Goal: Information Seeking & Learning: Learn about a topic

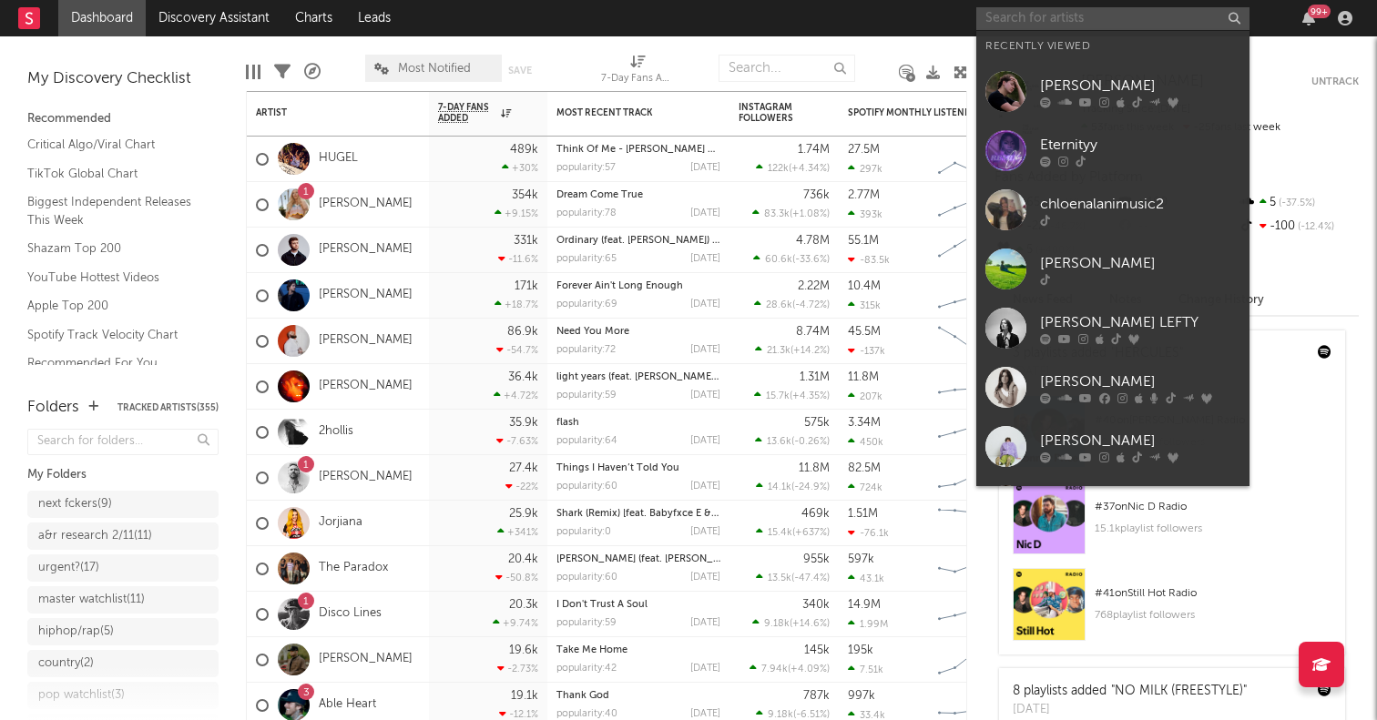
click at [1069, 27] on input "text" at bounding box center [1112, 18] width 273 height 23
paste input "[PERSON_NAME]"
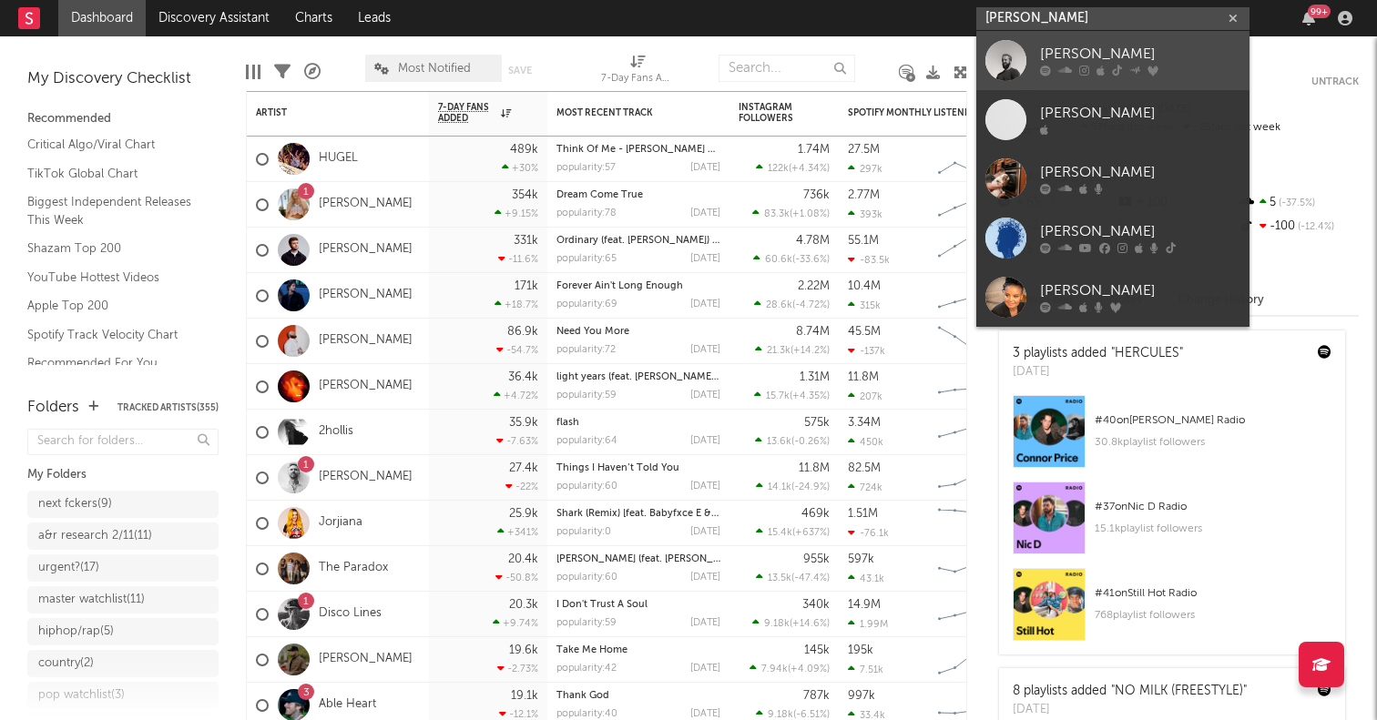
type input "[PERSON_NAME]"
click at [1006, 71] on div at bounding box center [1005, 60] width 41 height 41
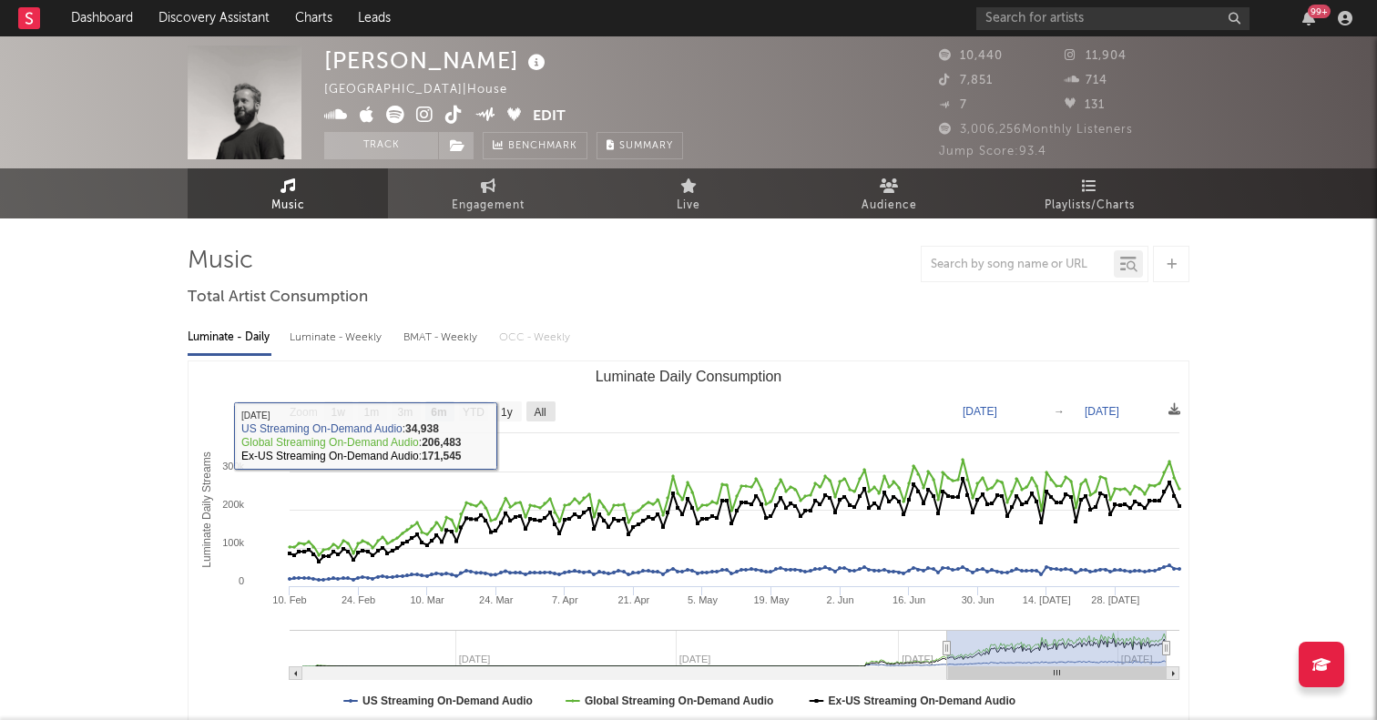
click at [539, 412] on text "All" at bounding box center [540, 412] width 12 height 13
select select "All"
type input "2023-08-27"
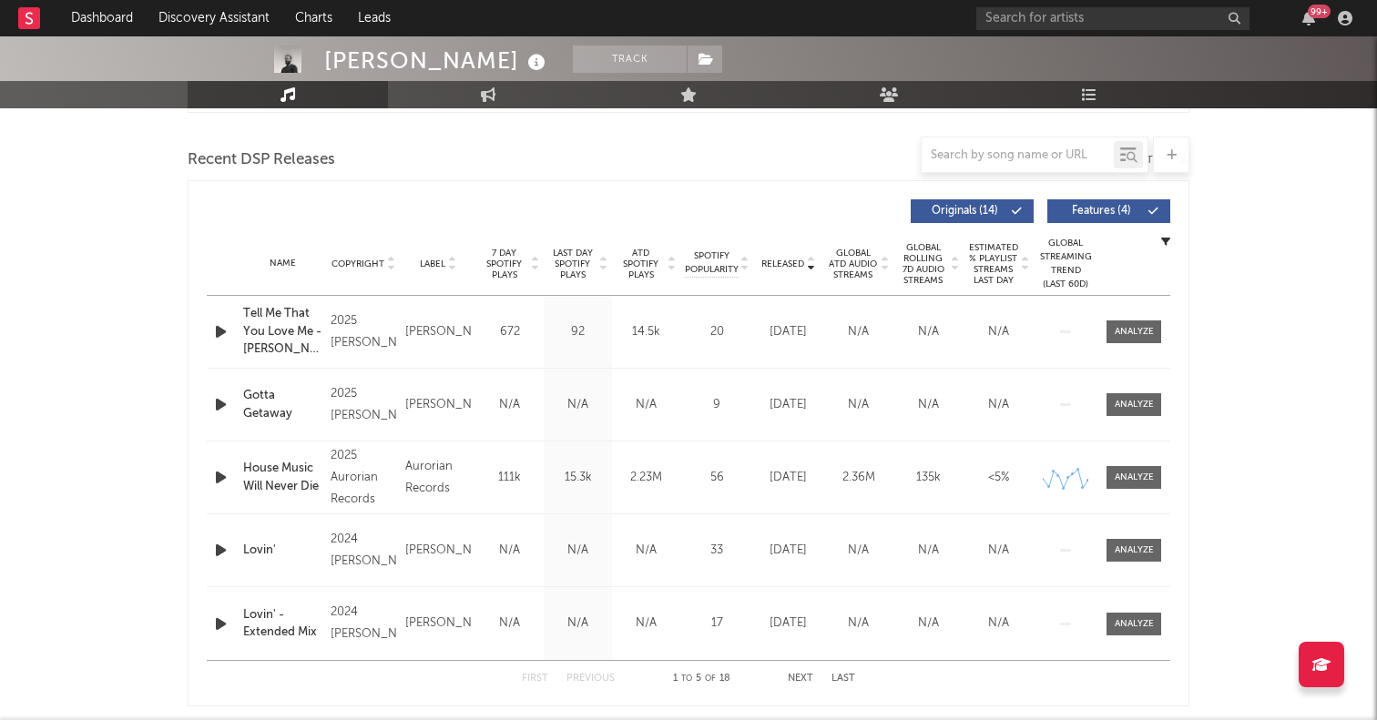
scroll to position [605, 0]
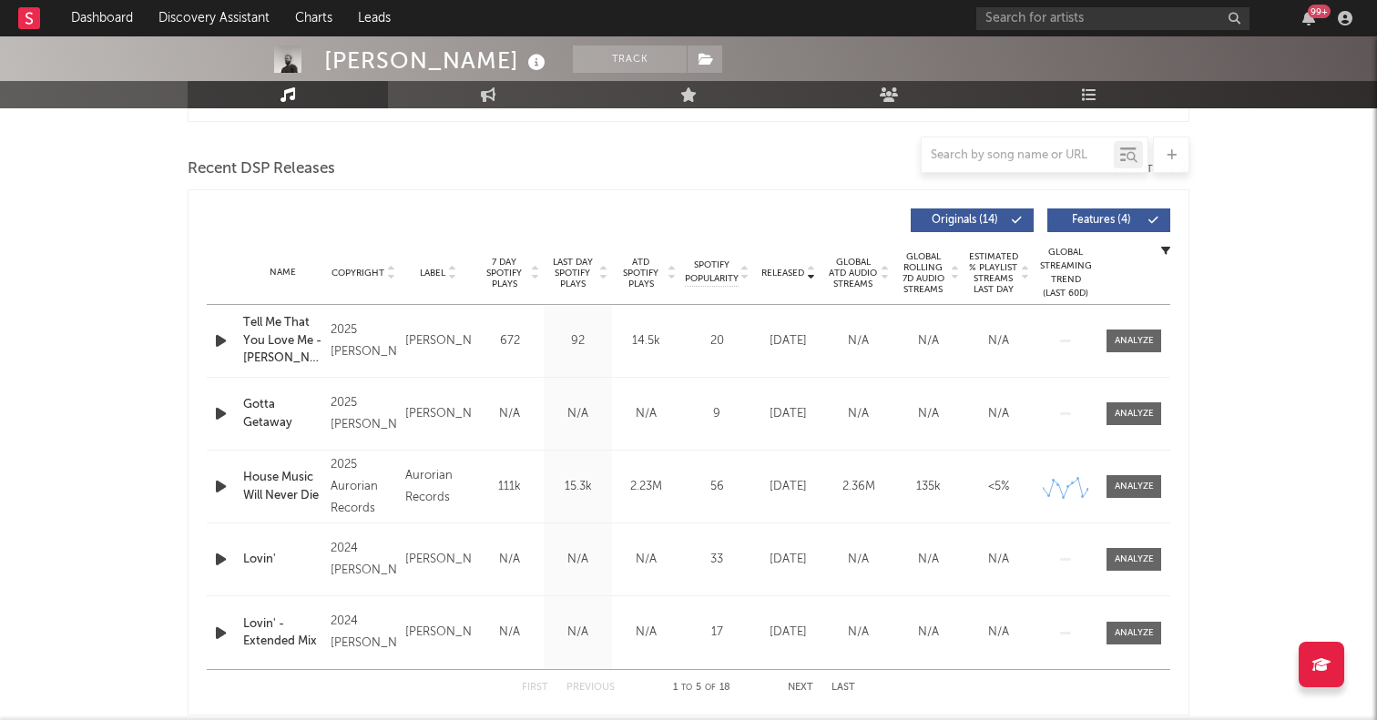
click at [777, 270] on span "Released" at bounding box center [782, 273] width 43 height 11
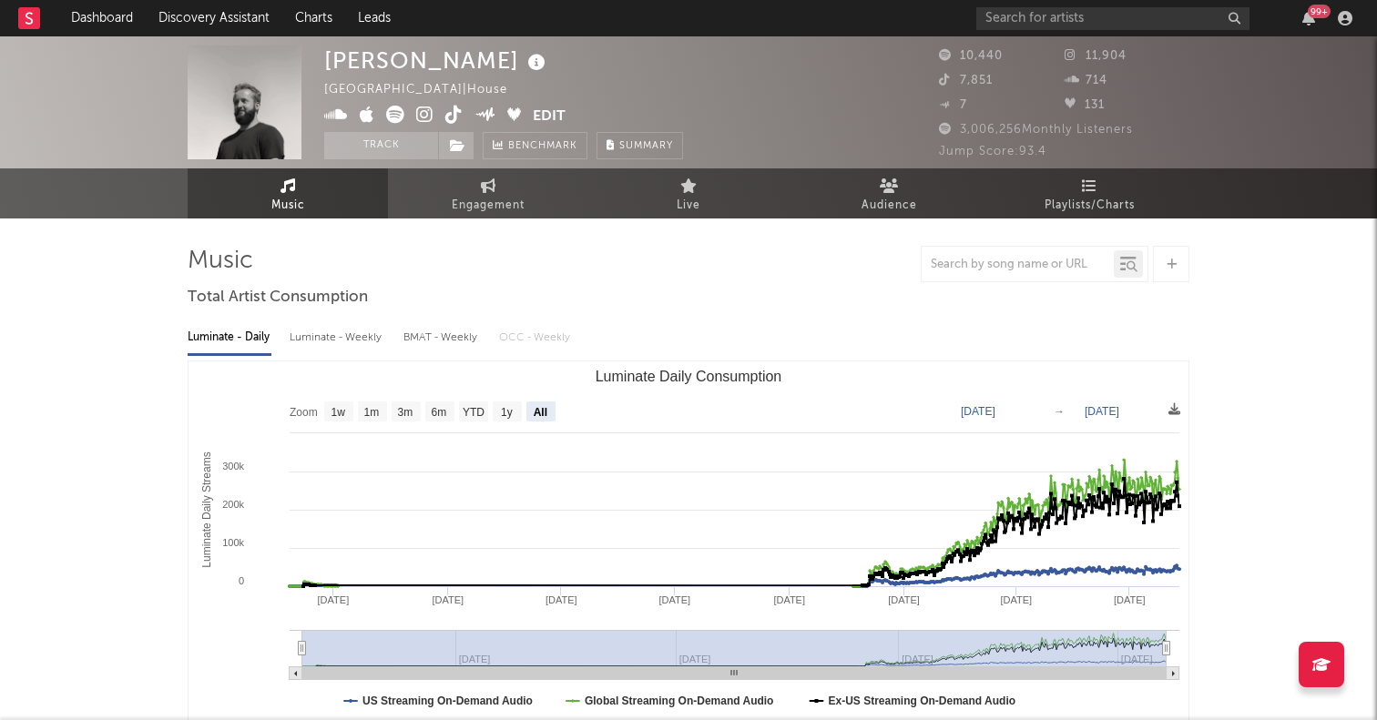
click at [396, 114] on icon at bounding box center [395, 115] width 18 height 18
click at [448, 118] on icon at bounding box center [453, 115] width 17 height 18
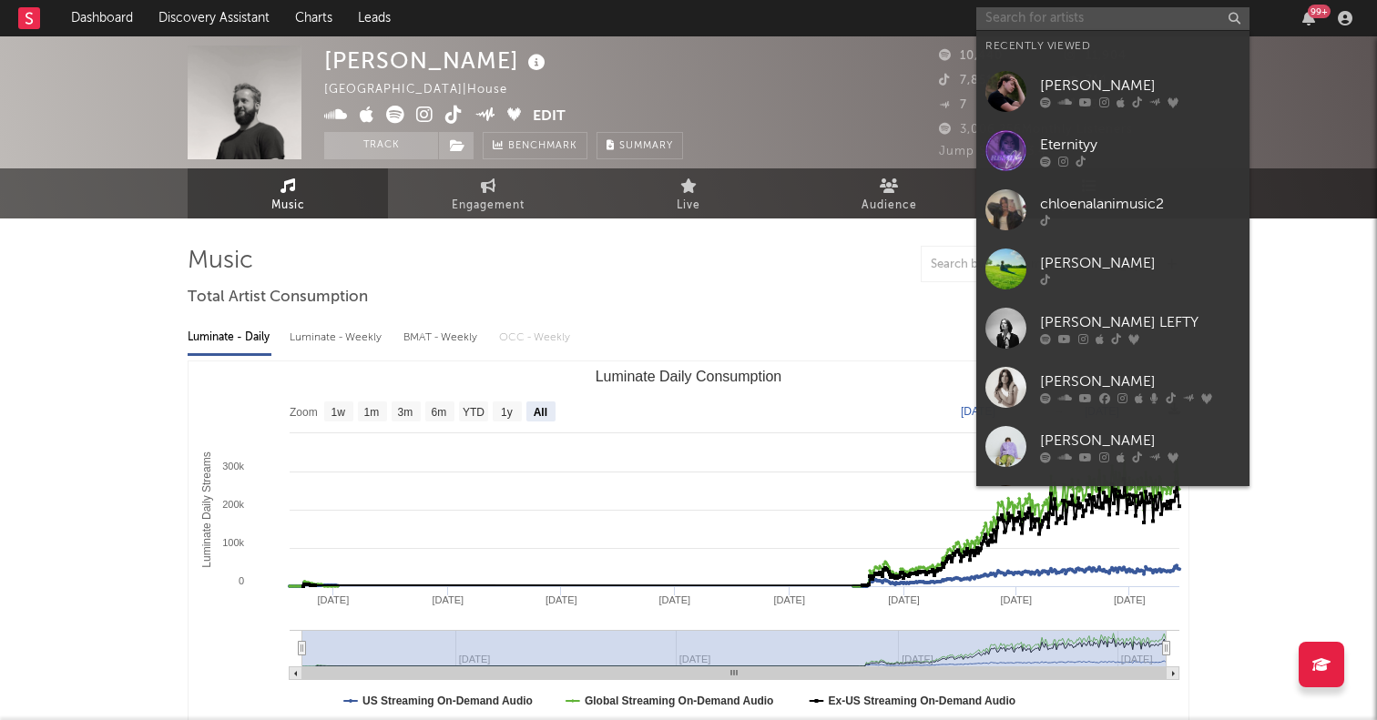
click at [1077, 7] on input "text" at bounding box center [1112, 18] width 273 height 23
paste input "Lydia Kenny"
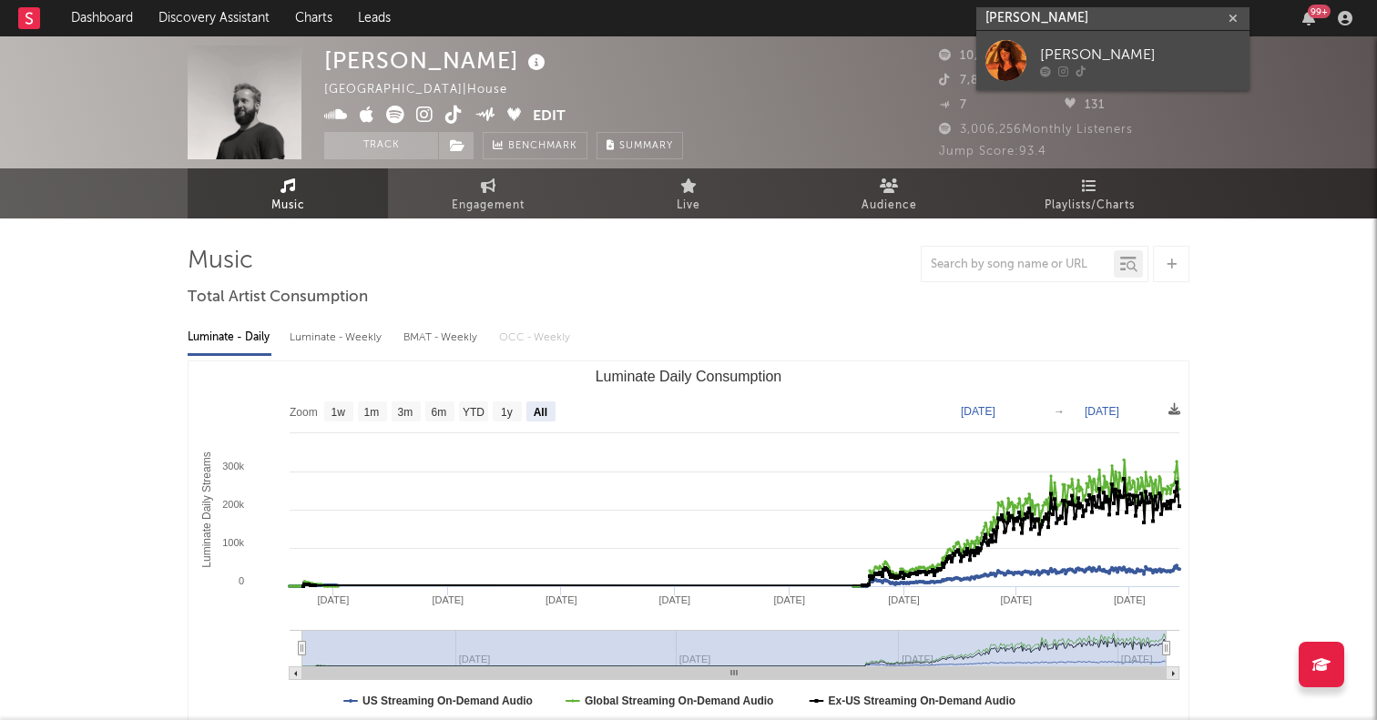
type input "Lydia Kenny"
click at [1016, 60] on div at bounding box center [1005, 60] width 41 height 41
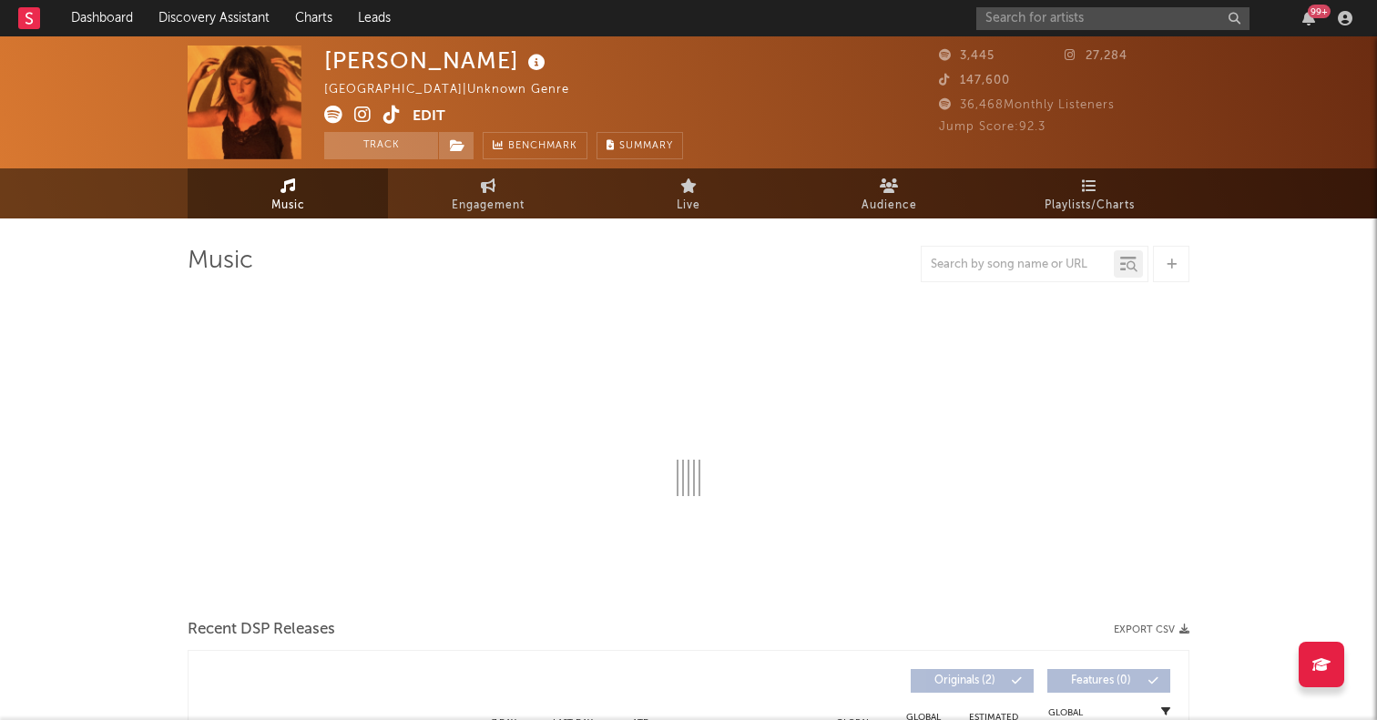
select select "1w"
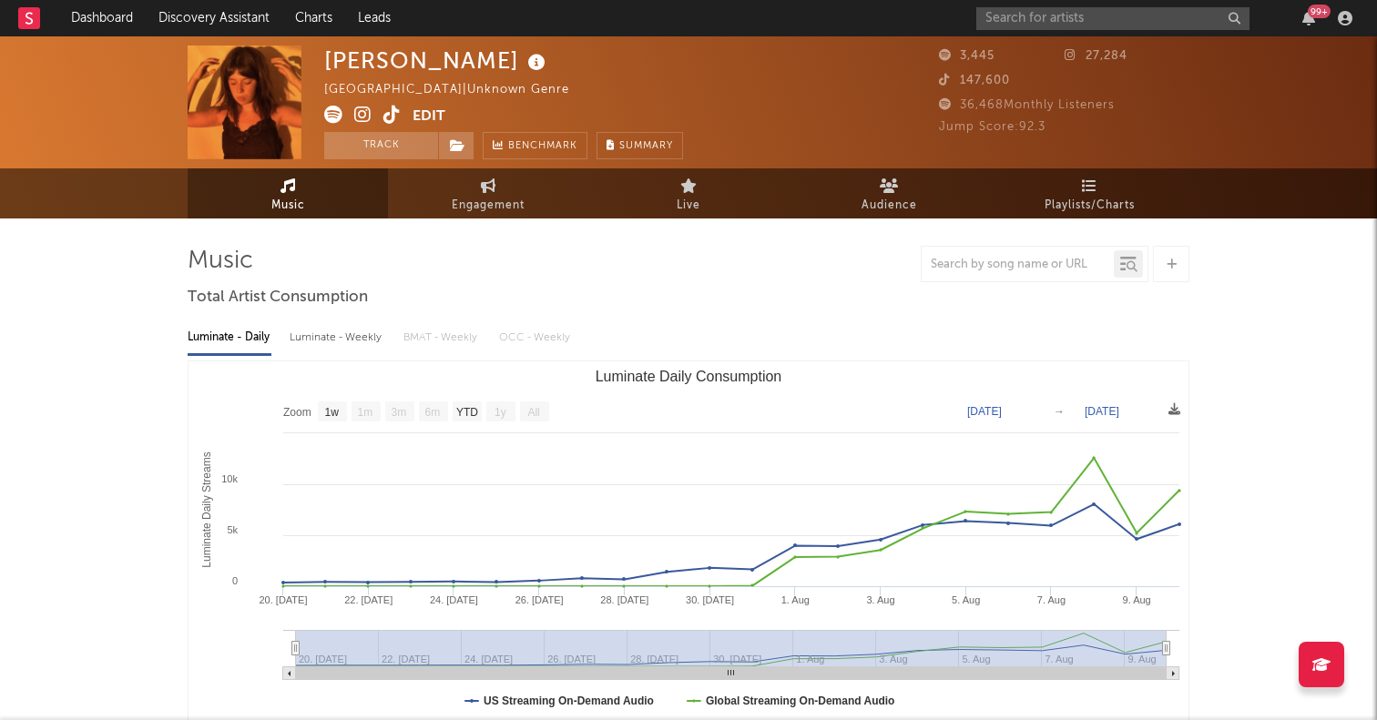
click at [397, 119] on icon at bounding box center [391, 115] width 17 height 18
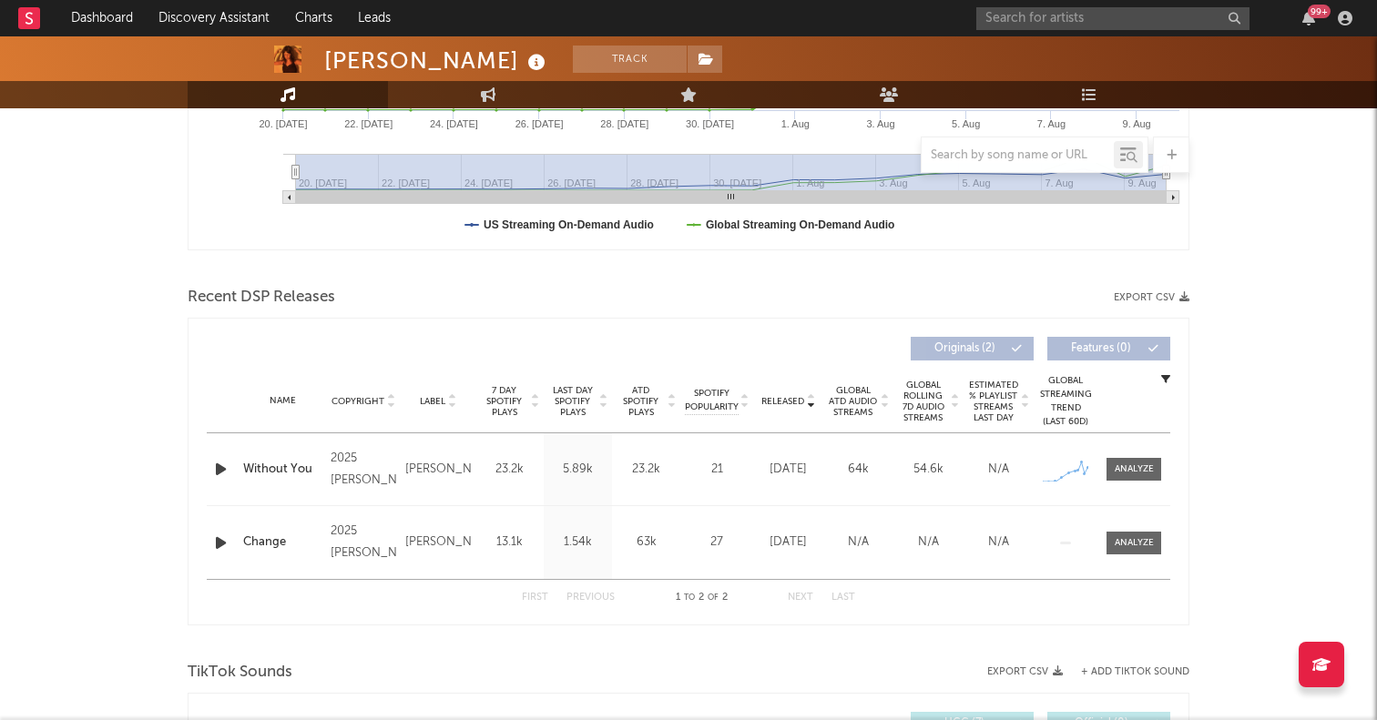
scroll to position [485, 0]
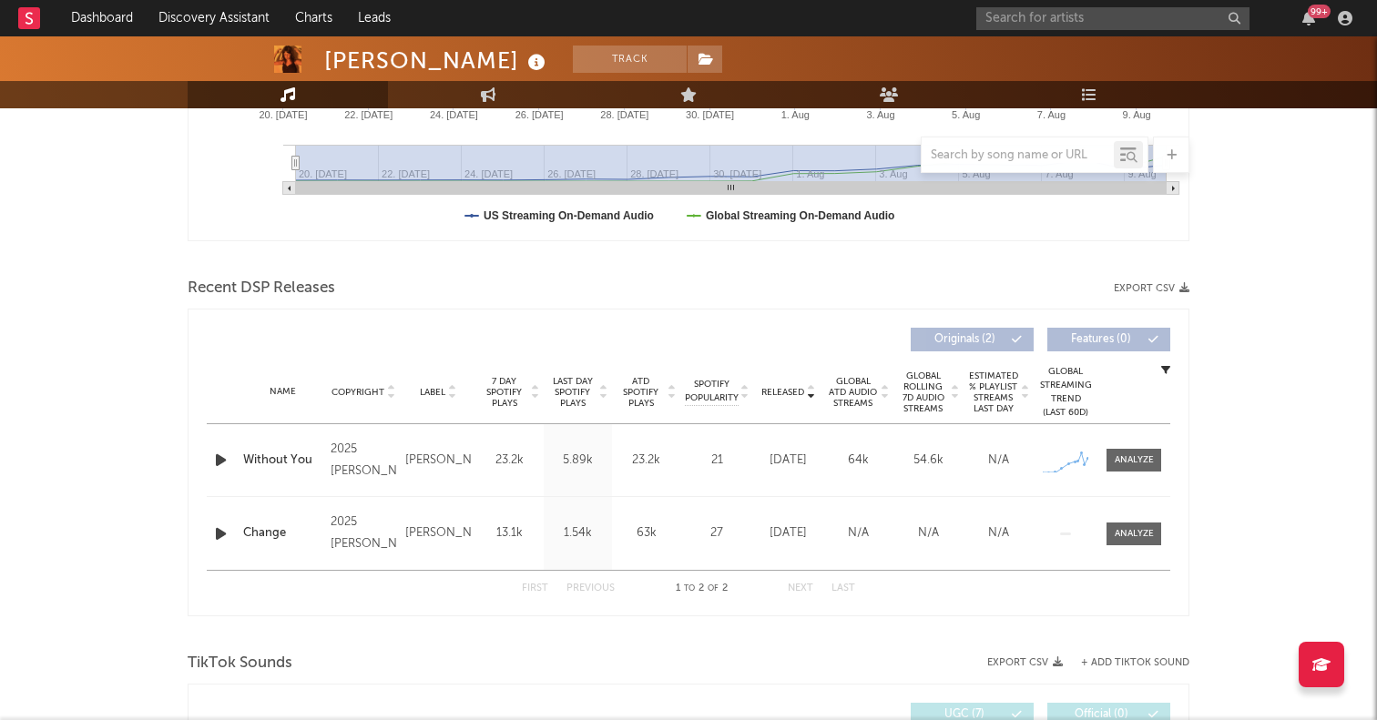
click at [219, 454] on icon "button" at bounding box center [220, 460] width 19 height 23
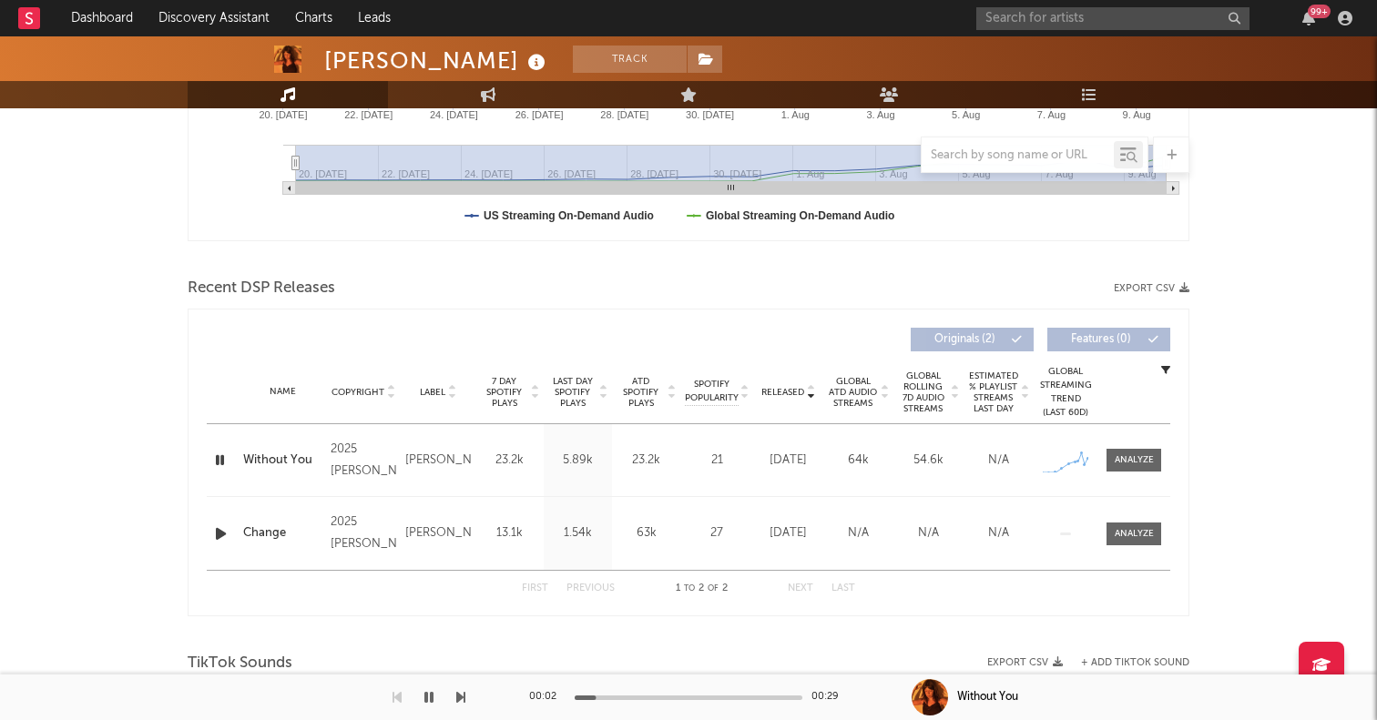
click at [221, 458] on icon "button" at bounding box center [219, 460] width 17 height 23
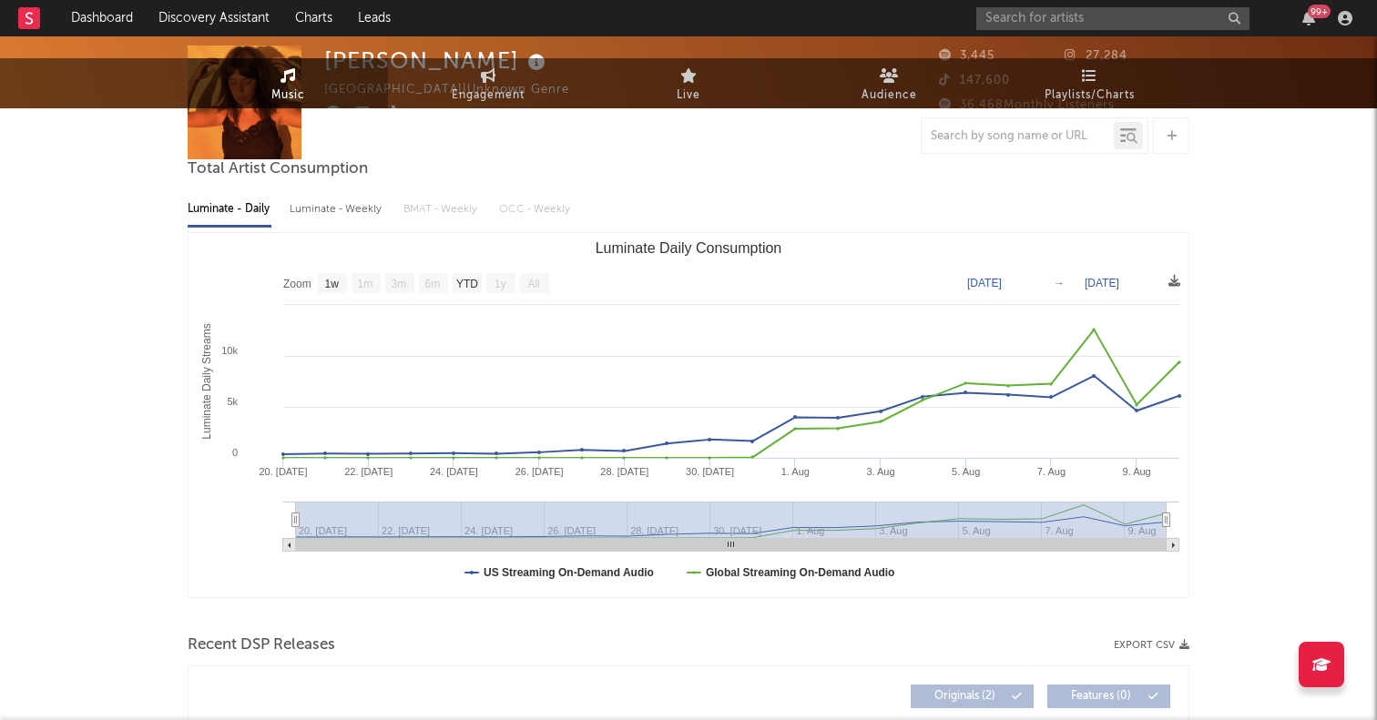
scroll to position [0, 0]
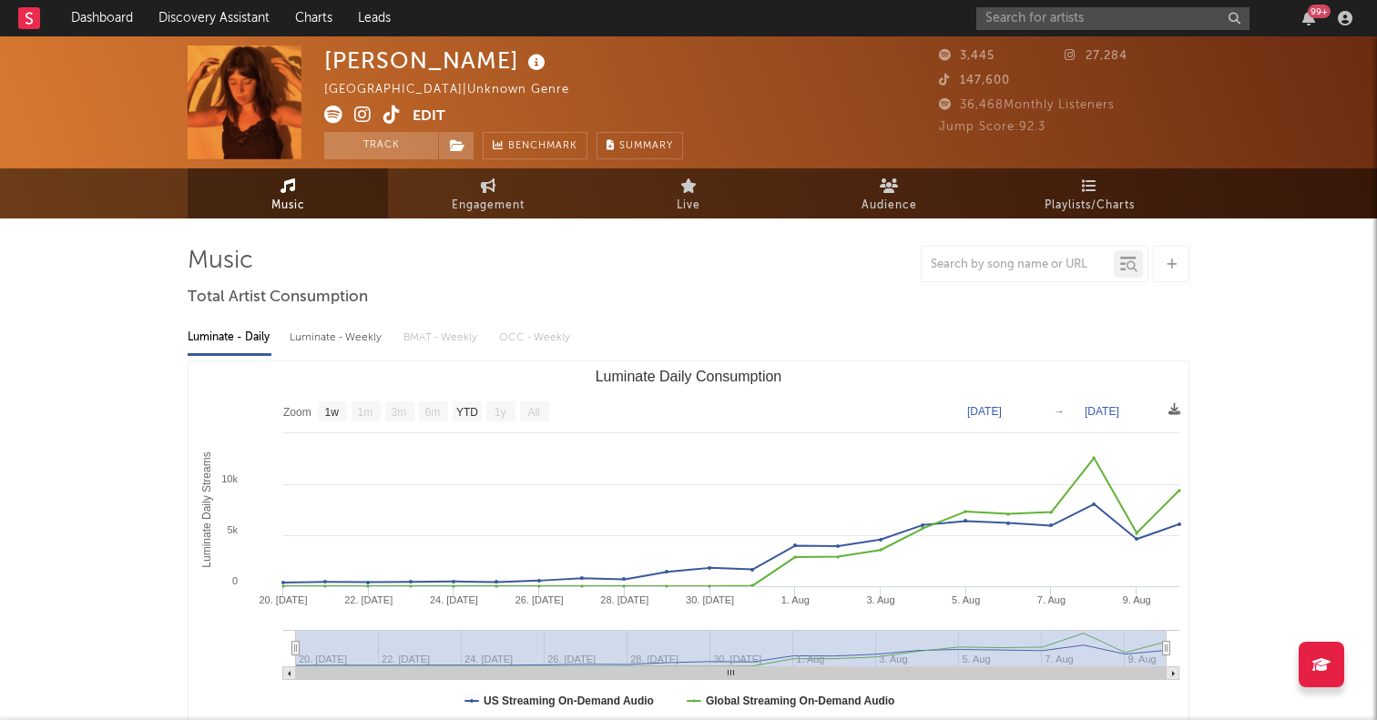
click at [339, 118] on icon at bounding box center [333, 115] width 18 height 18
click at [1018, 19] on input "text" at bounding box center [1112, 18] width 273 height 23
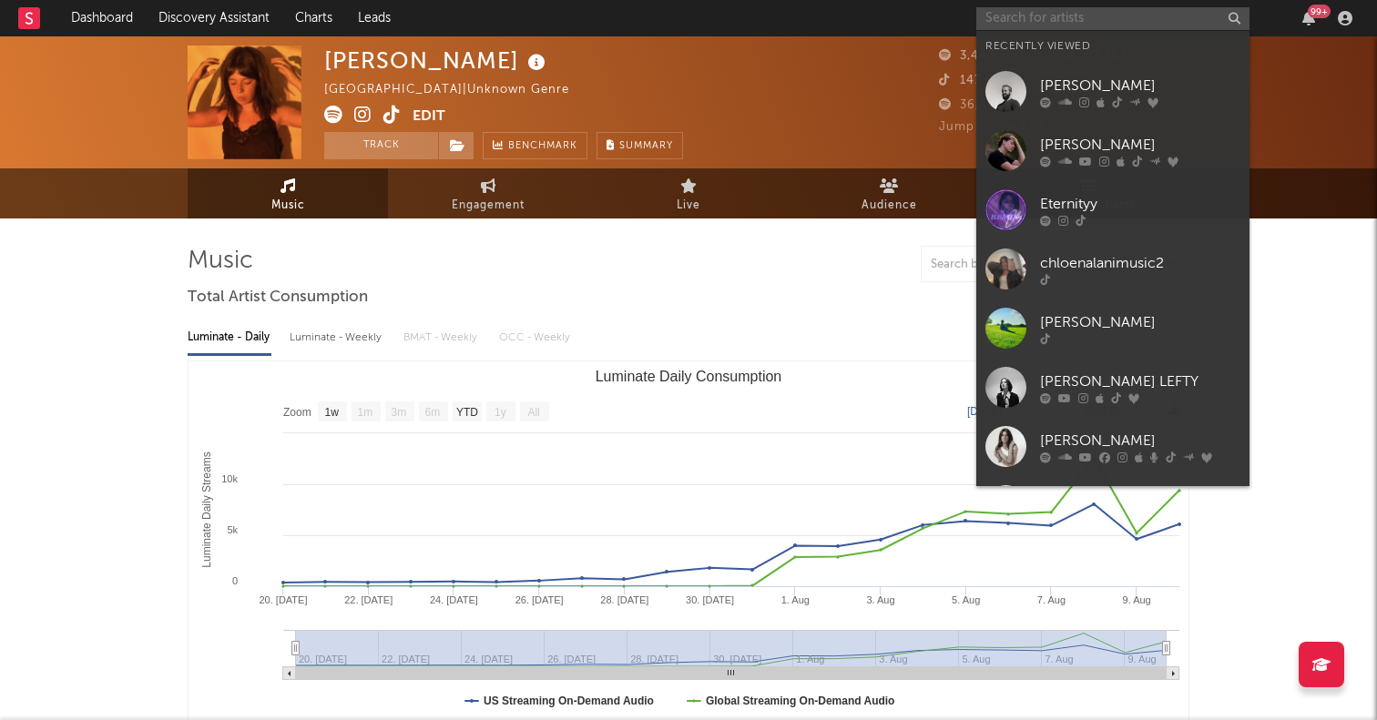
paste input "SMJ"
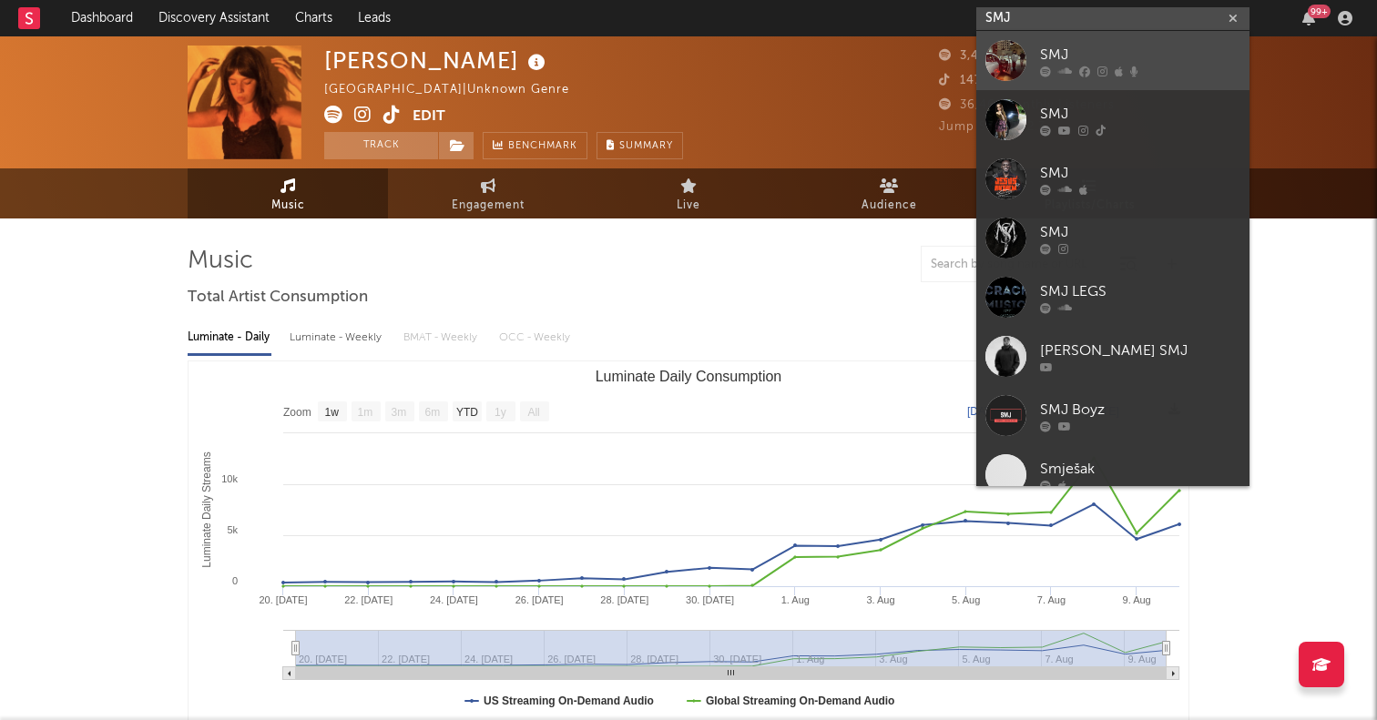
type input "SMJ"
click at [1000, 55] on div at bounding box center [1005, 60] width 41 height 41
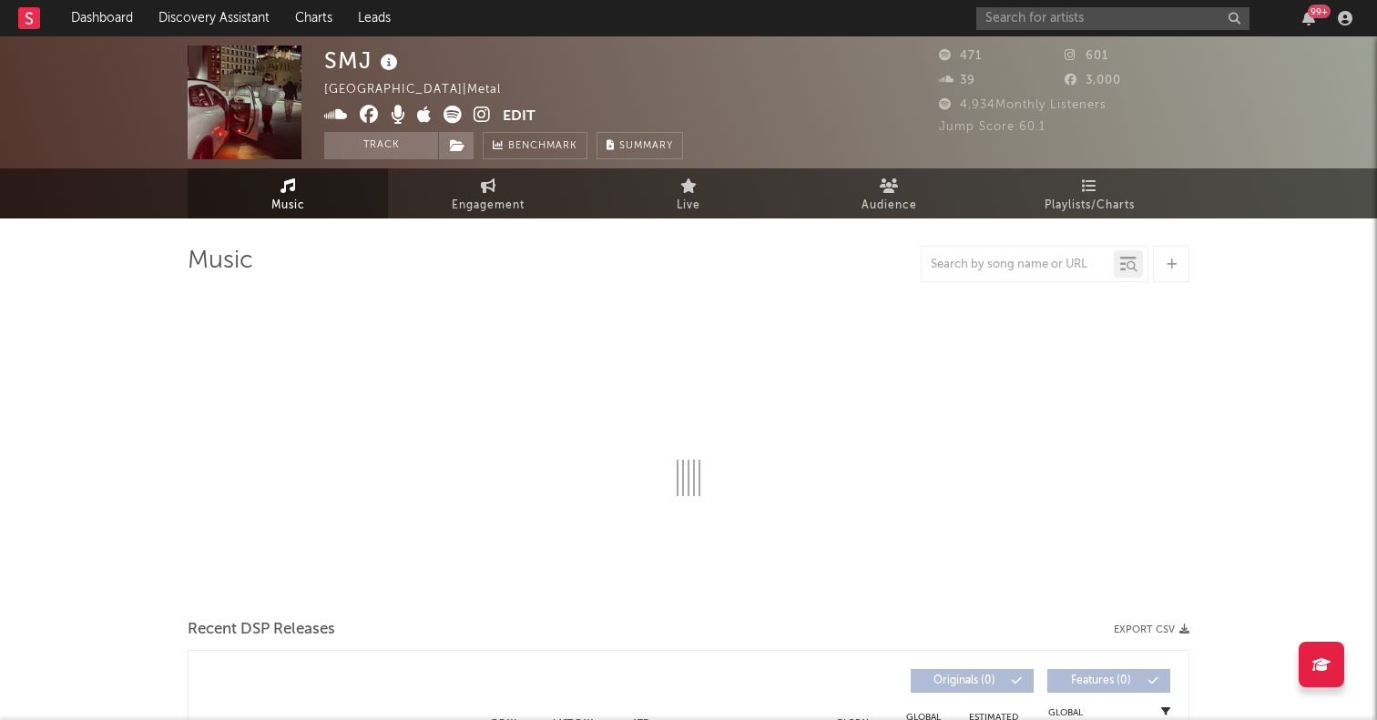
select select "1w"
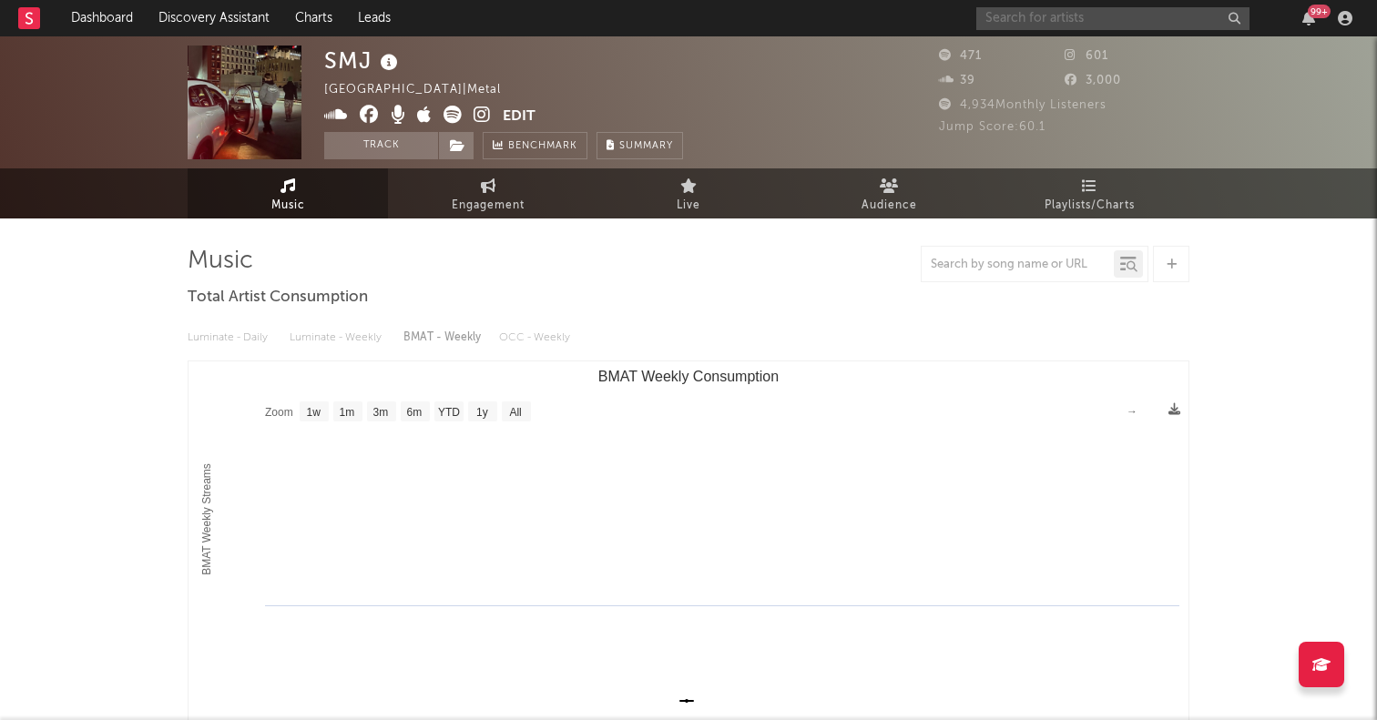
click at [1096, 10] on input "text" at bounding box center [1112, 18] width 273 height 23
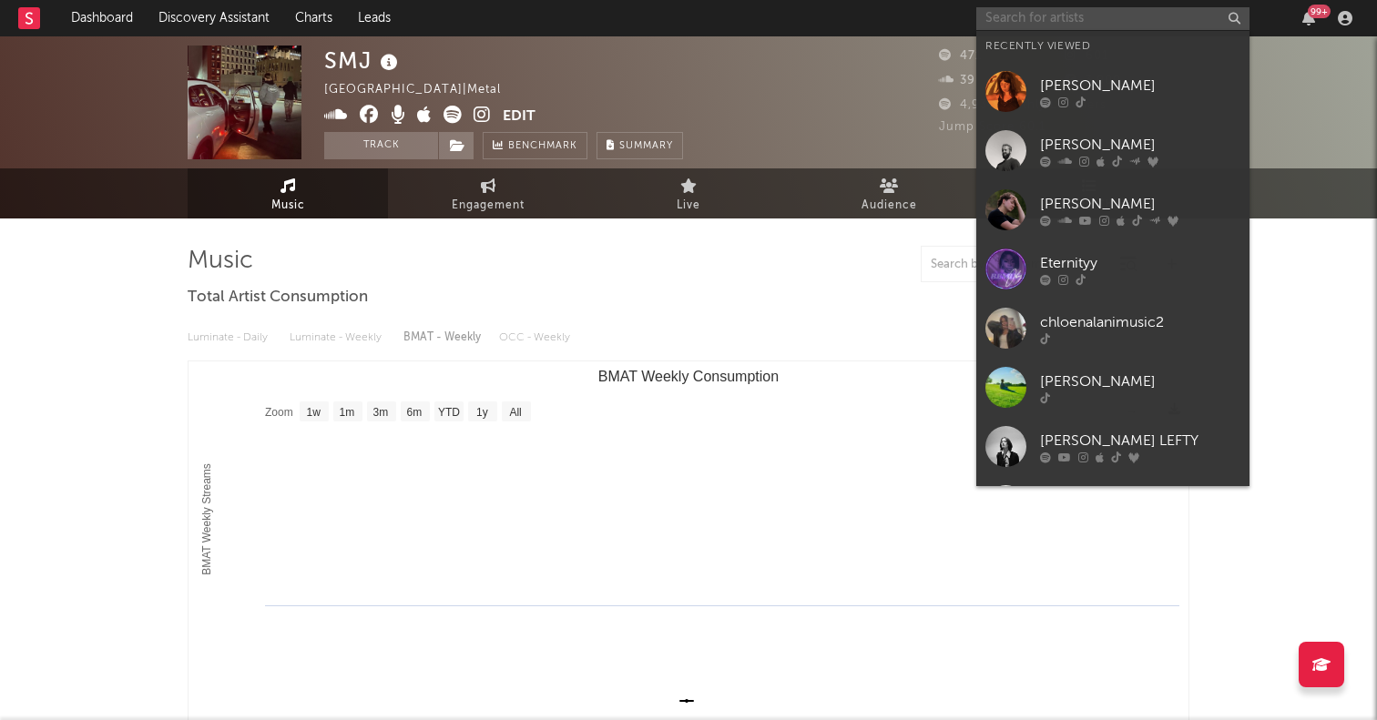
paste input "SMJ"
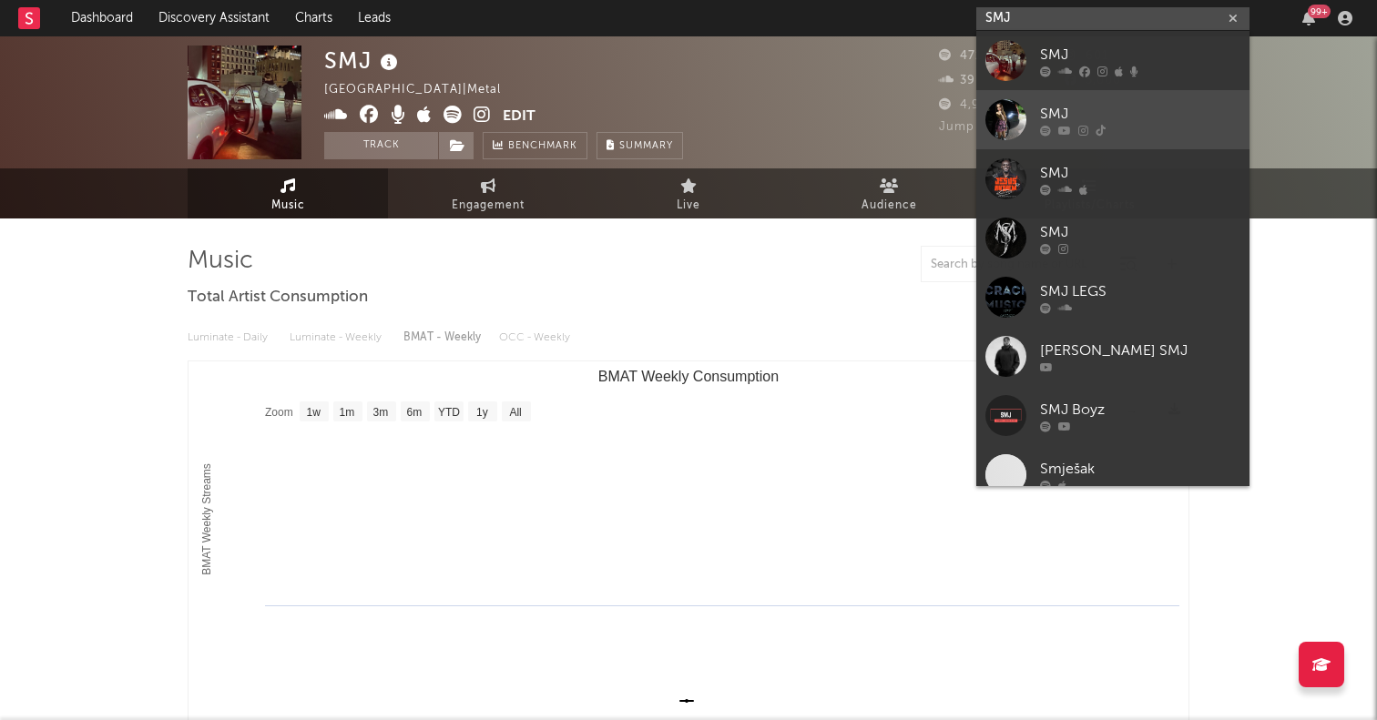
type input "SMJ"
click at [1014, 105] on div at bounding box center [1005, 119] width 41 height 41
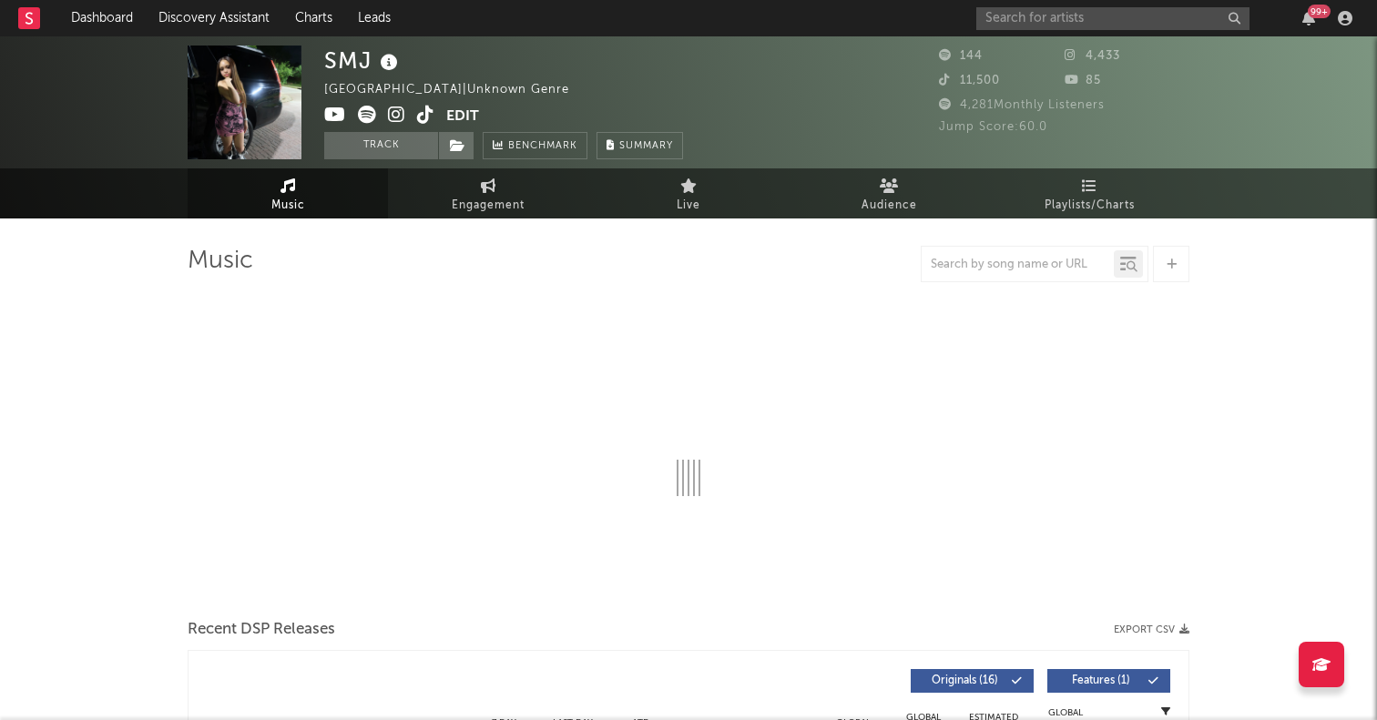
select select "1w"
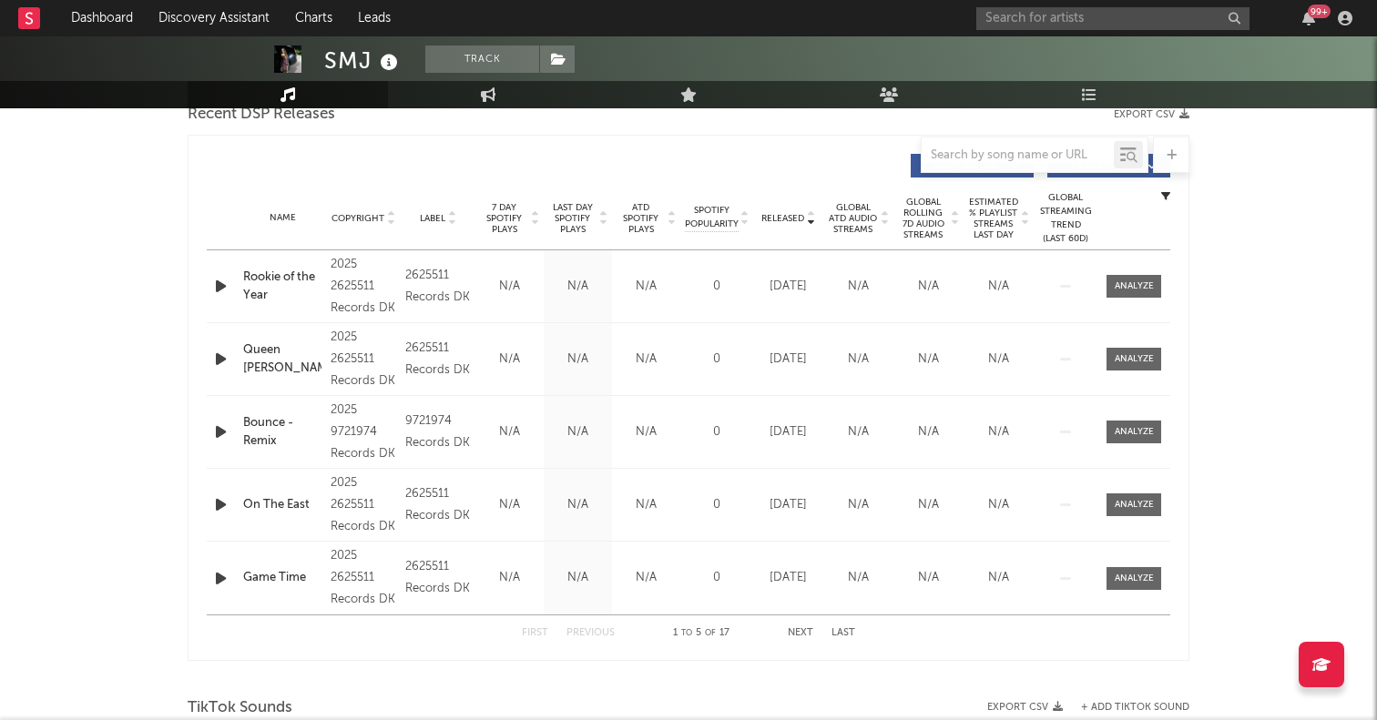
scroll to position [641, 0]
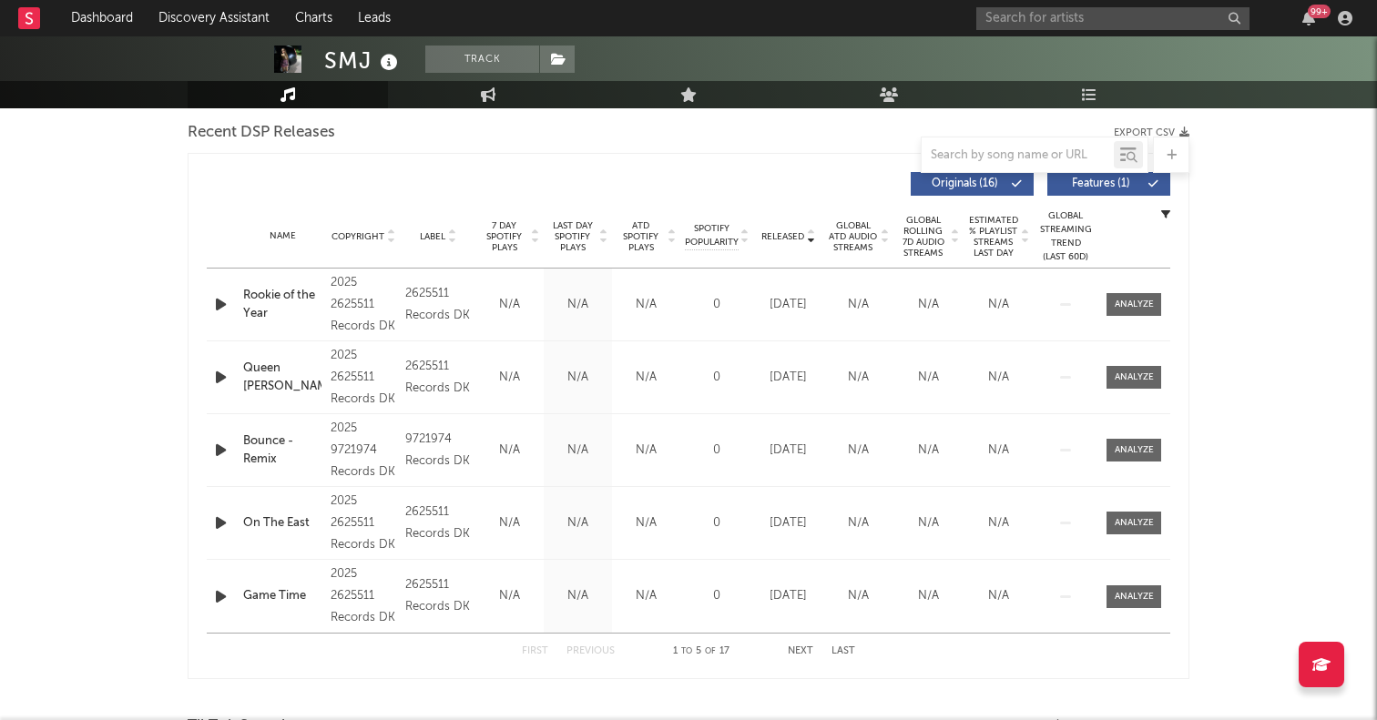
click at [790, 236] on span "Released" at bounding box center [782, 236] width 43 height 11
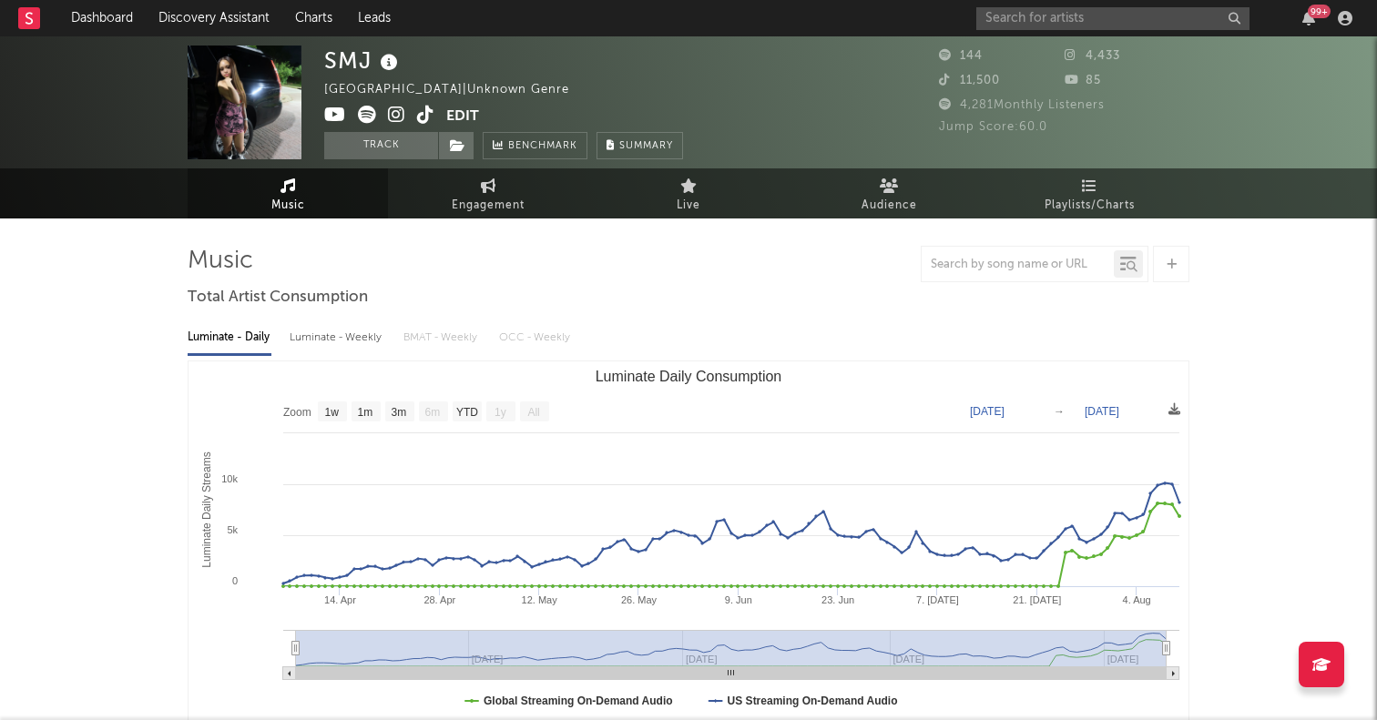
click at [369, 113] on icon at bounding box center [367, 115] width 18 height 18
click at [444, 204] on link "Engagement" at bounding box center [488, 193] width 200 height 50
select select "1w"
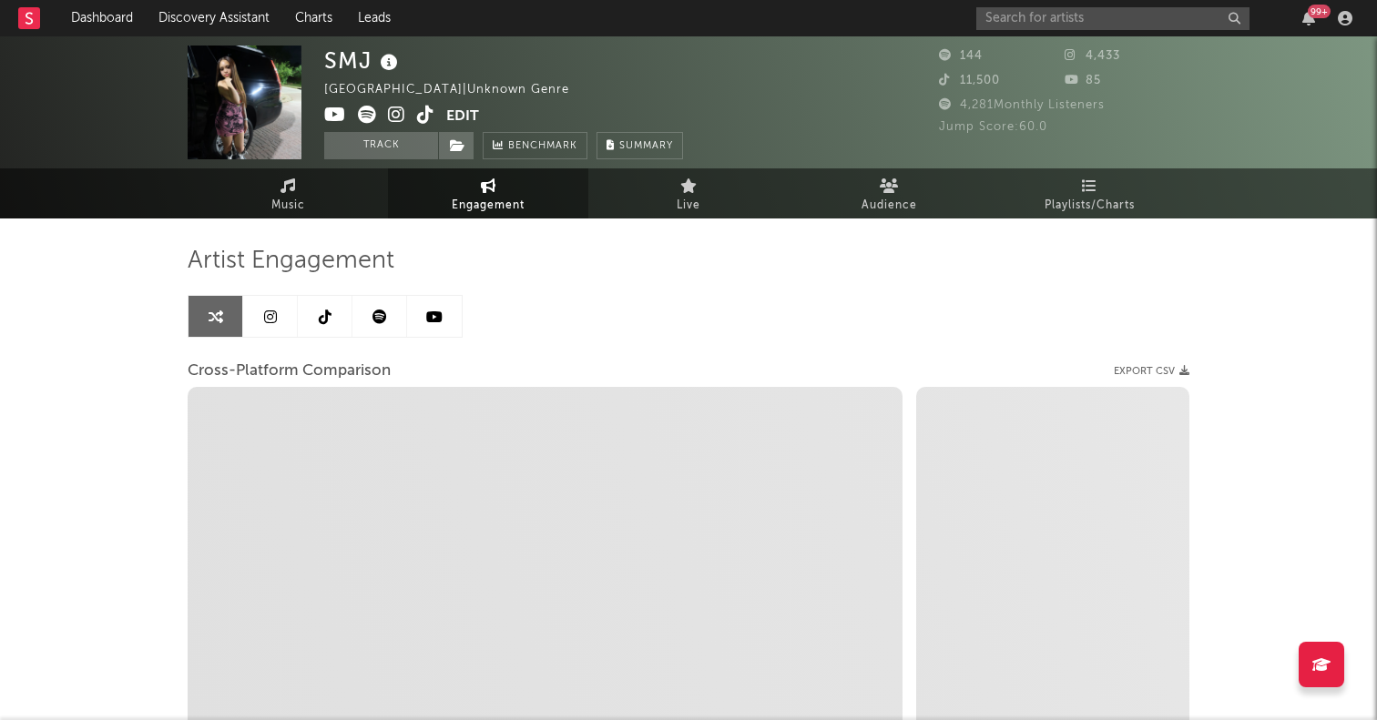
click at [255, 306] on link at bounding box center [270, 316] width 55 height 41
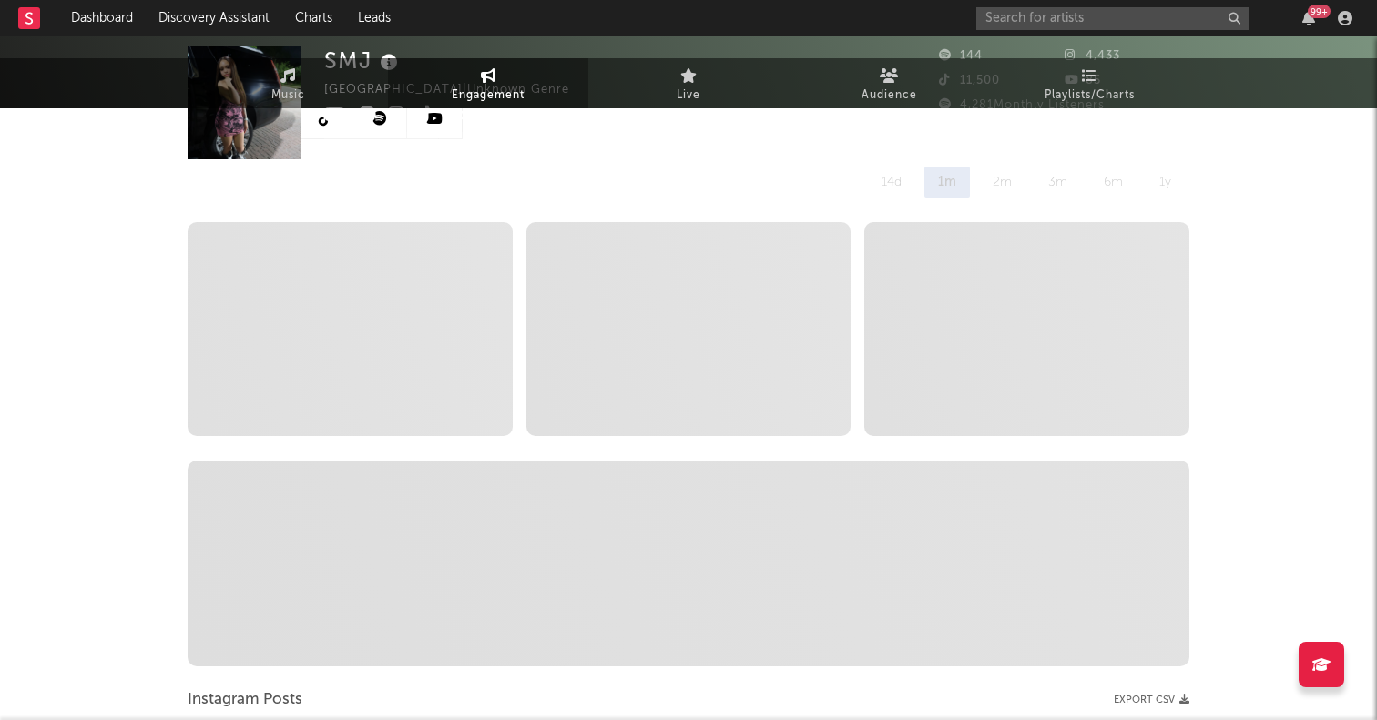
select select "1w"
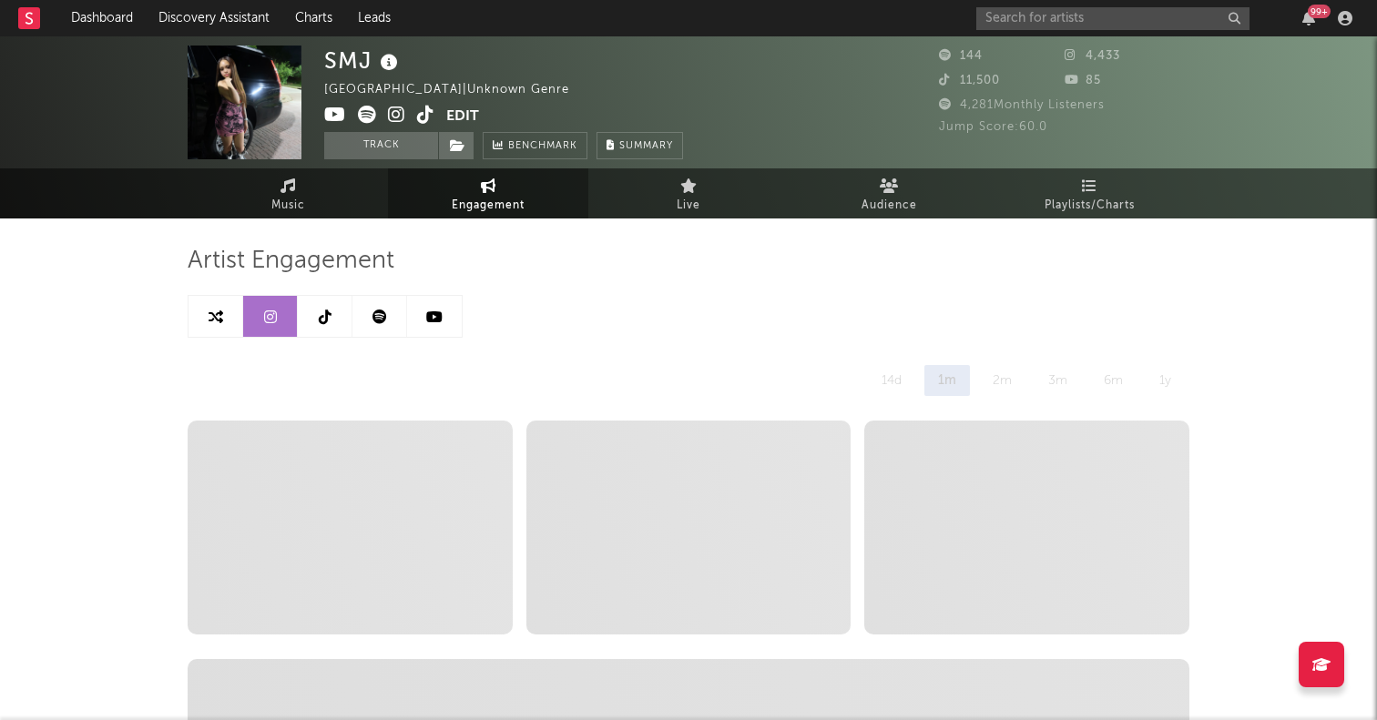
click at [310, 315] on link at bounding box center [325, 316] width 55 height 41
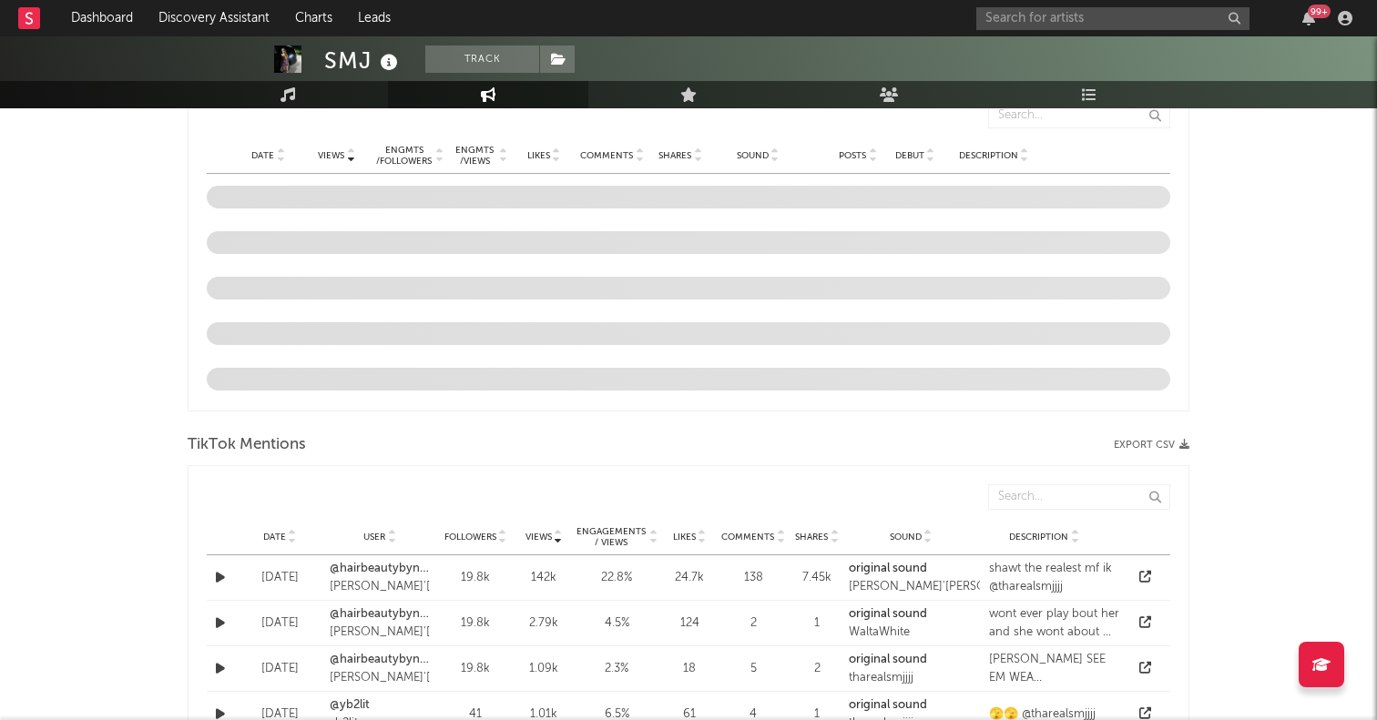
select select "6m"
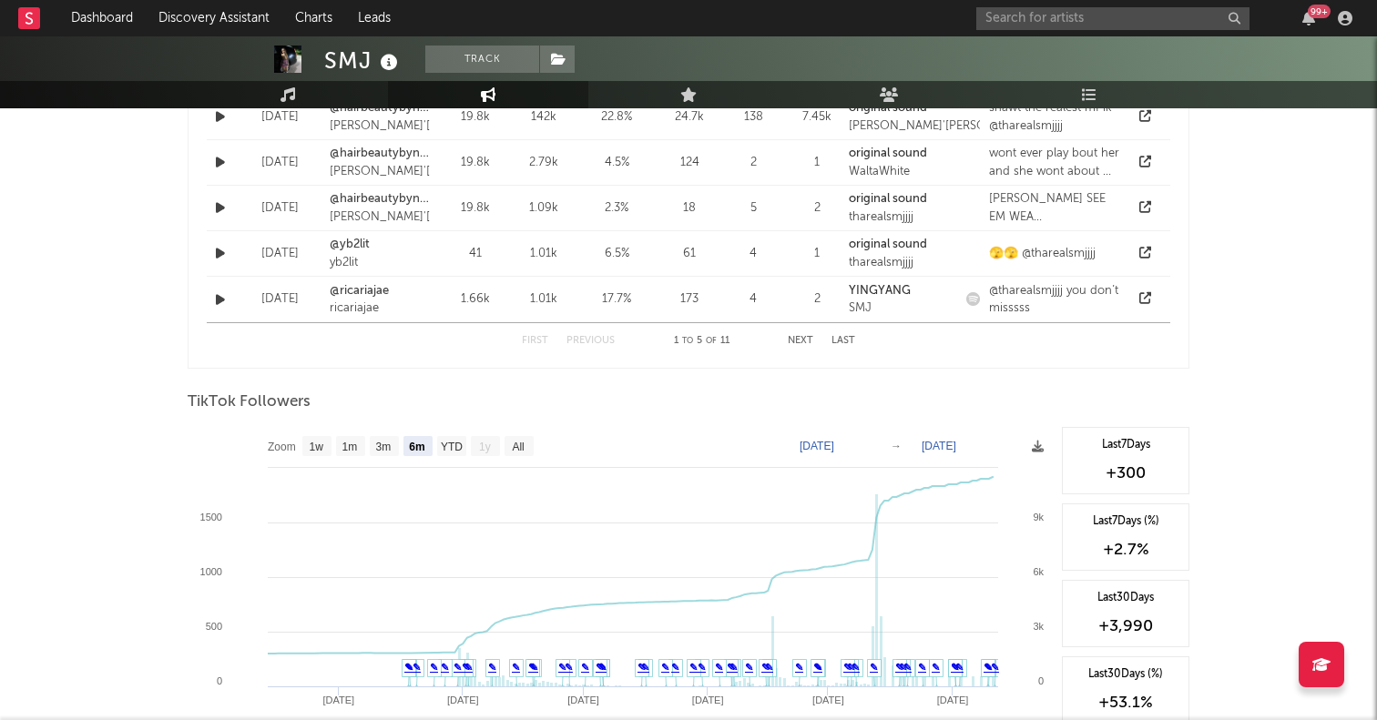
scroll to position [1503, 0]
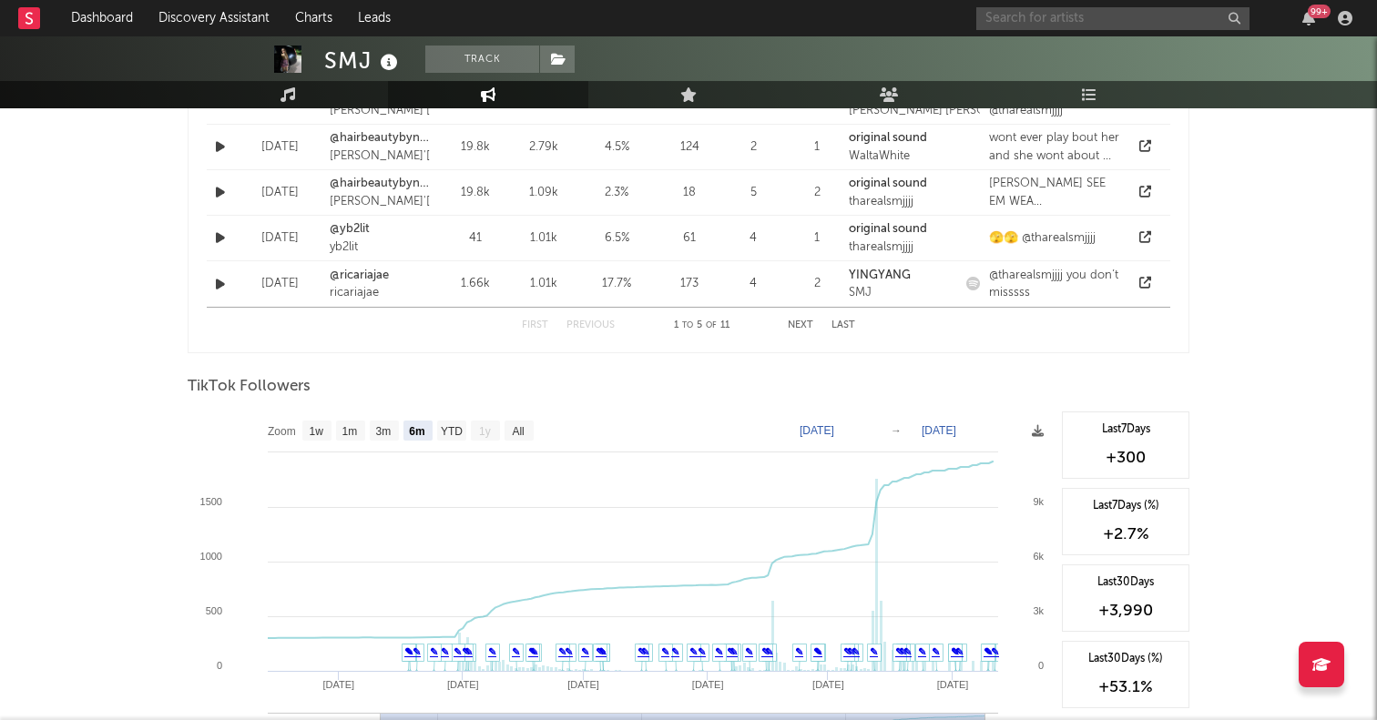
click at [1028, 24] on input "text" at bounding box center [1112, 18] width 273 height 23
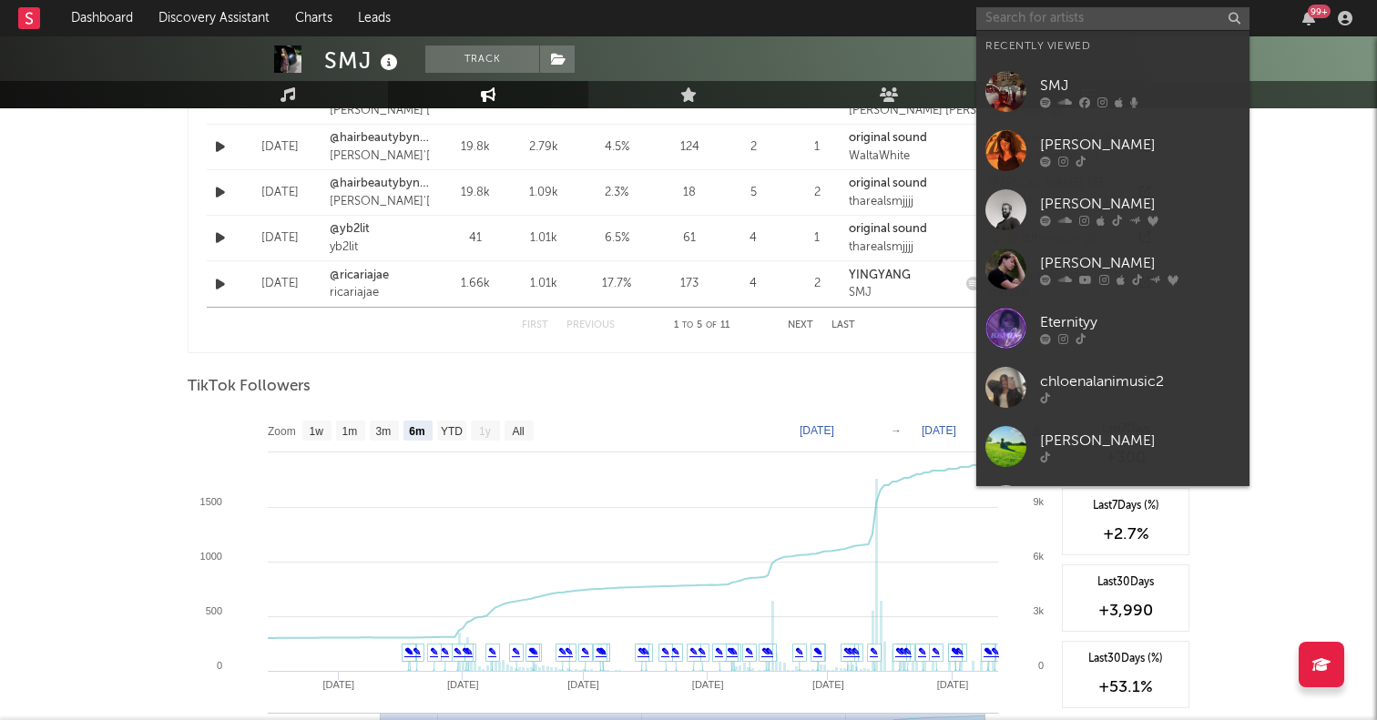
paste input "https://www.tiktok.com/@thegraystonesmusic/video/7536231769209720095"
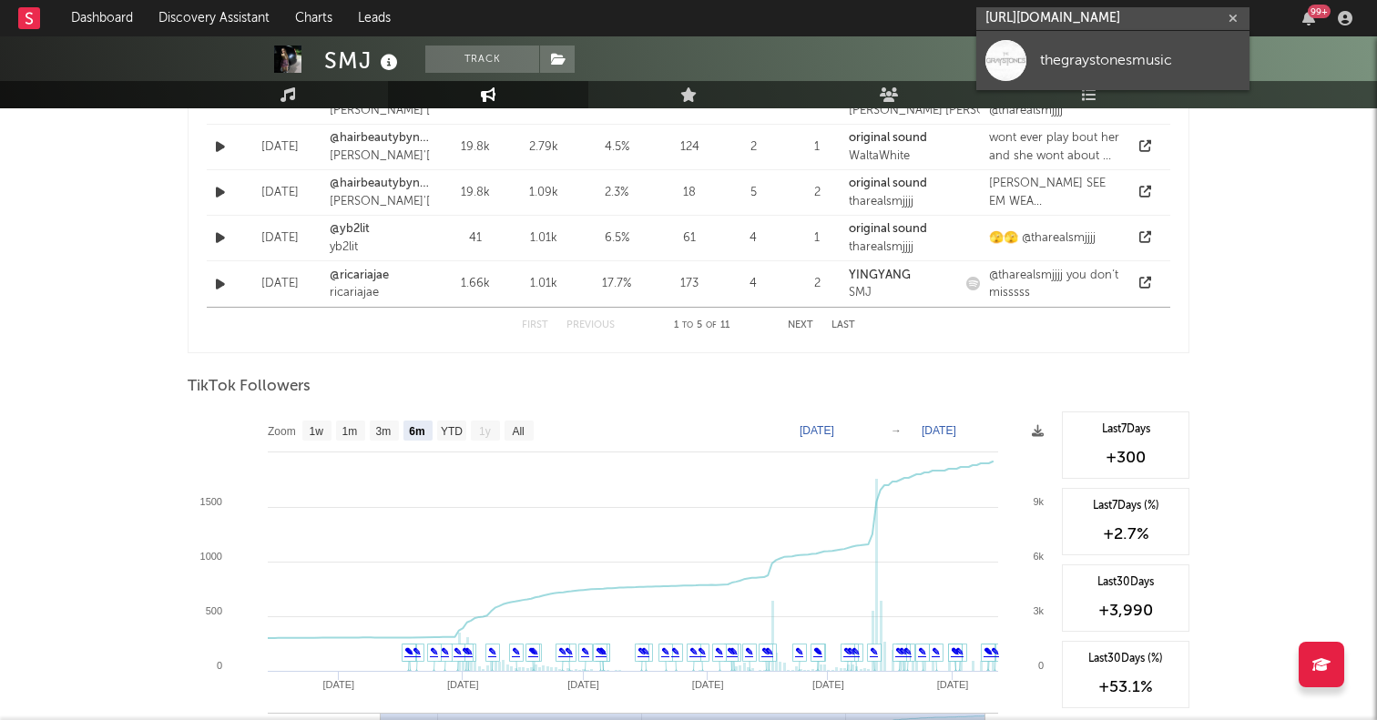
type input "https://www.tiktok.com/@thegraystonesmusic/video/7536231769209720095"
click at [1016, 63] on div at bounding box center [1005, 60] width 41 height 41
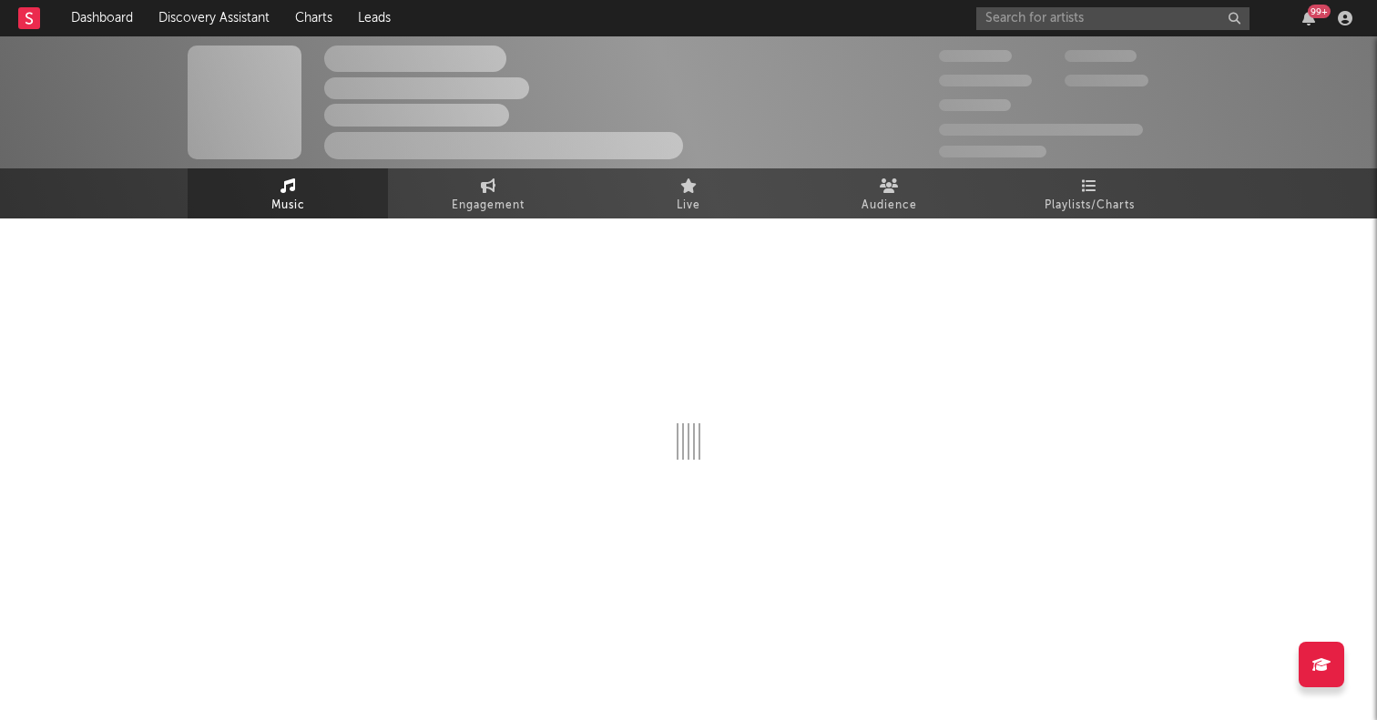
select select "1w"
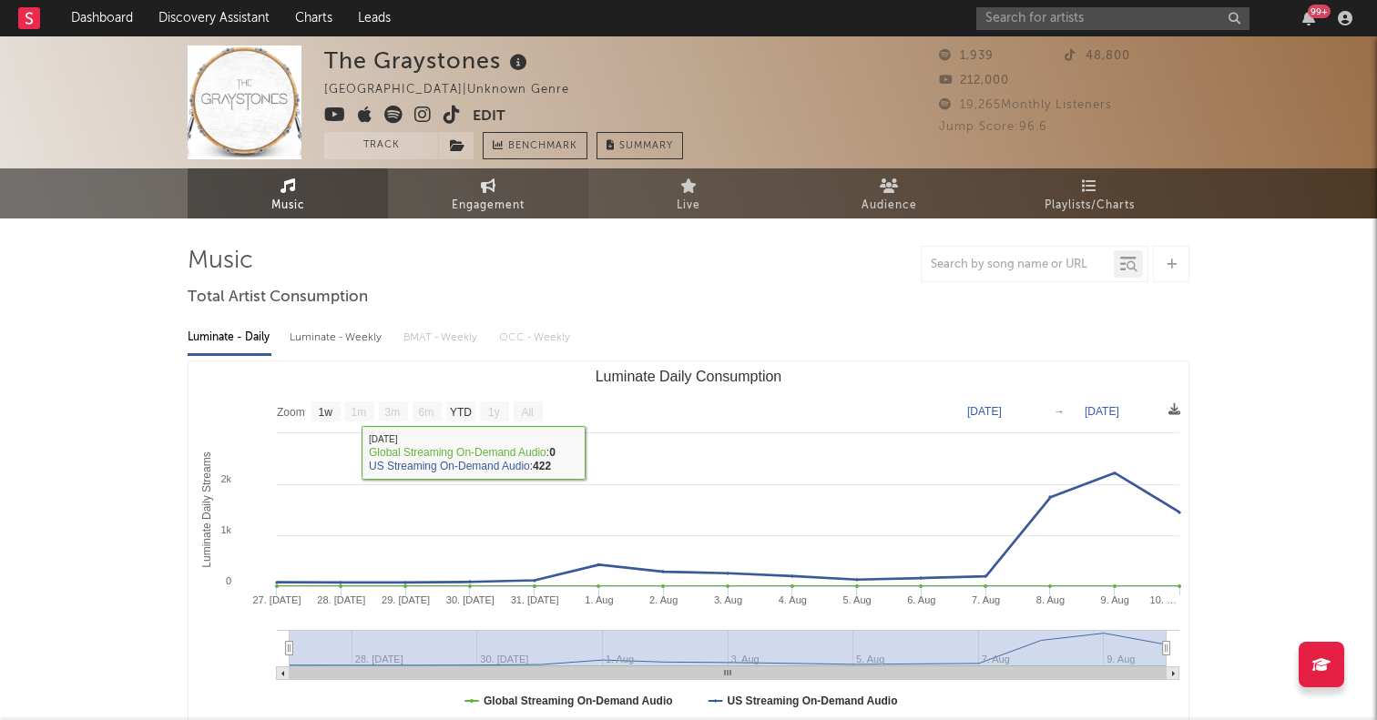
click at [438, 187] on link "Engagement" at bounding box center [488, 193] width 200 height 50
select select "1w"
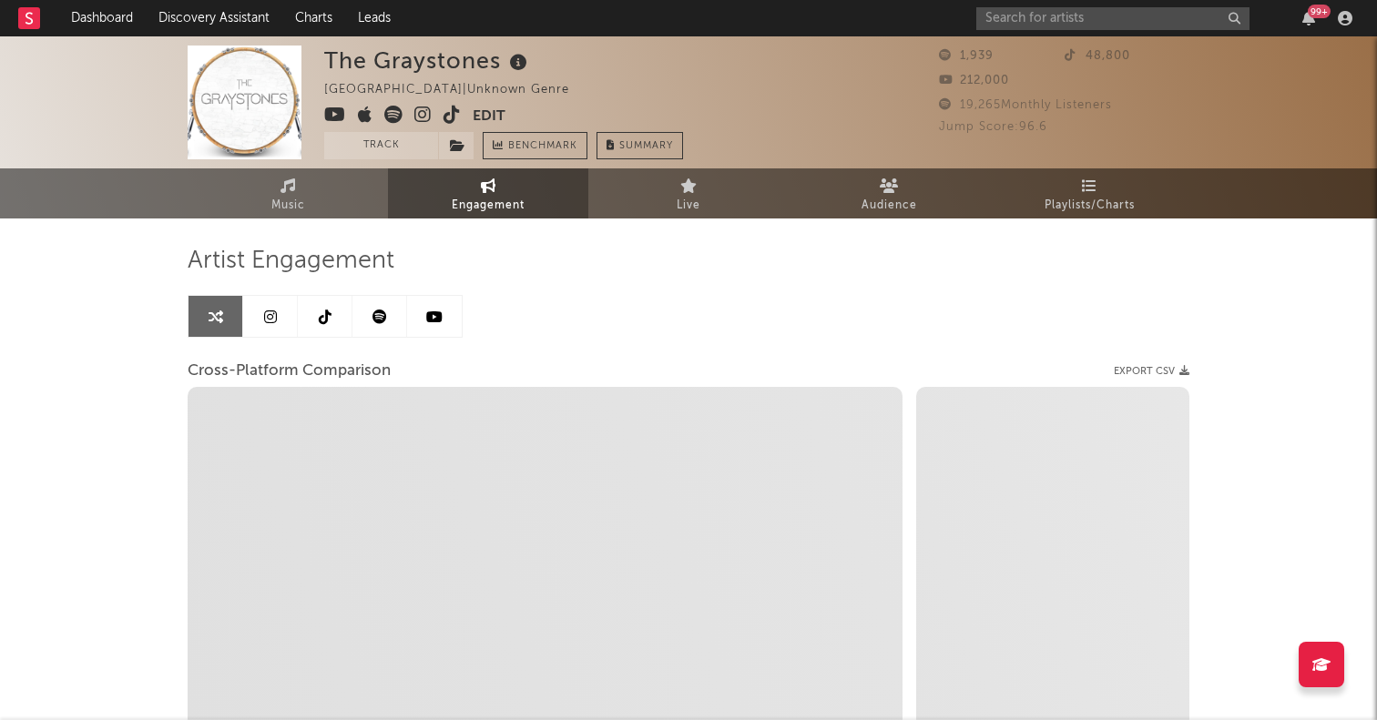
select select "1m"
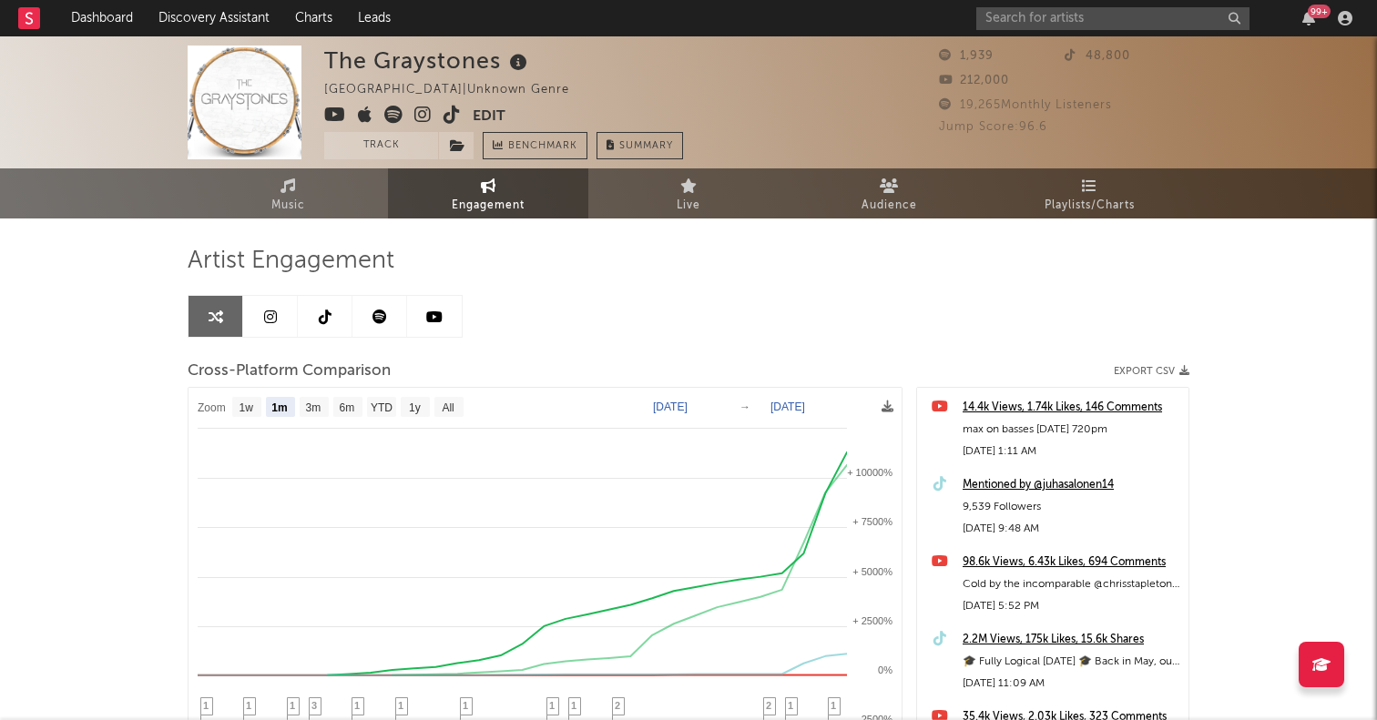
click at [316, 312] on link at bounding box center [325, 316] width 55 height 41
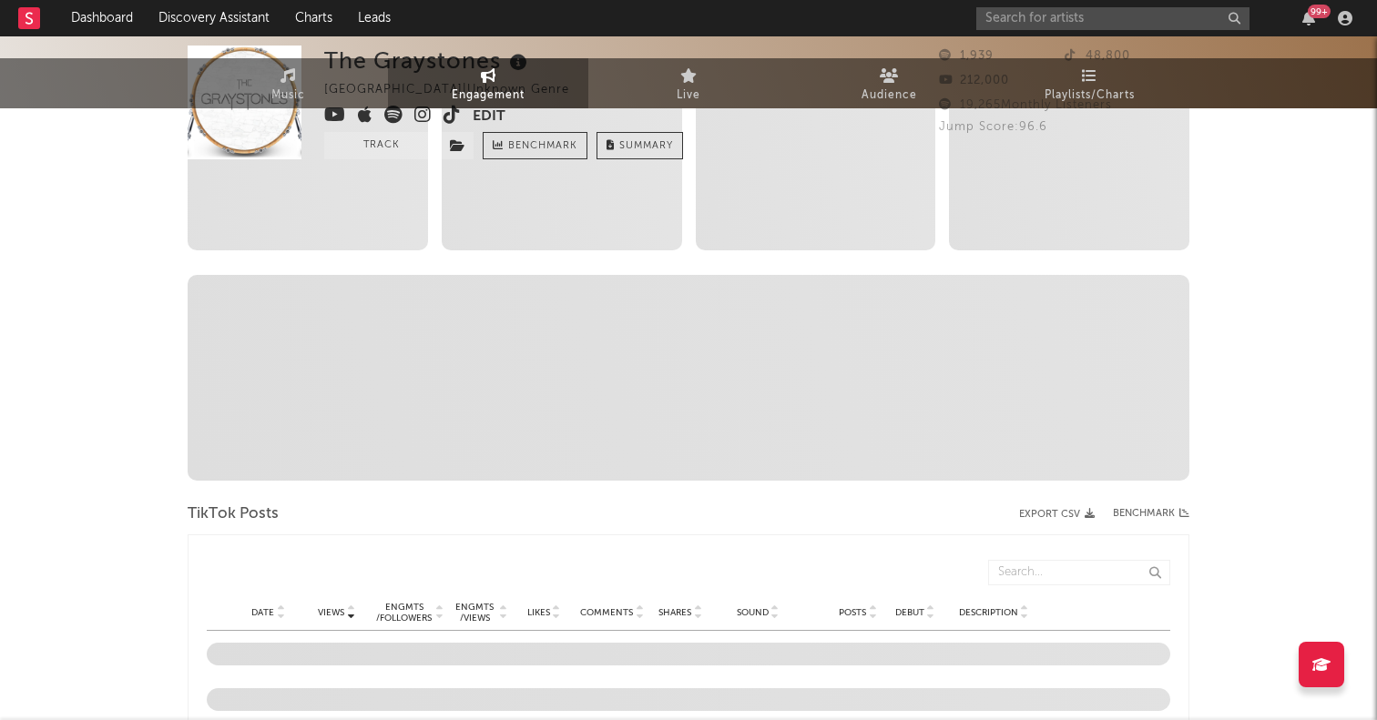
select select "1w"
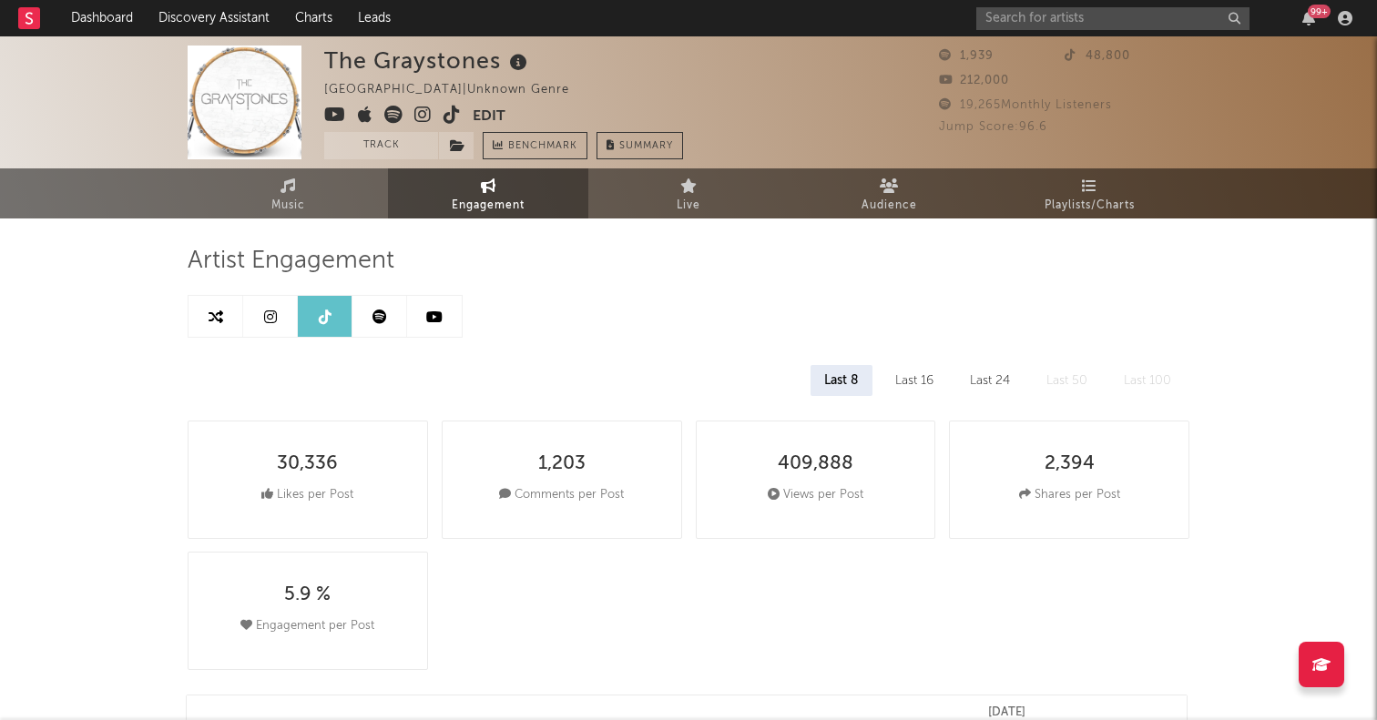
click at [391, 122] on icon at bounding box center [393, 115] width 18 height 18
click at [1087, 37] on div "The Graystones United States | Unknown Genre Edit Track Benchmark Summary 1,939…" at bounding box center [688, 102] width 1377 height 132
click at [1085, 27] on input "text" at bounding box center [1112, 18] width 273 height 23
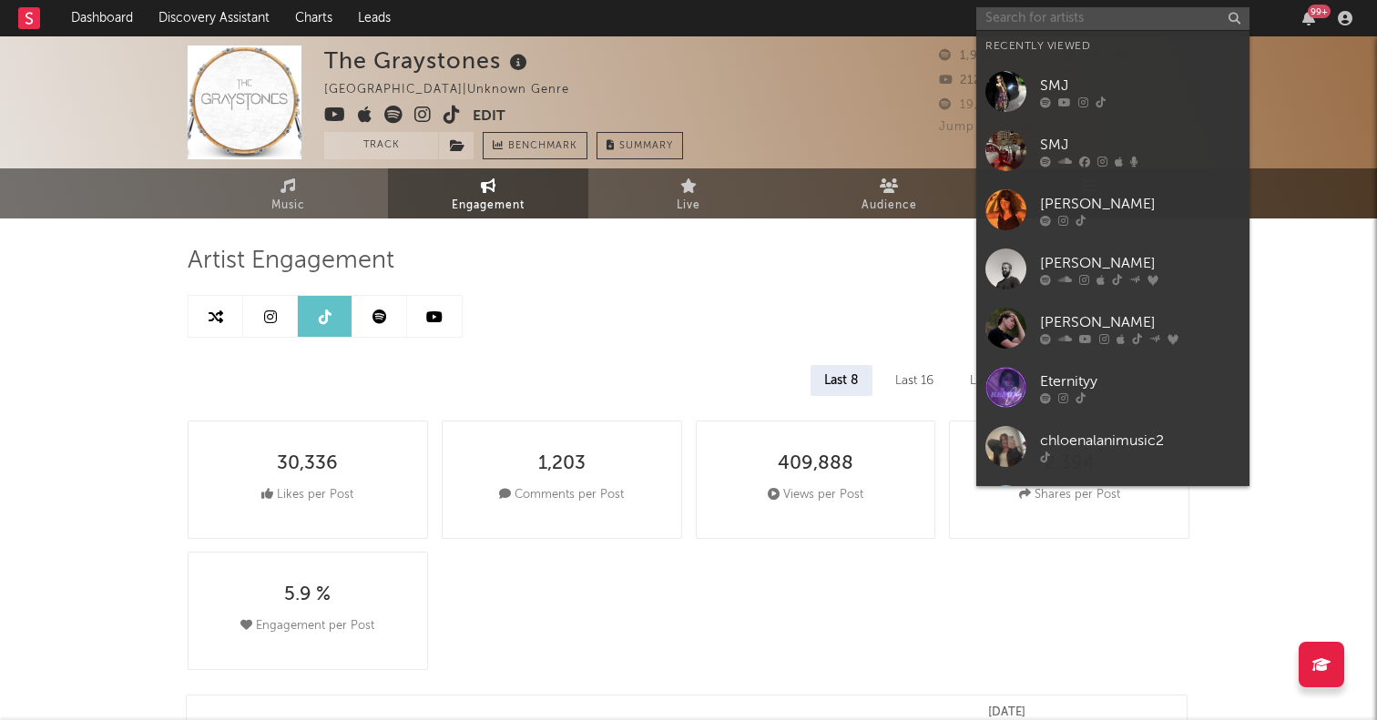
paste input "[PERSON_NAME]"
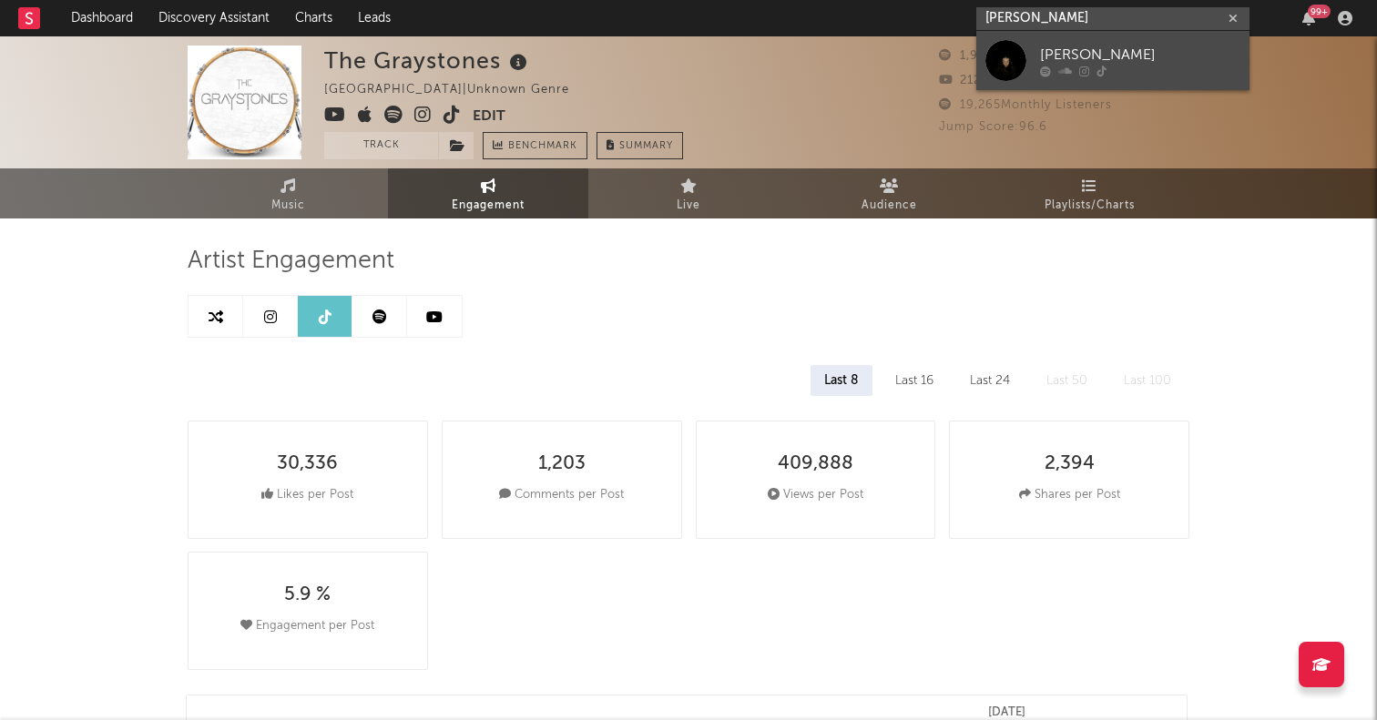
type input "[PERSON_NAME]"
click at [1003, 66] on div at bounding box center [1005, 60] width 41 height 41
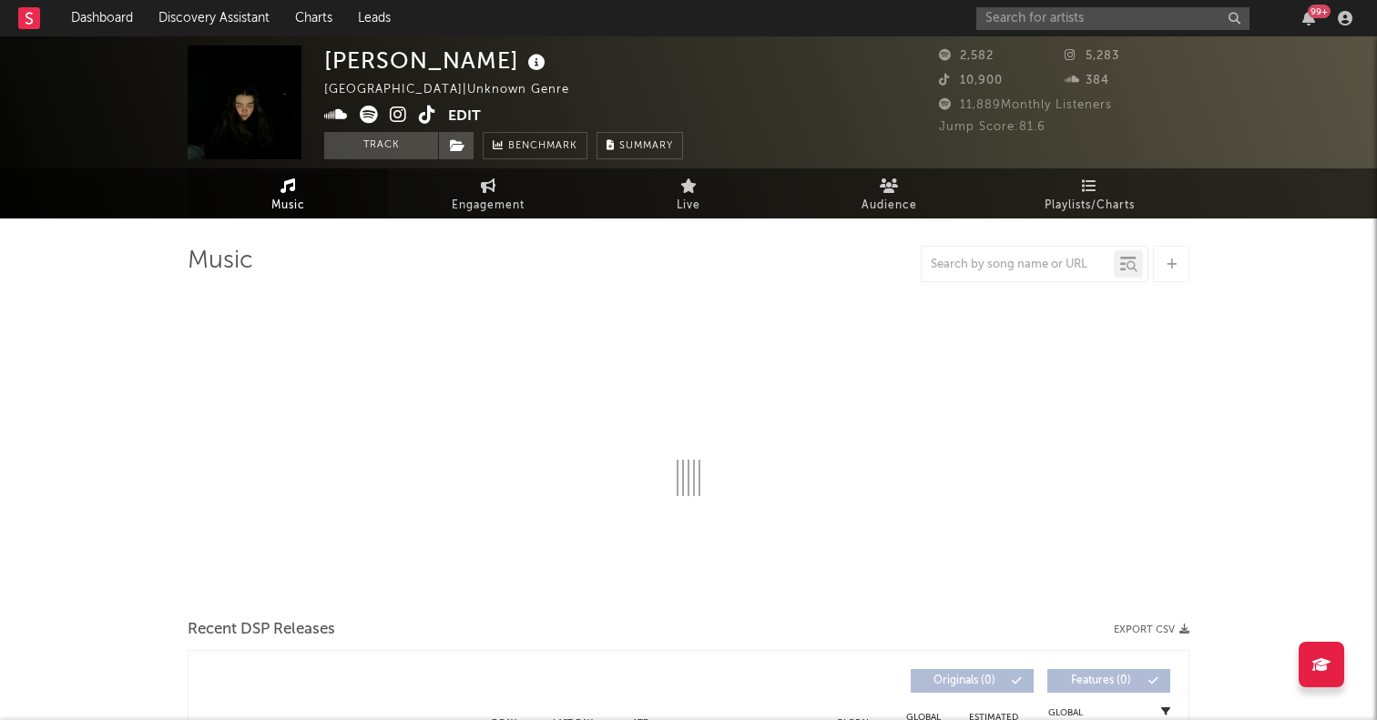
select select "1w"
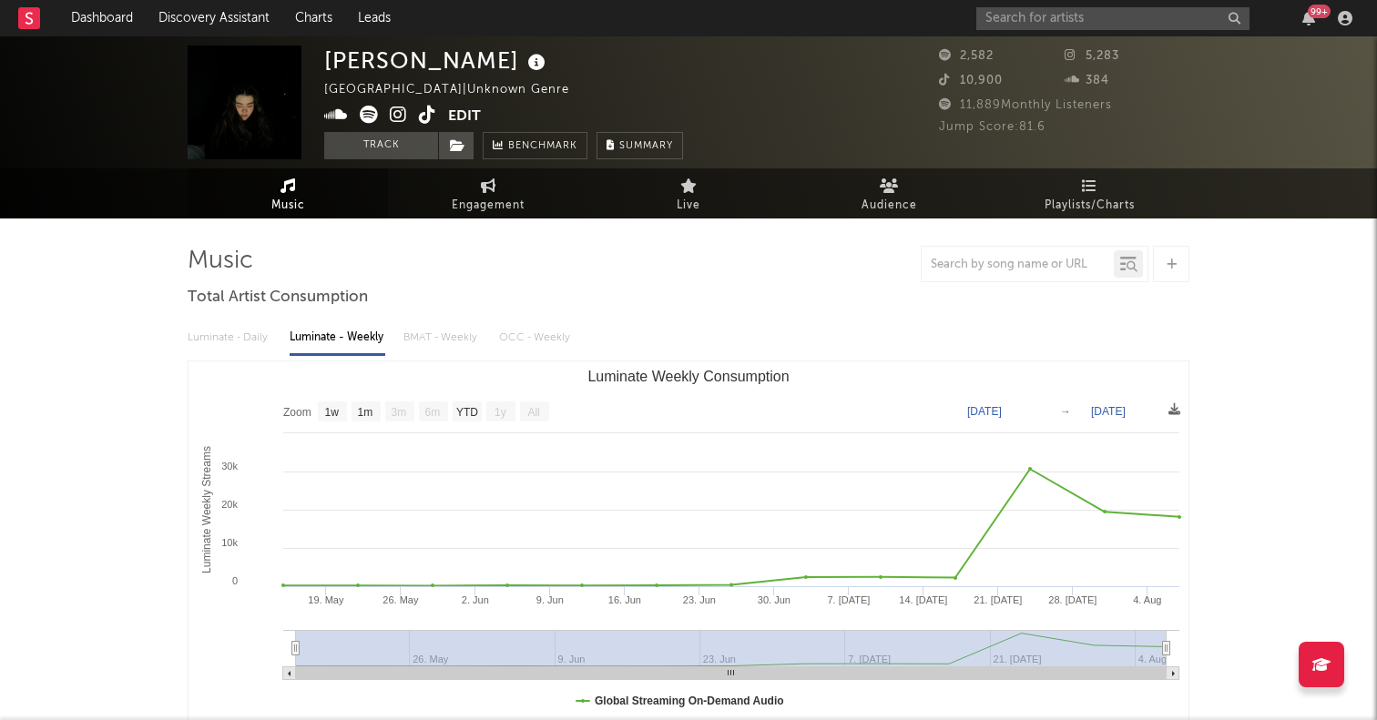
click at [370, 120] on icon at bounding box center [369, 115] width 18 height 18
click at [1134, 29] on div "99 +" at bounding box center [1167, 18] width 383 height 36
click at [1105, 16] on input "text" at bounding box center [1112, 18] width 273 height 23
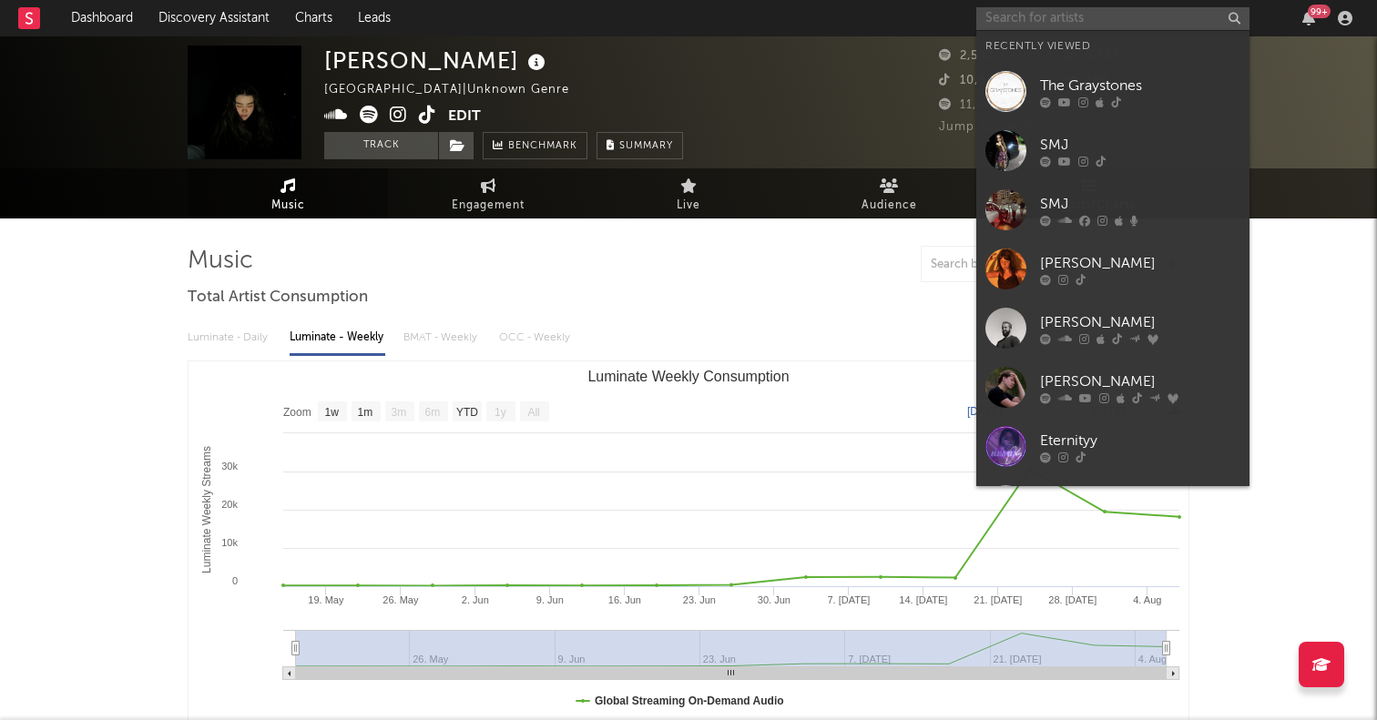
paste input "https://www.tiktok.com/@notnatemencke?lang=en"
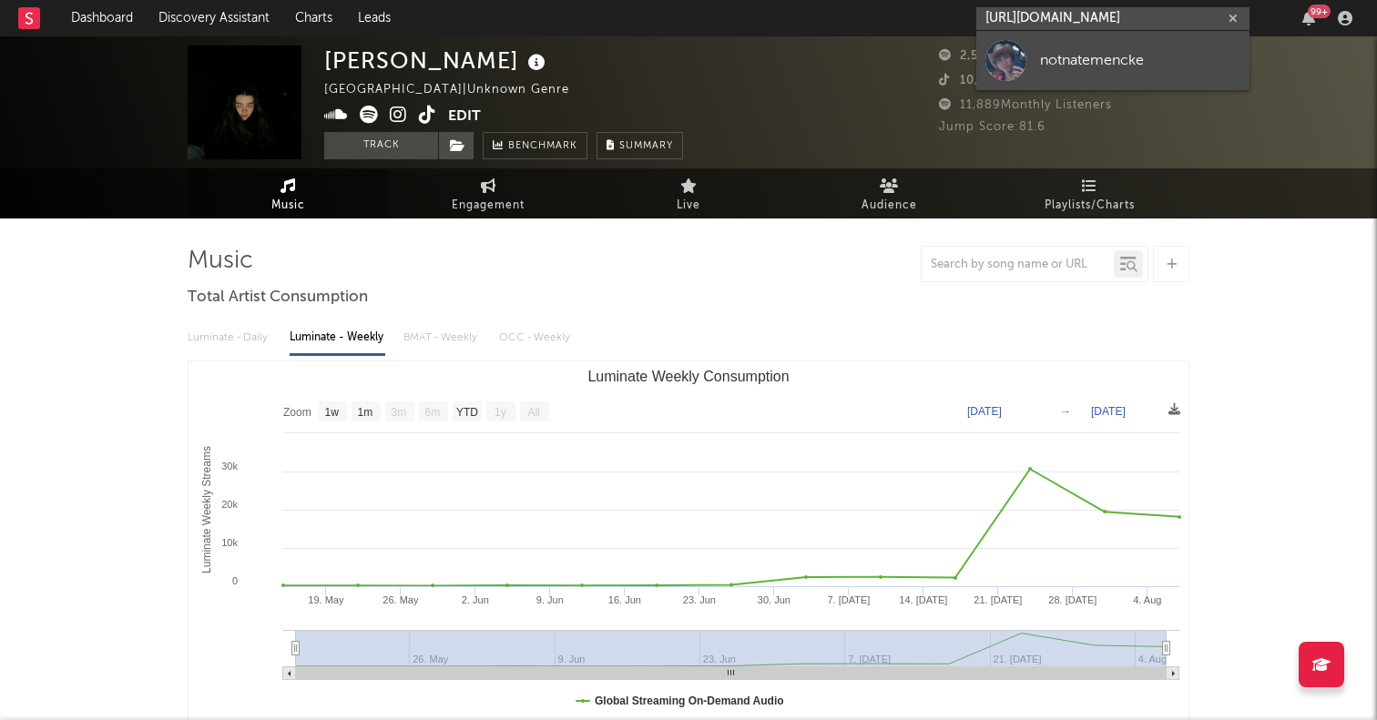
type input "https://www.tiktok.com/@notnatemencke?lang=en"
click at [994, 72] on div at bounding box center [1005, 60] width 41 height 41
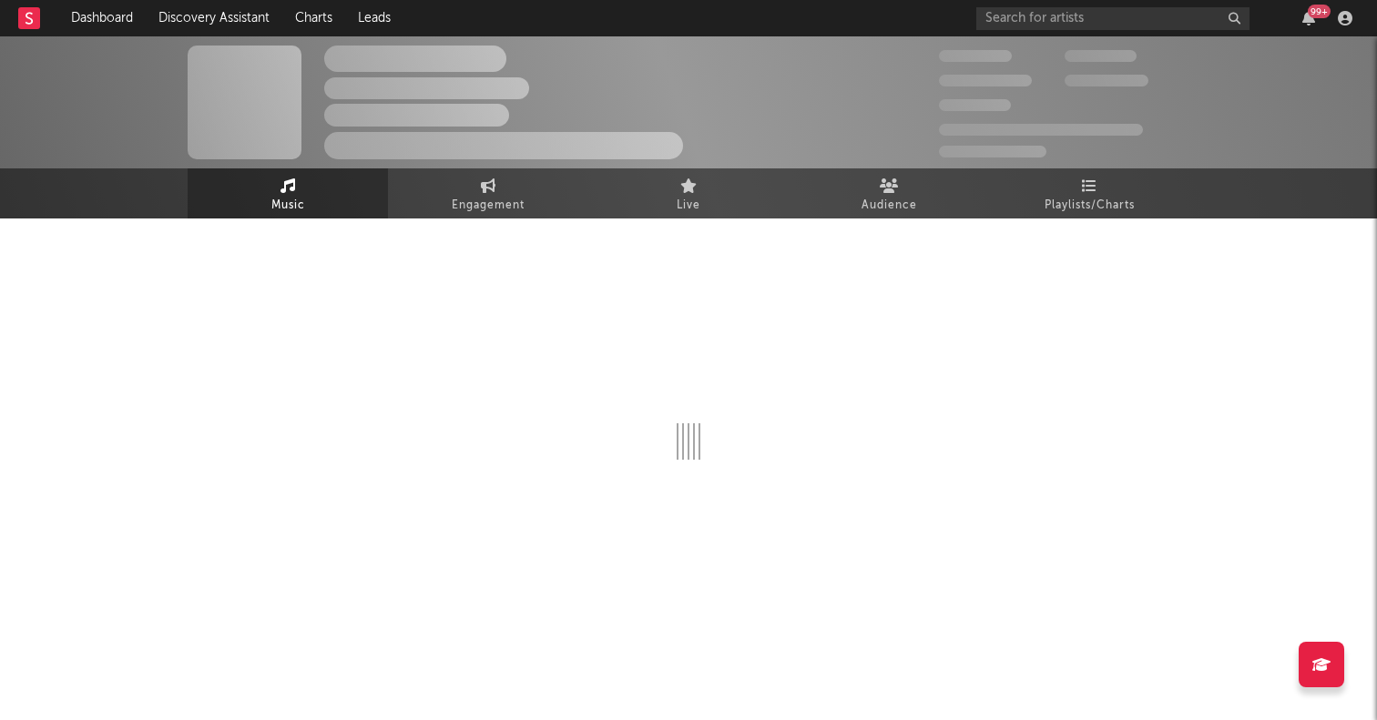
select select "1w"
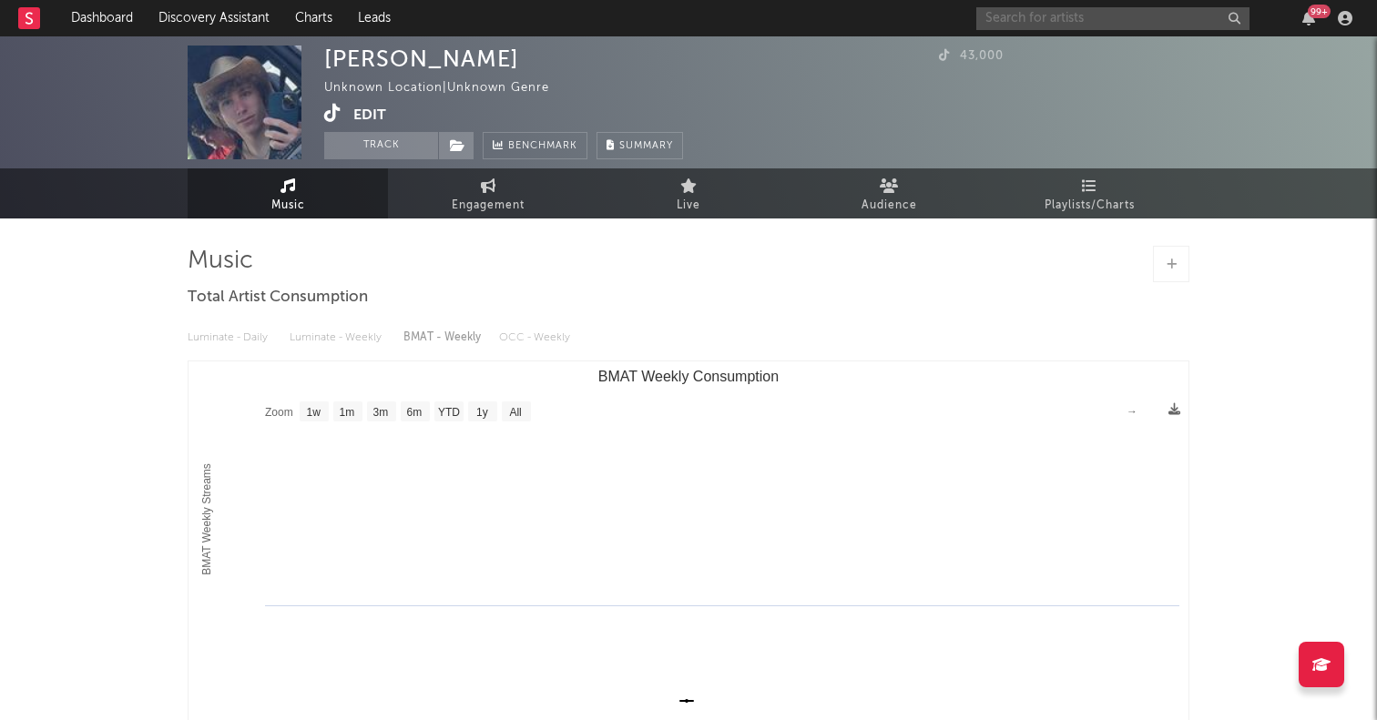
click at [1065, 22] on input "text" at bounding box center [1112, 18] width 273 height 23
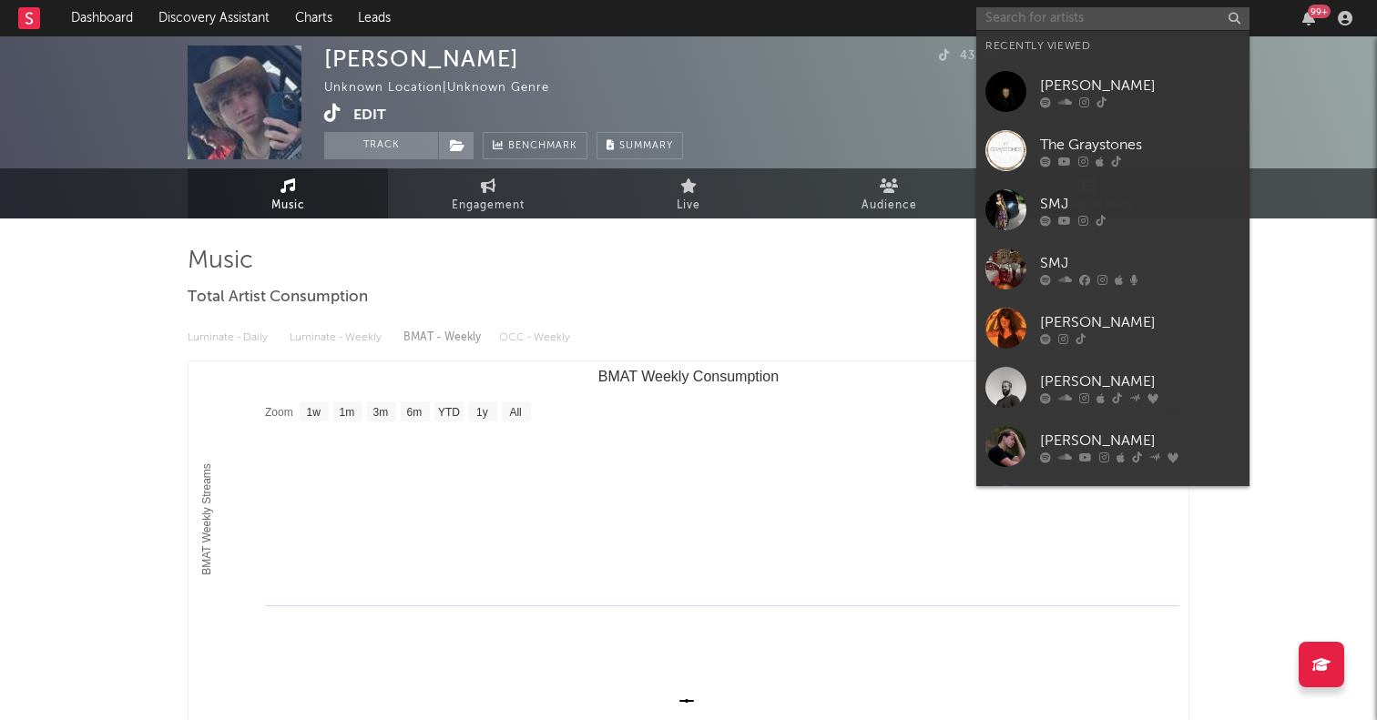
paste input "Blamiann"
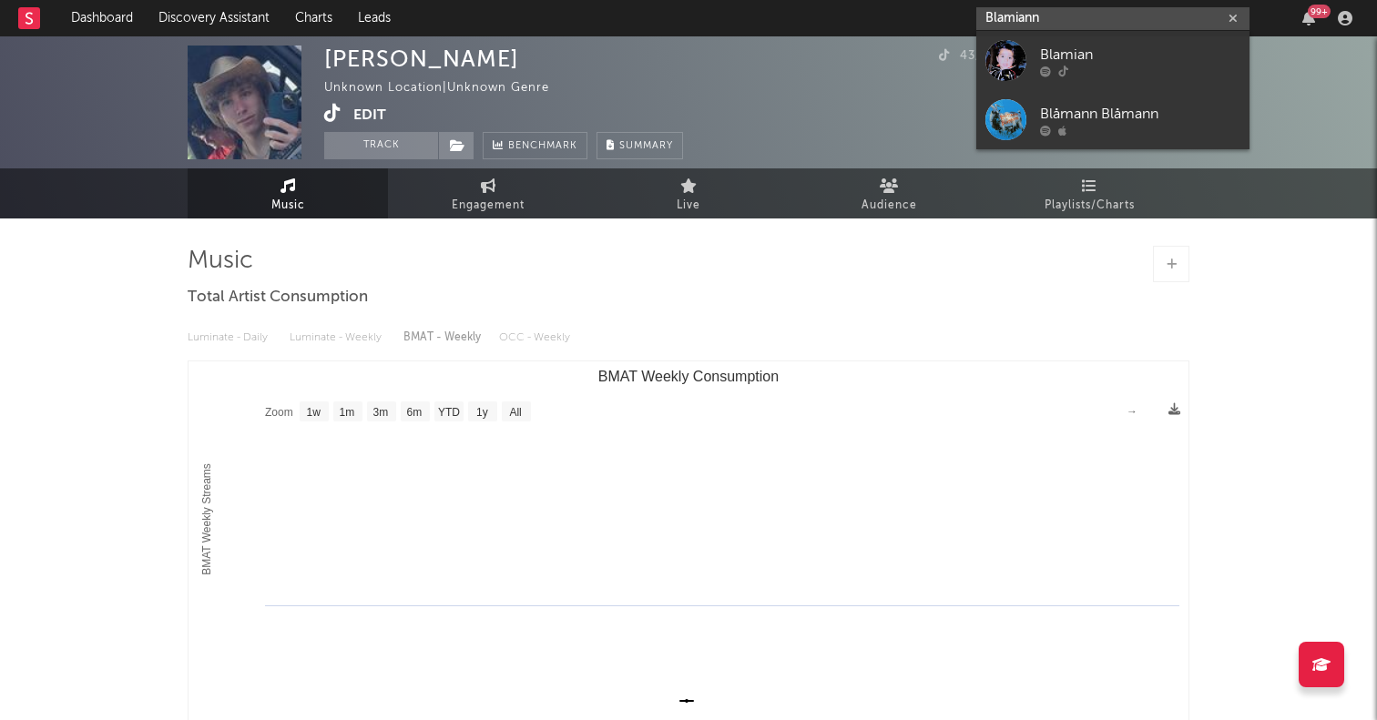
click at [1018, 21] on input "Blamiann" at bounding box center [1112, 18] width 273 height 23
paste input "https://www.tiktok.com/@blamiann?lang=e"
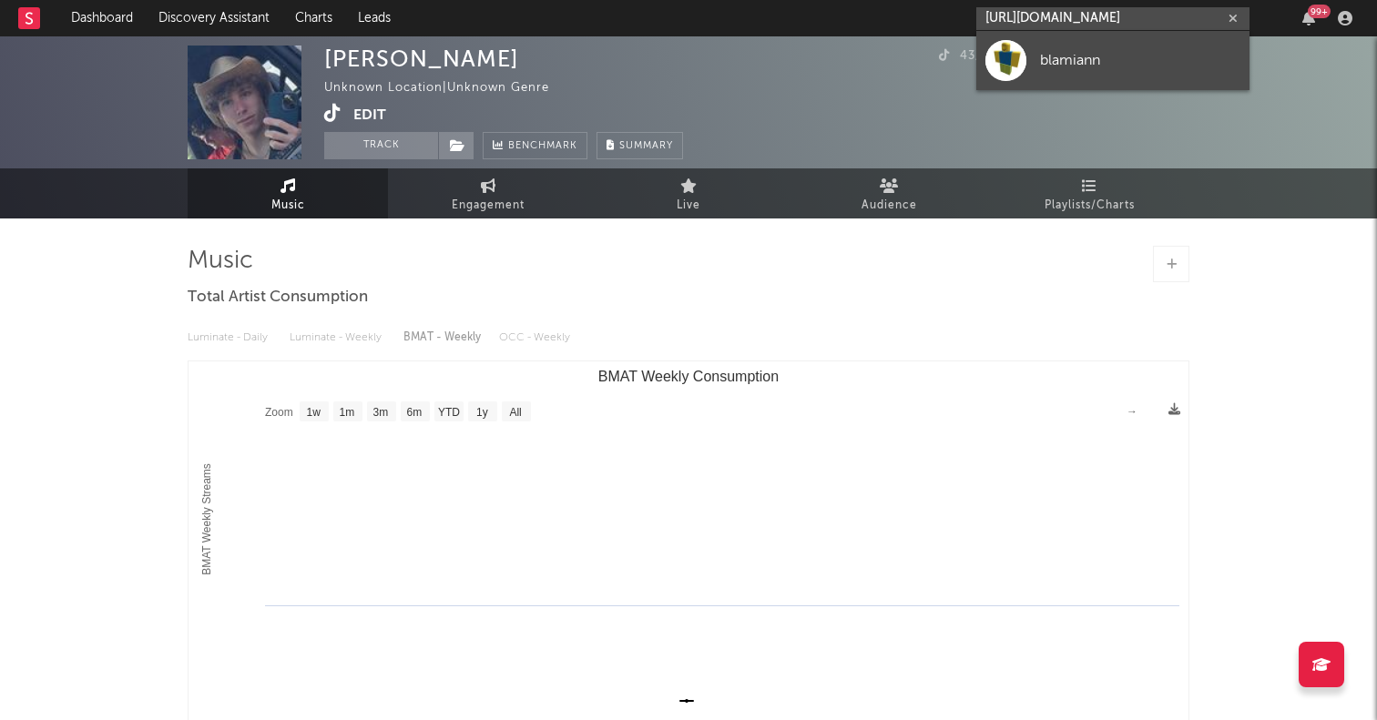
type input "https://www.tiktok.com/@blamiann?lang=en"
click at [1000, 59] on div at bounding box center [1005, 60] width 41 height 41
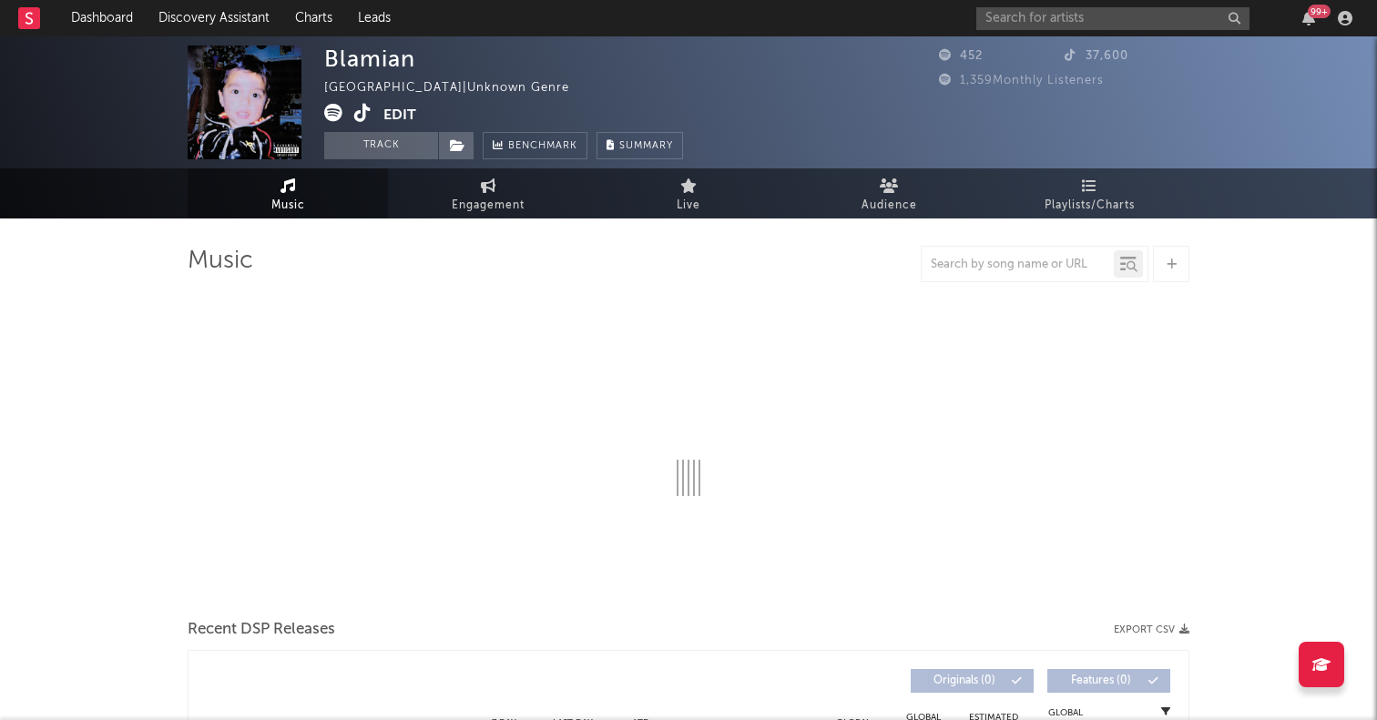
select select "1w"
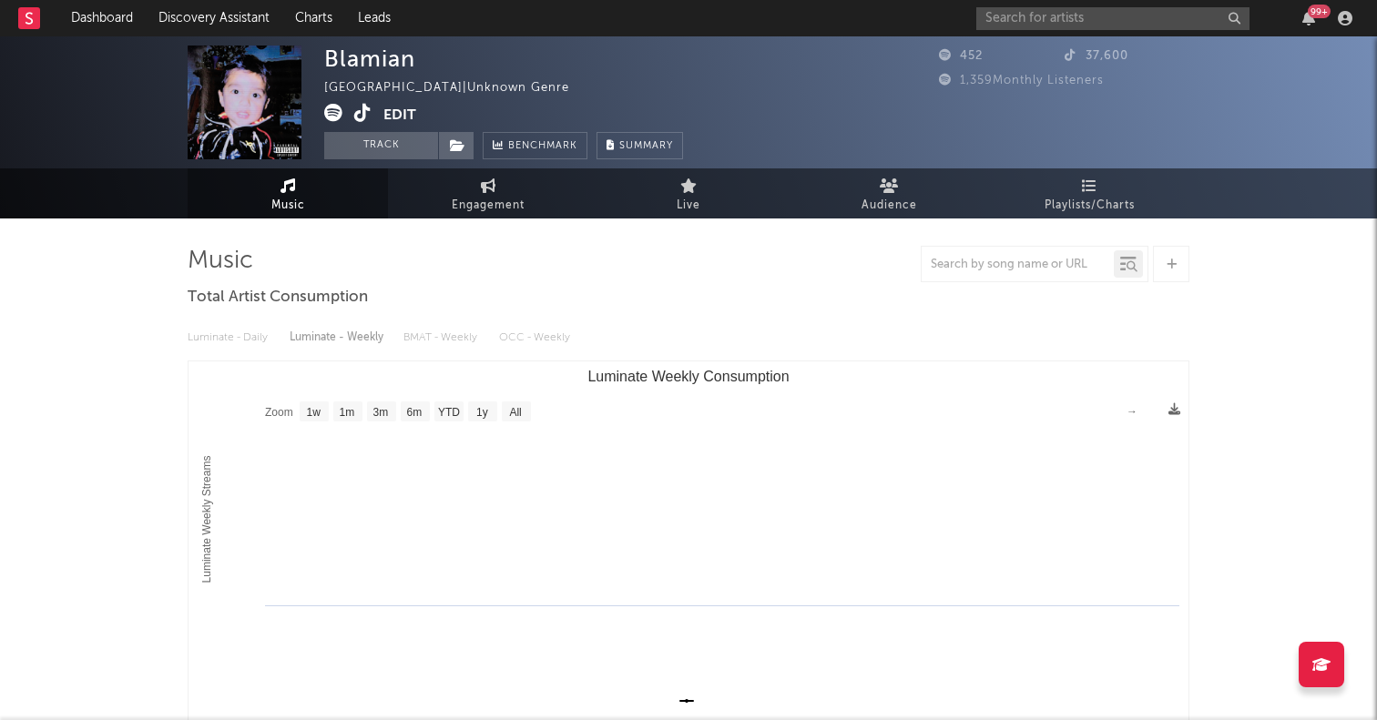
click at [336, 110] on icon at bounding box center [333, 113] width 18 height 18
click at [1051, 29] on input "text" at bounding box center [1112, 18] width 273 height 23
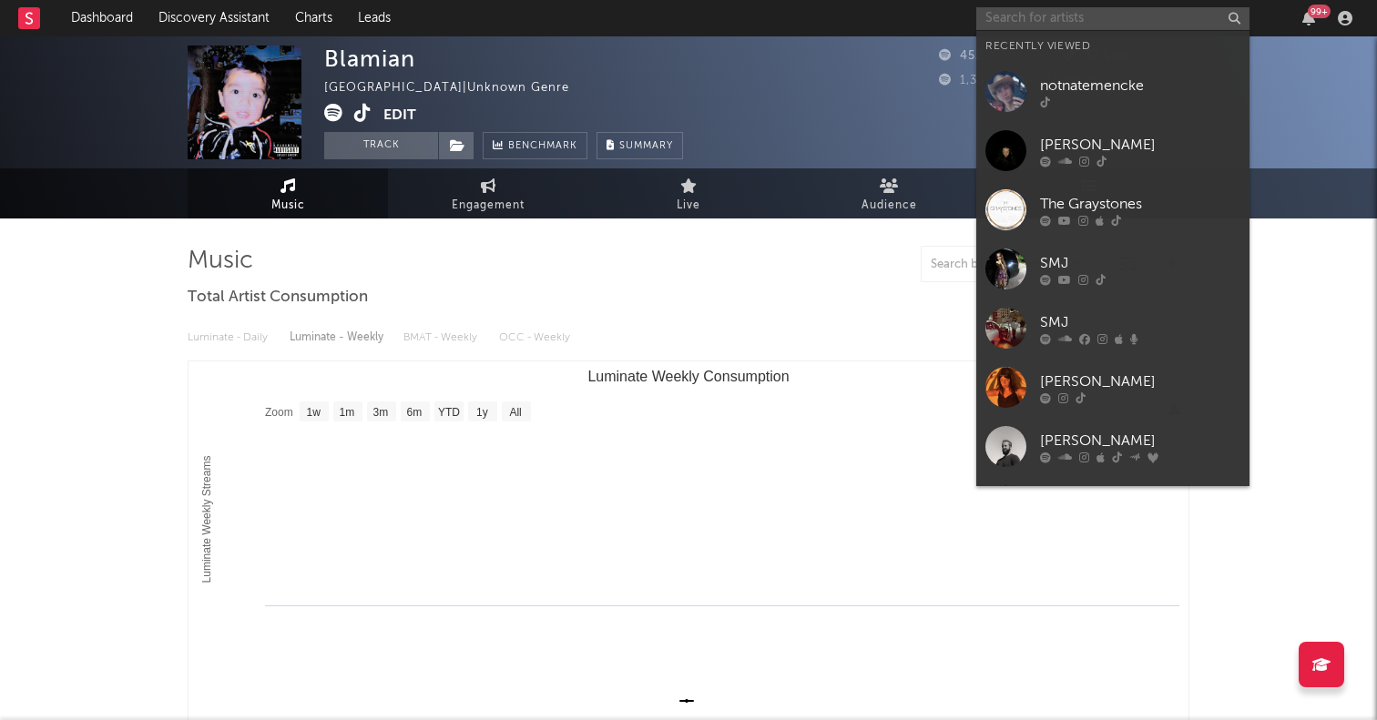
paste input "https://www.tiktok.com/@kevinthomasofficial_?lang=en"
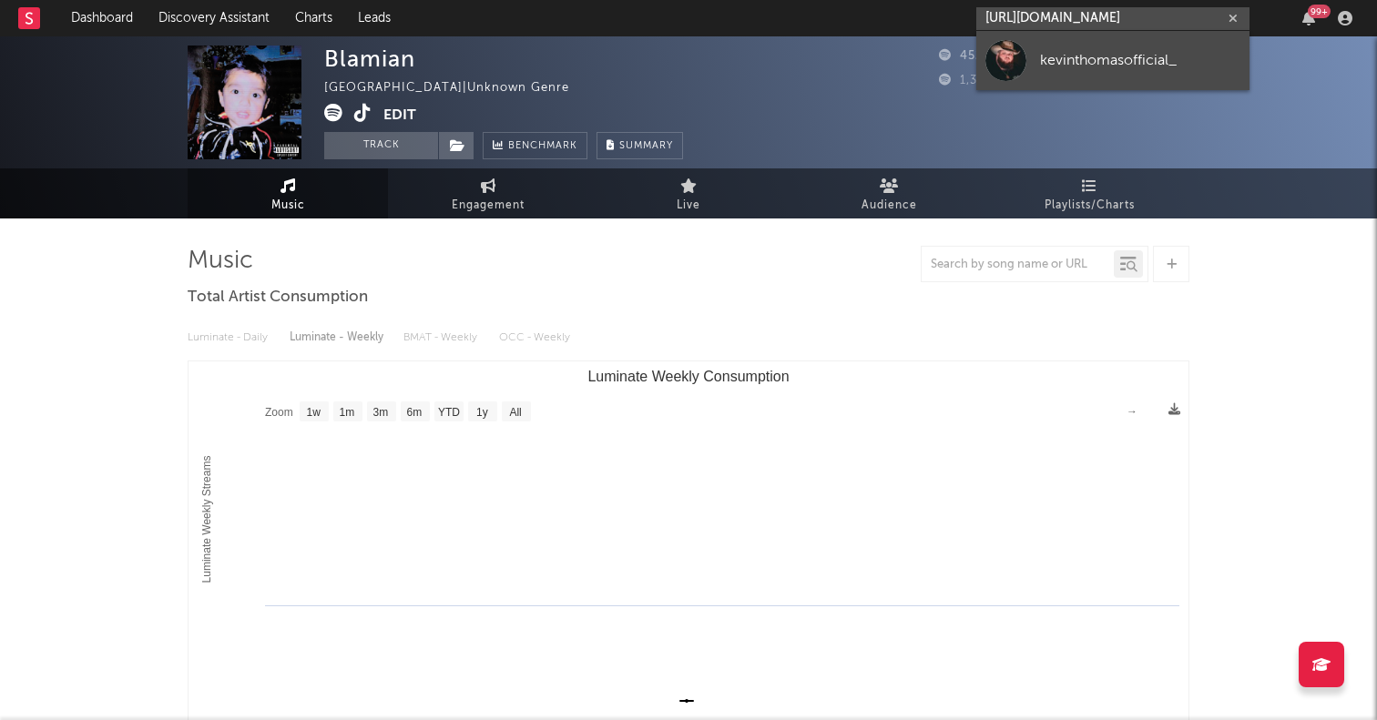
type input "https://www.tiktok.com/@kevinthomasofficial_?lang=en"
click at [1001, 65] on div at bounding box center [1005, 60] width 41 height 41
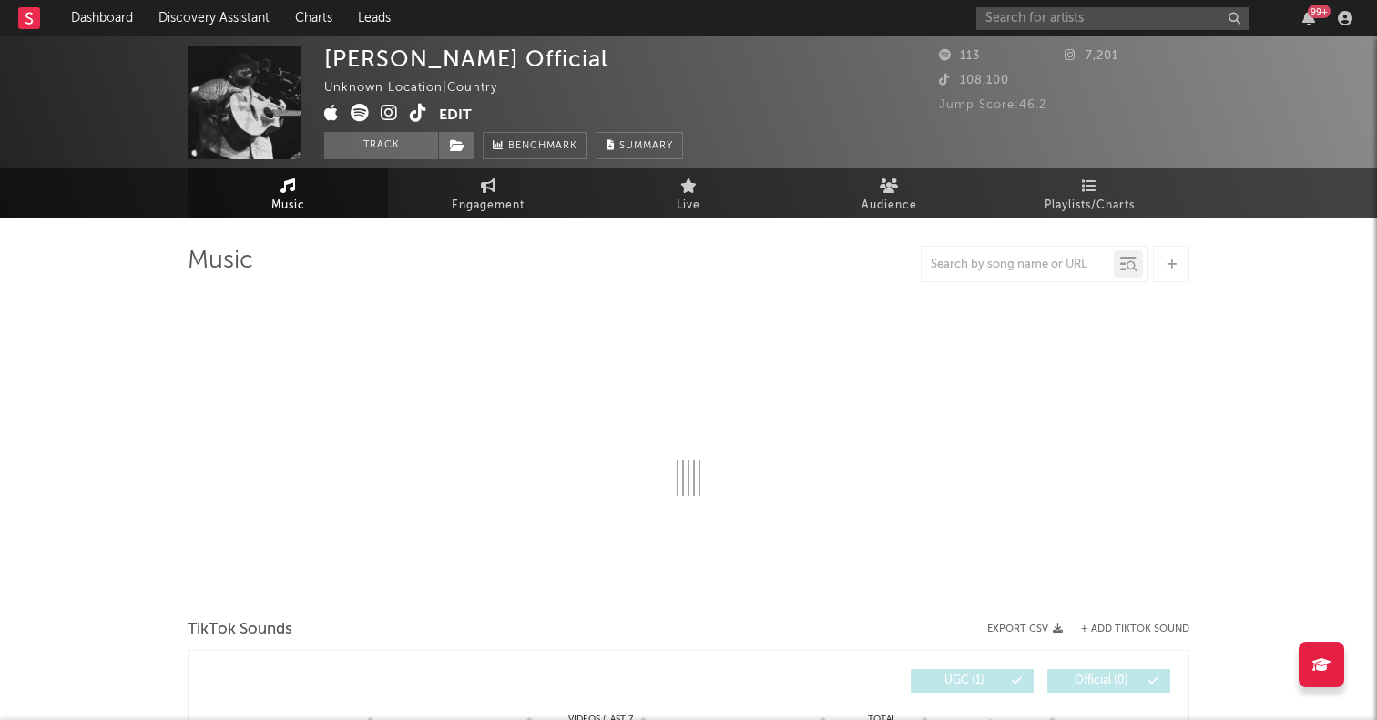
select select "1w"
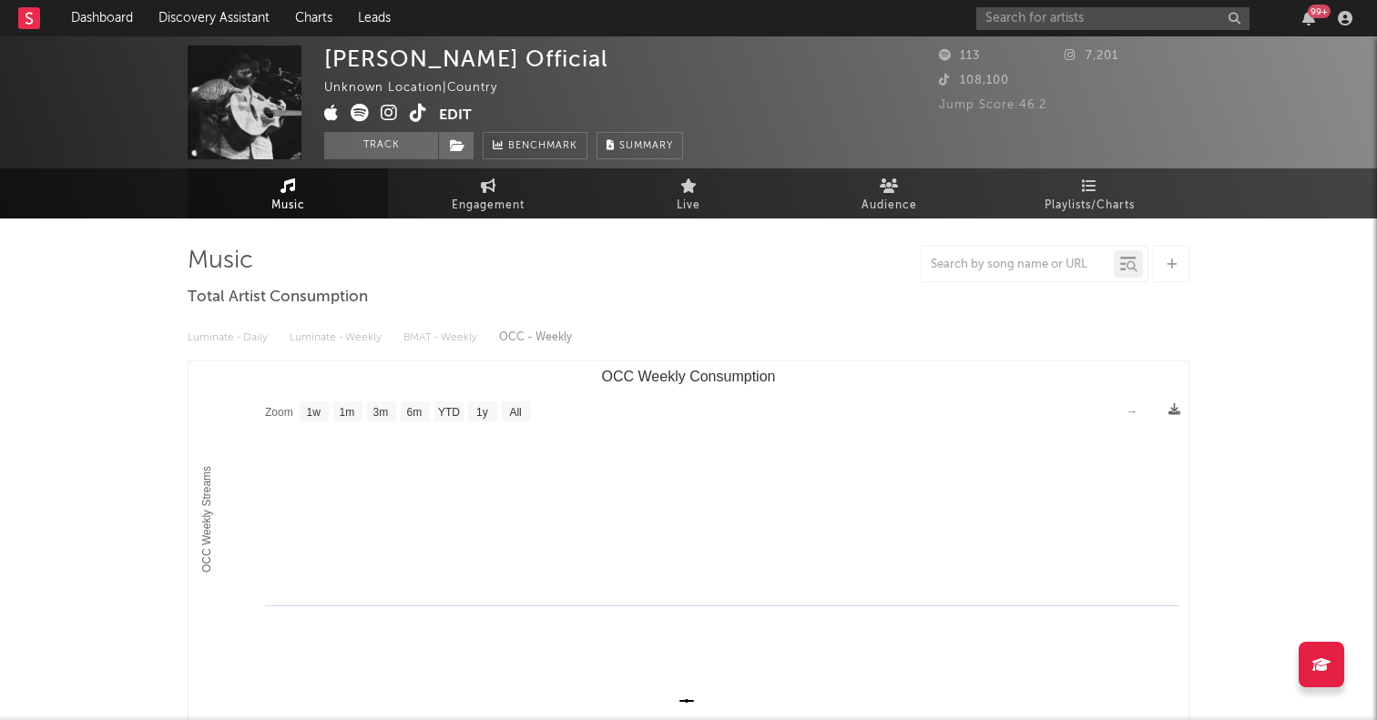
click at [358, 115] on icon at bounding box center [360, 113] width 18 height 18
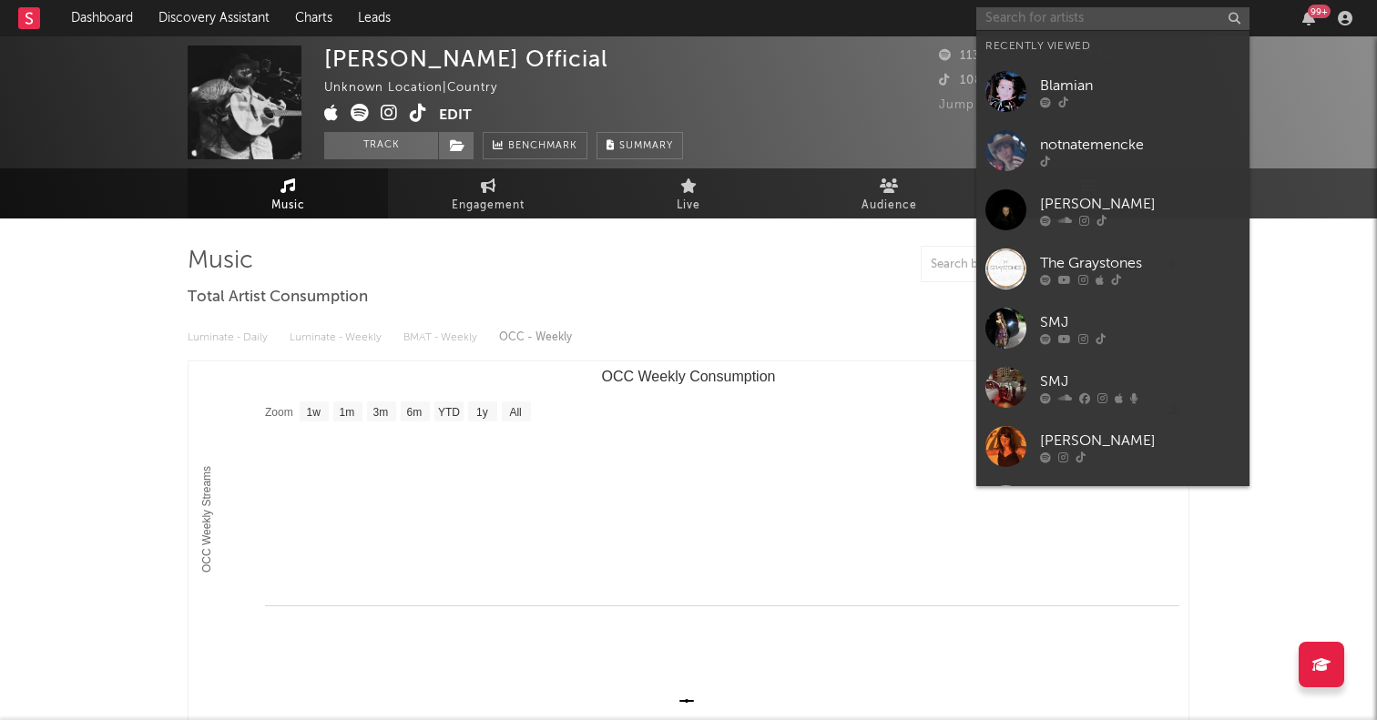
click at [1029, 12] on input "text" at bounding box center [1112, 18] width 273 height 23
paste input "https://www.tiktok.com/@meganvmusic?lang=en"
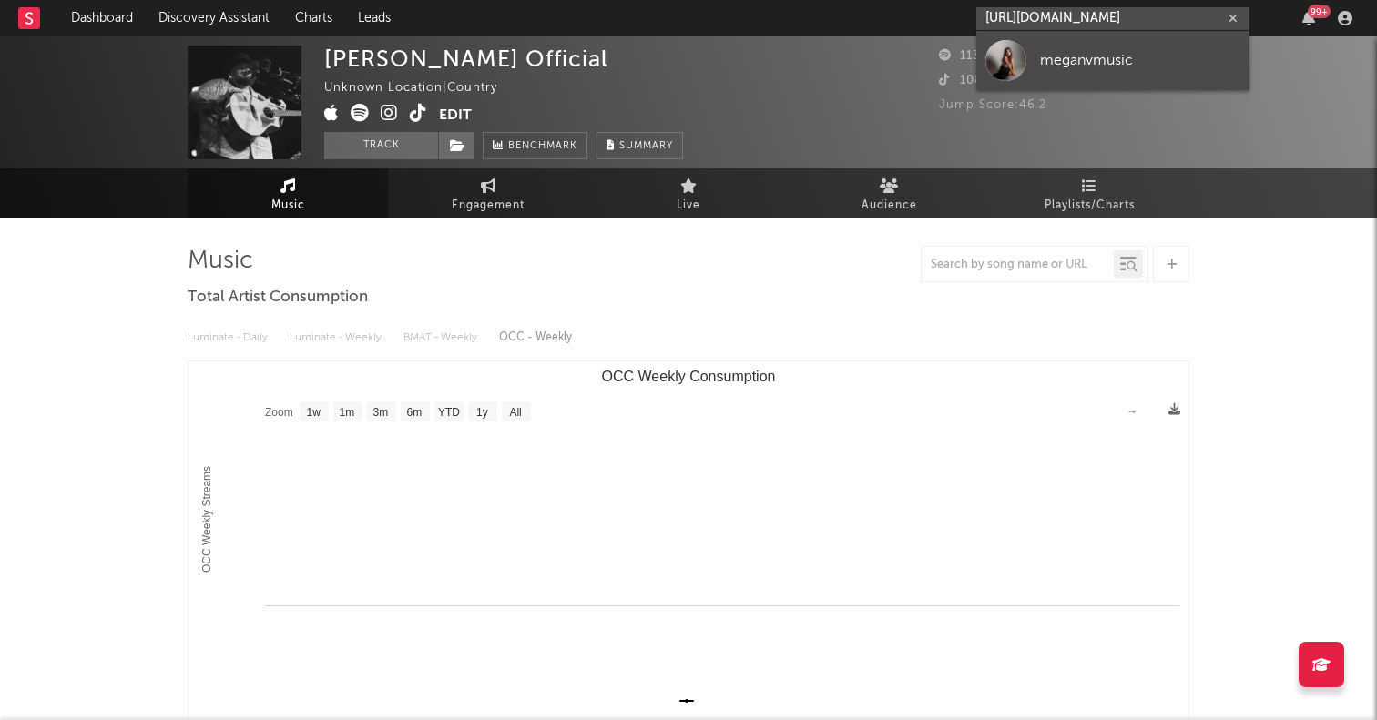
type input "https://www.tiktok.com/@meganvmusic?lang=en"
click at [999, 55] on div at bounding box center [1005, 60] width 41 height 41
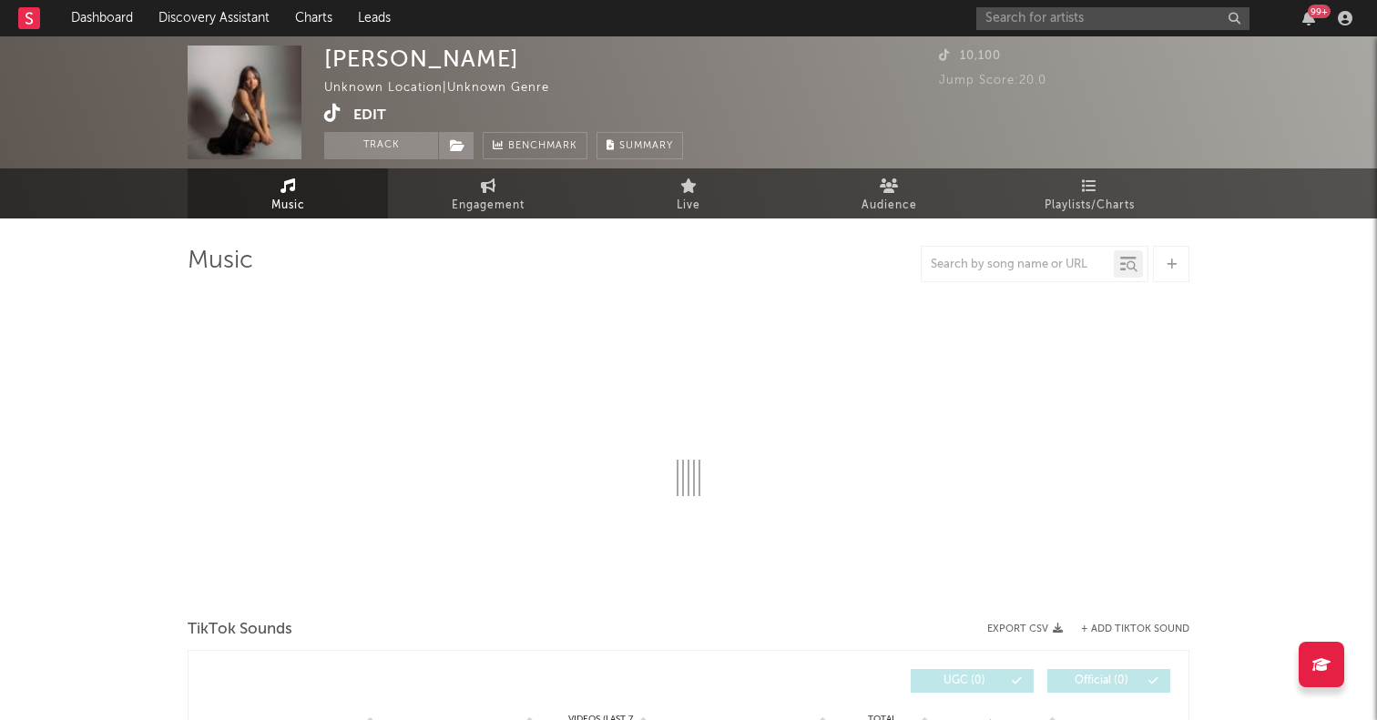
select select "1w"
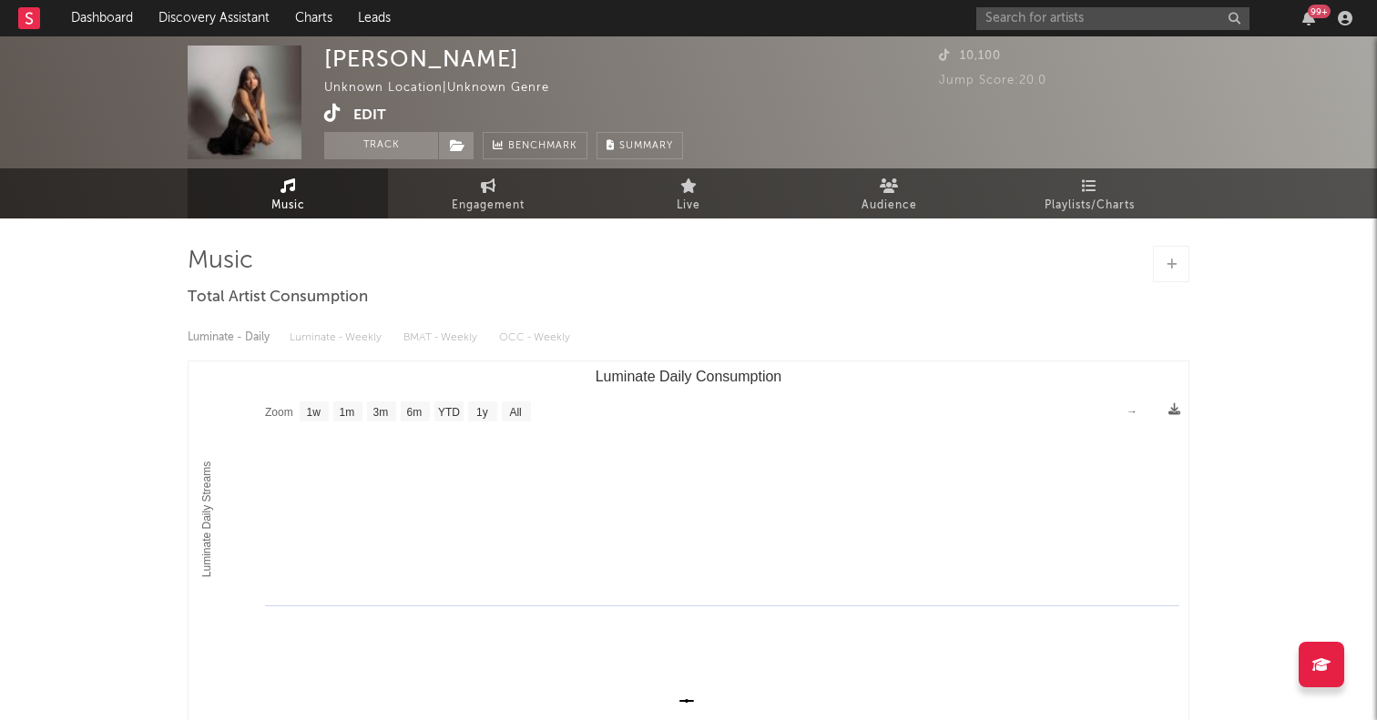
click at [1054, 36] on div "Megan Villareal Unknown Location | Unknown Genre Edit Track Benchmark Summary 1…" at bounding box center [688, 102] width 1377 height 132
click at [1054, 30] on div "99 +" at bounding box center [1167, 18] width 383 height 36
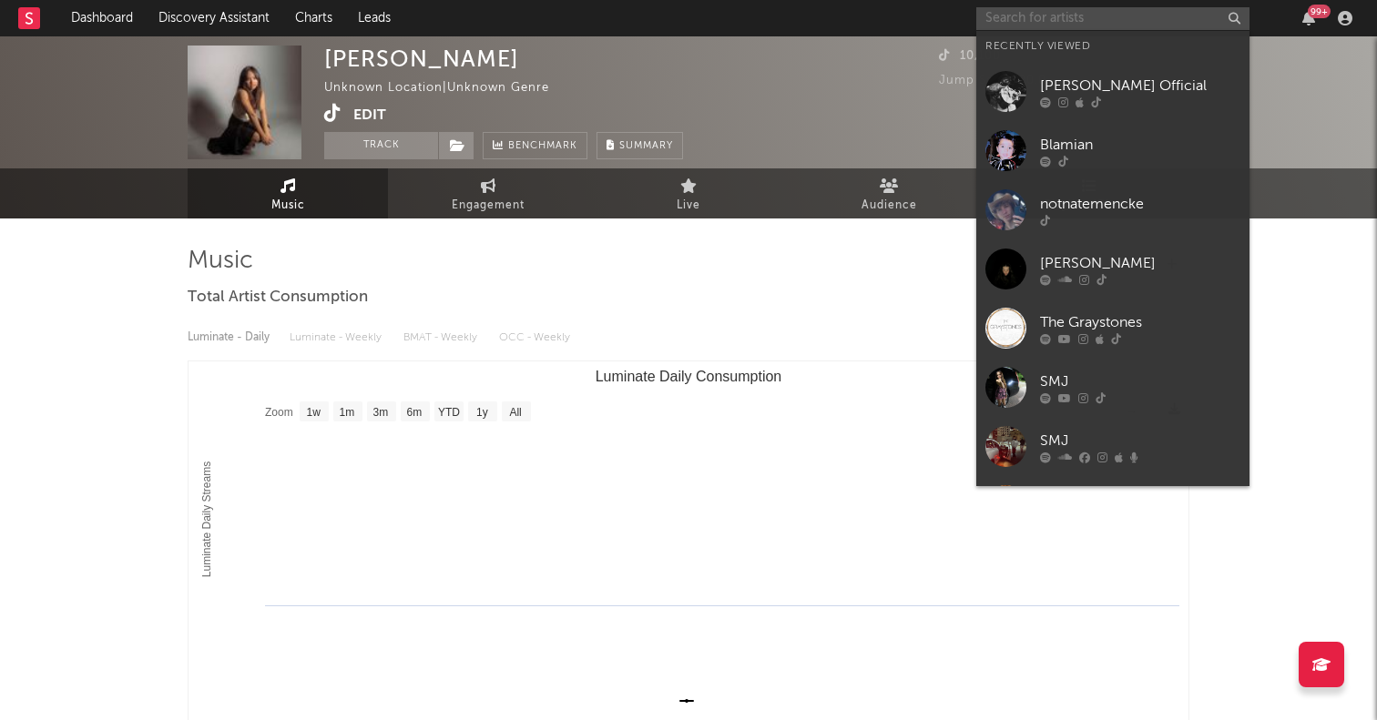
click at [1056, 26] on input "text" at bounding box center [1112, 18] width 273 height 23
paste input "https://www.tiktok.com/@itsjessilyn?lang=en"
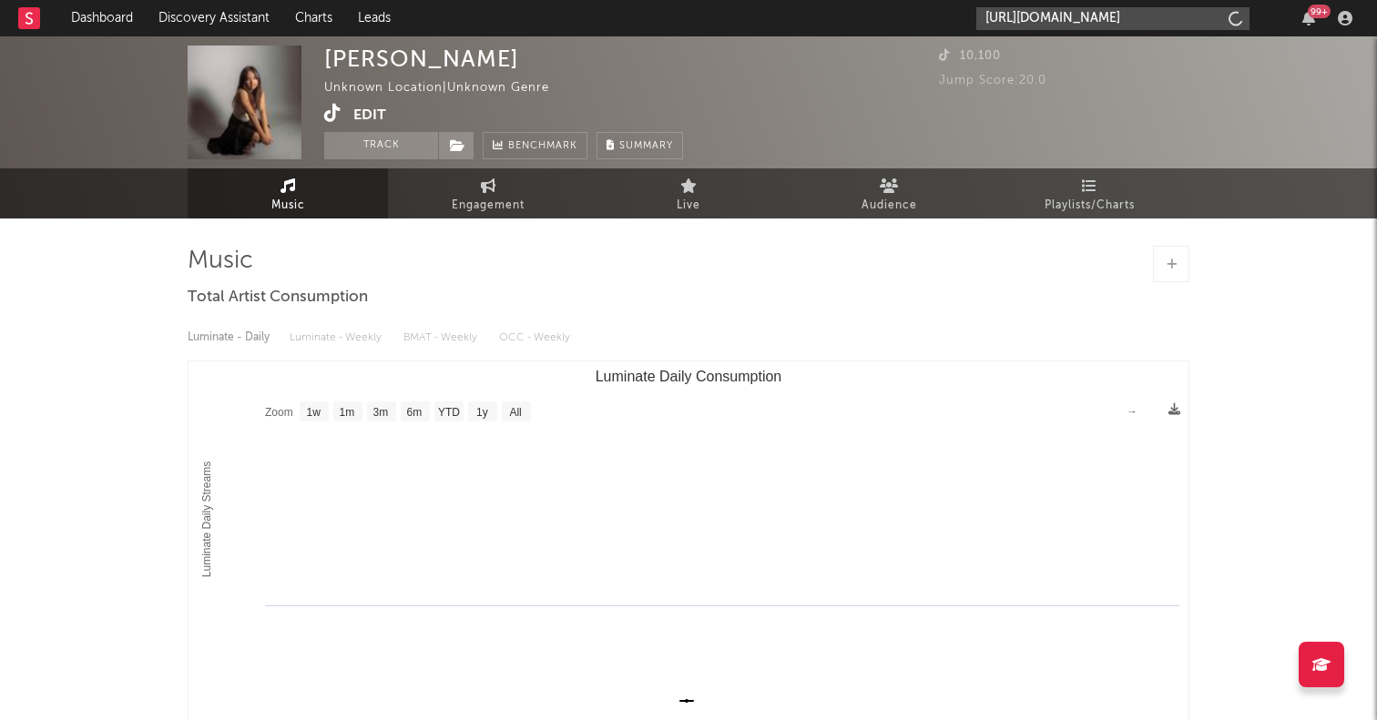
scroll to position [0, 26]
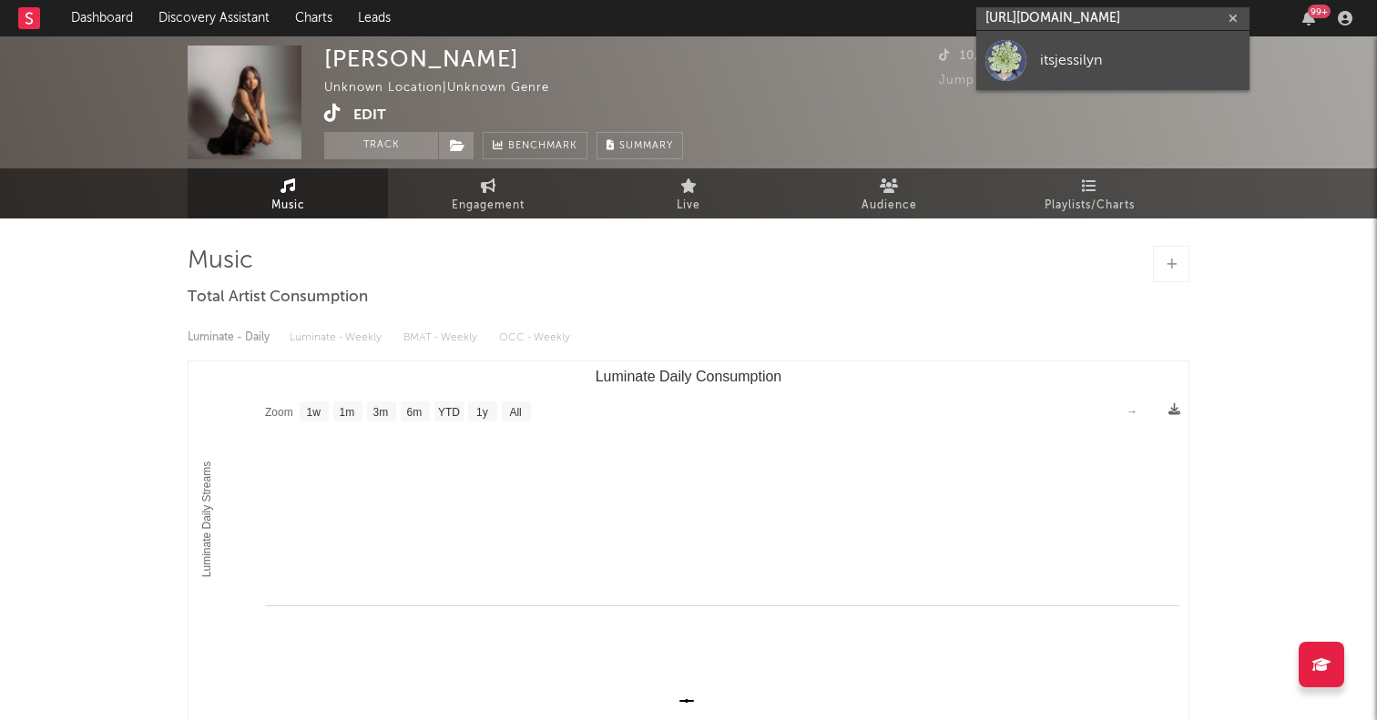
type input "https://www.tiktok.com/@itsjessilyn?lang=en"
click at [1013, 55] on div at bounding box center [1005, 60] width 41 height 41
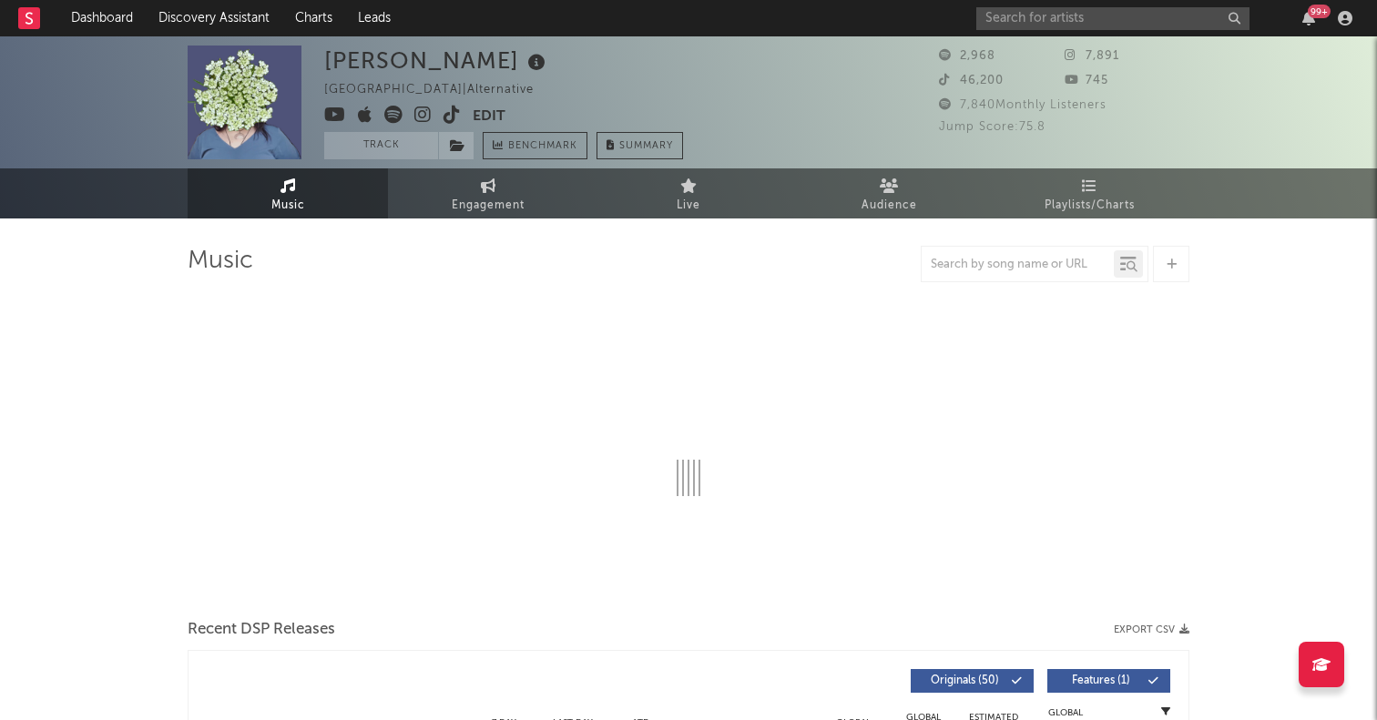
select select "1w"
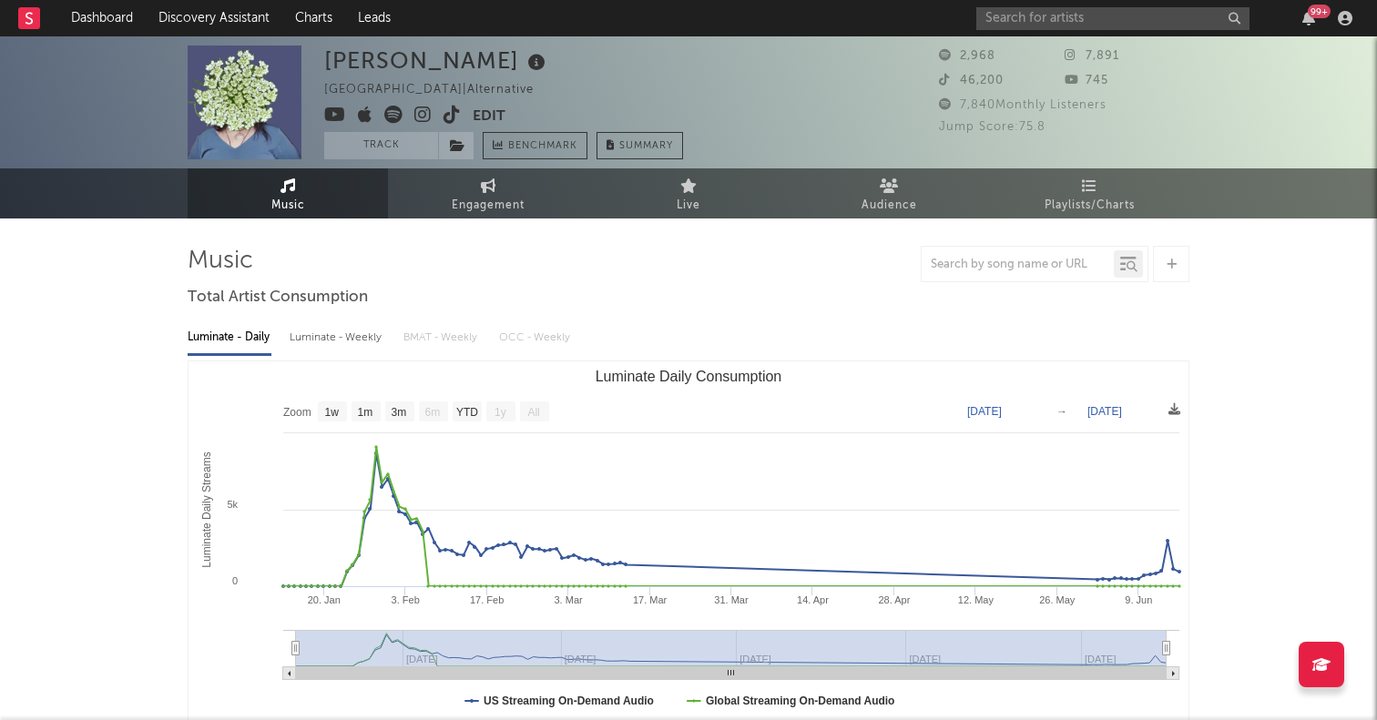
click at [389, 111] on icon at bounding box center [393, 115] width 18 height 18
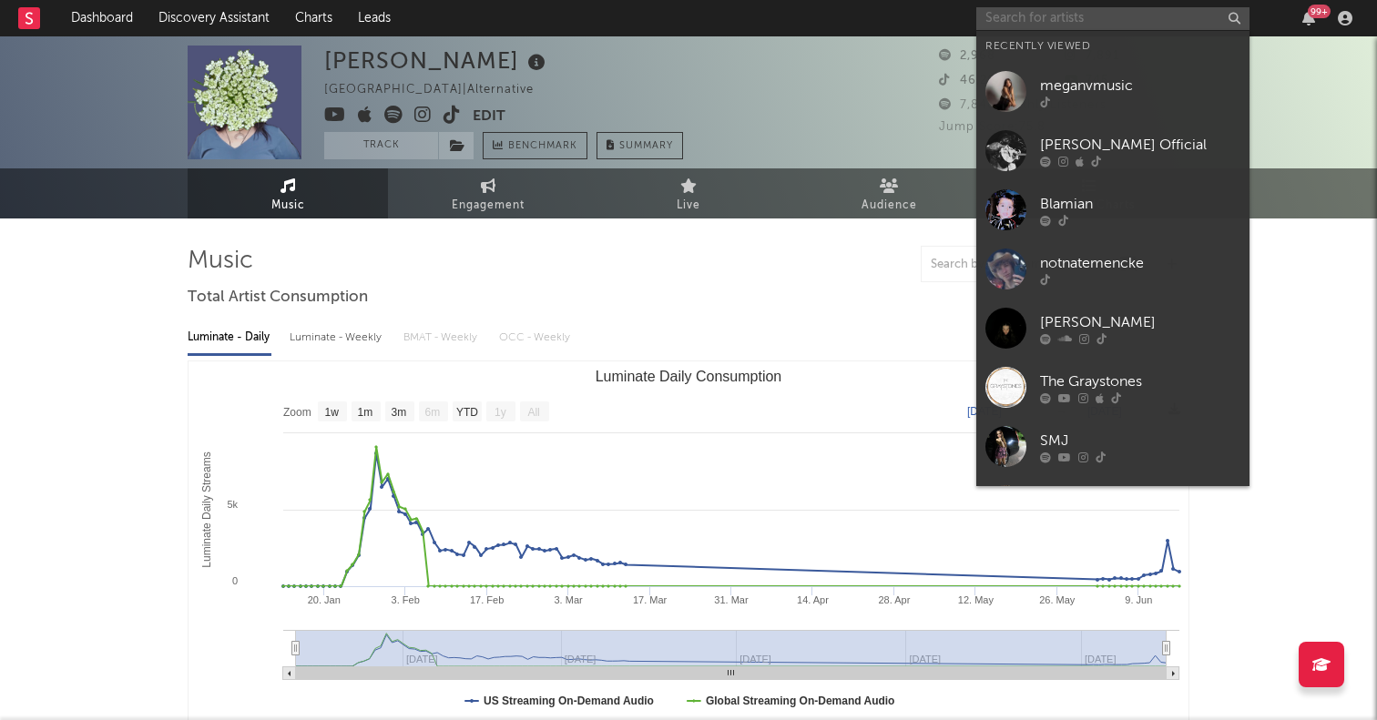
click at [1005, 19] on input "text" at bounding box center [1112, 18] width 273 height 23
paste input "https://www.tiktok.com/@jaymindemaris?lang=en"
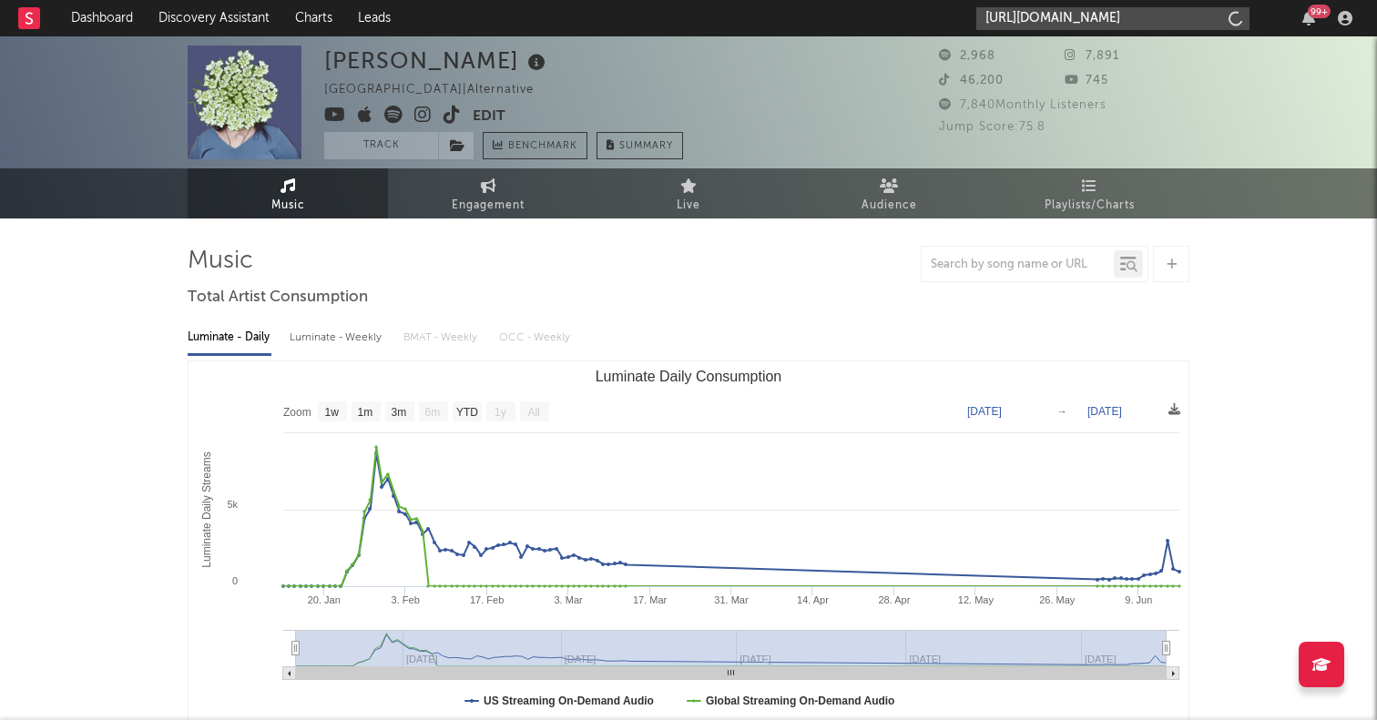
scroll to position [0, 56]
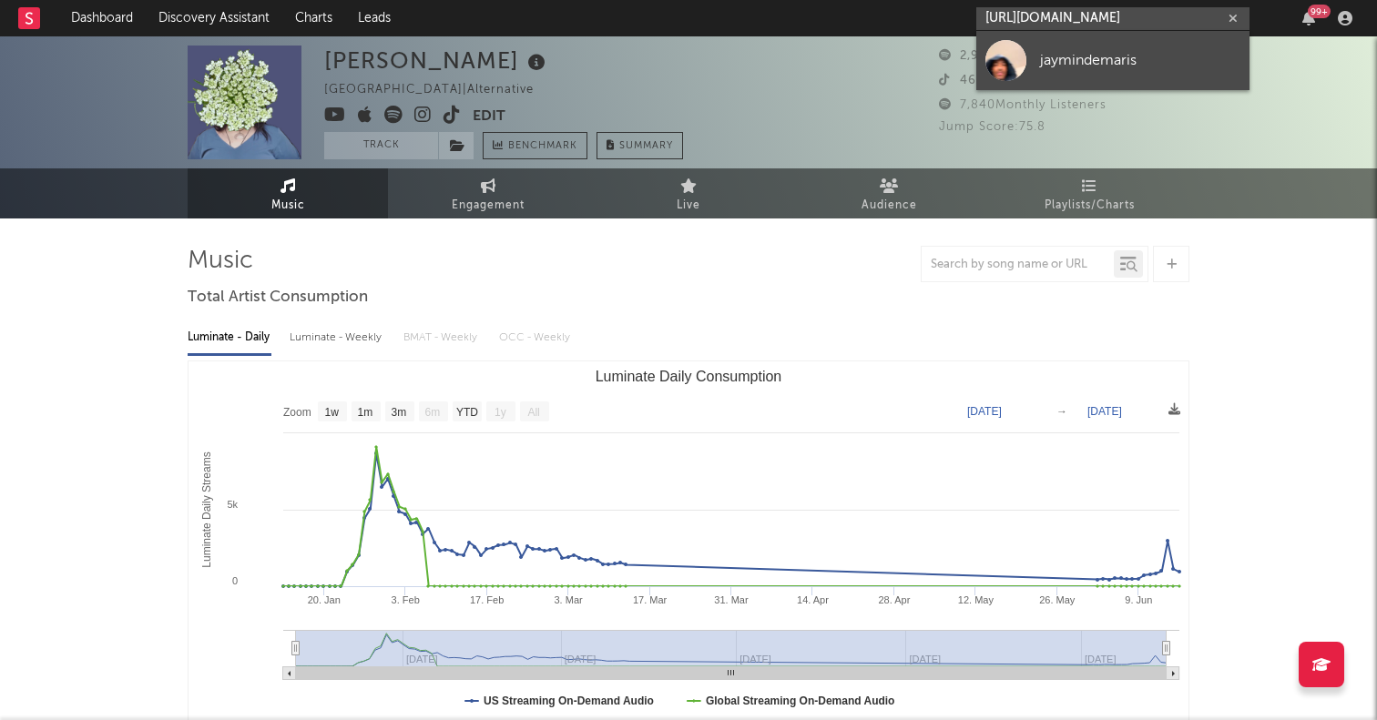
type input "https://www.tiktok.com/@jaymindemaris?lang=en"
click at [994, 53] on div at bounding box center [1005, 60] width 41 height 41
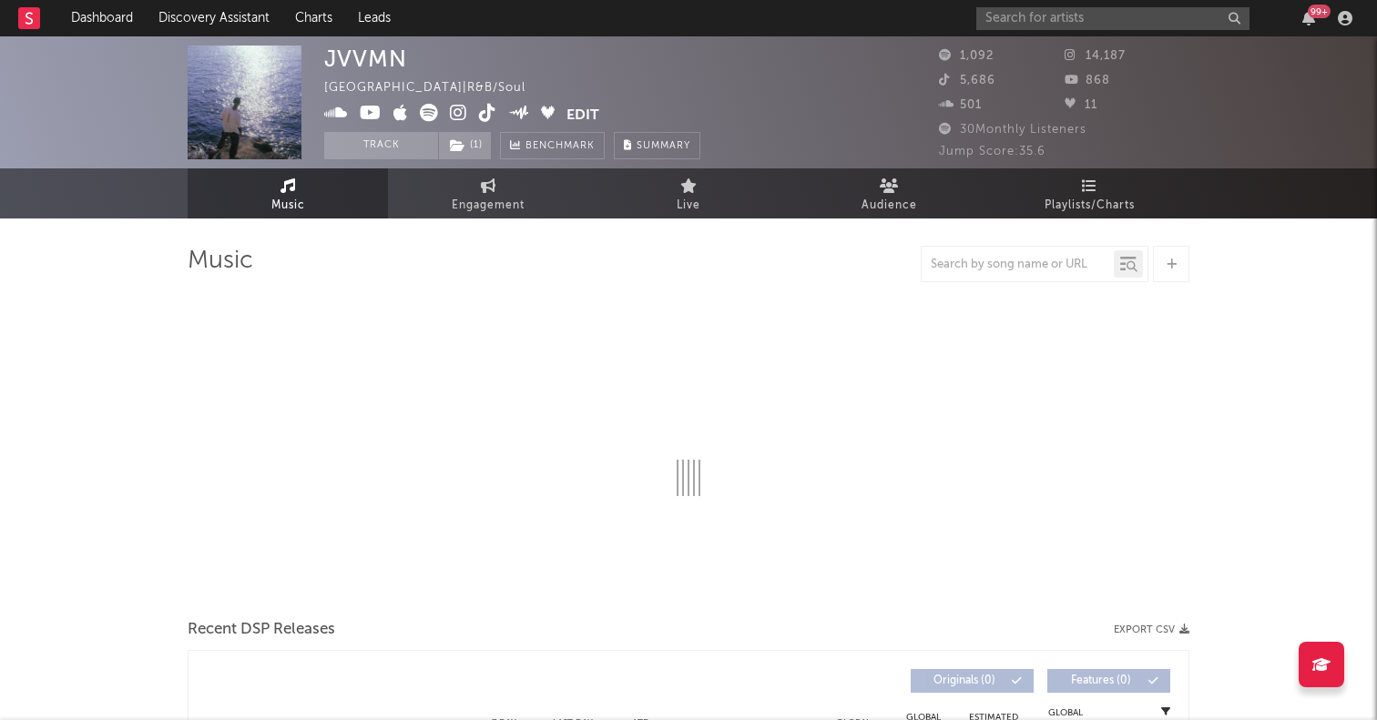
select select "6m"
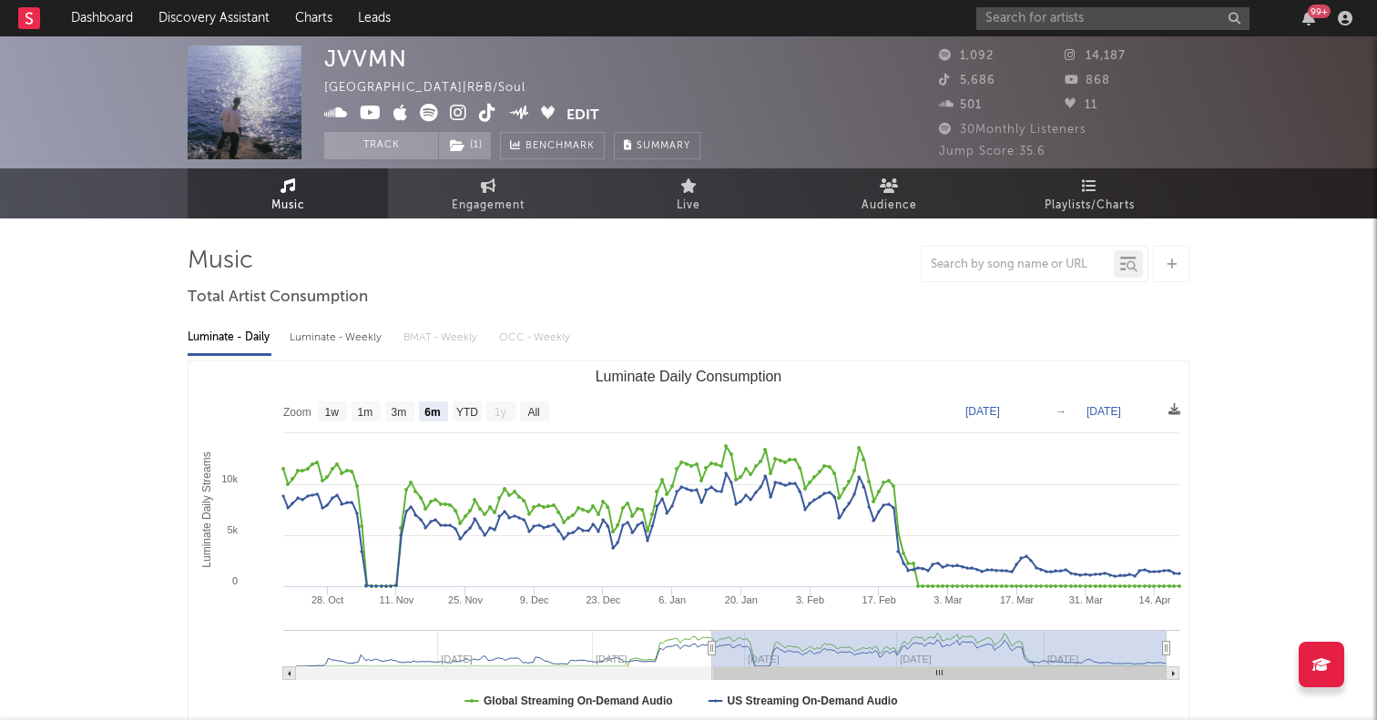
click at [429, 114] on icon at bounding box center [429, 113] width 18 height 18
click at [1032, 12] on input "text" at bounding box center [1112, 18] width 273 height 23
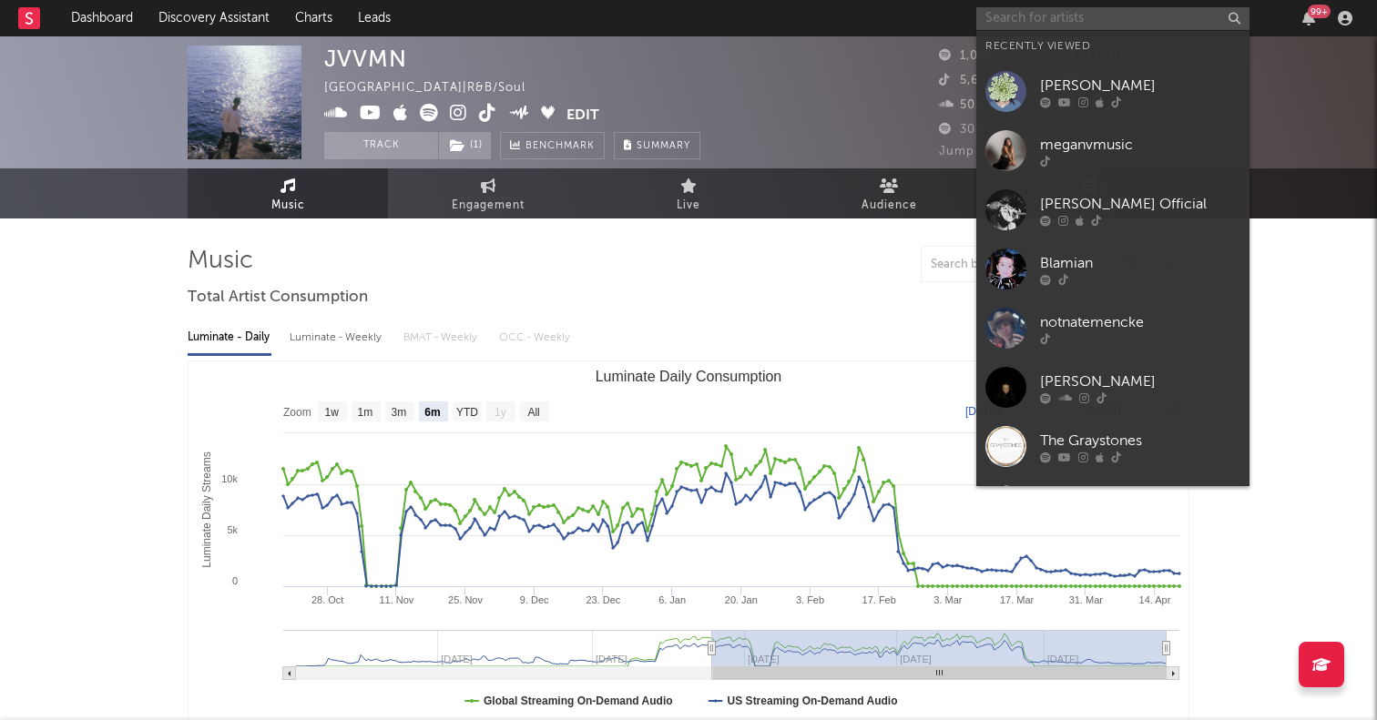
paste input "https://www.tiktok.com/@jaymindemaris?lang=en"
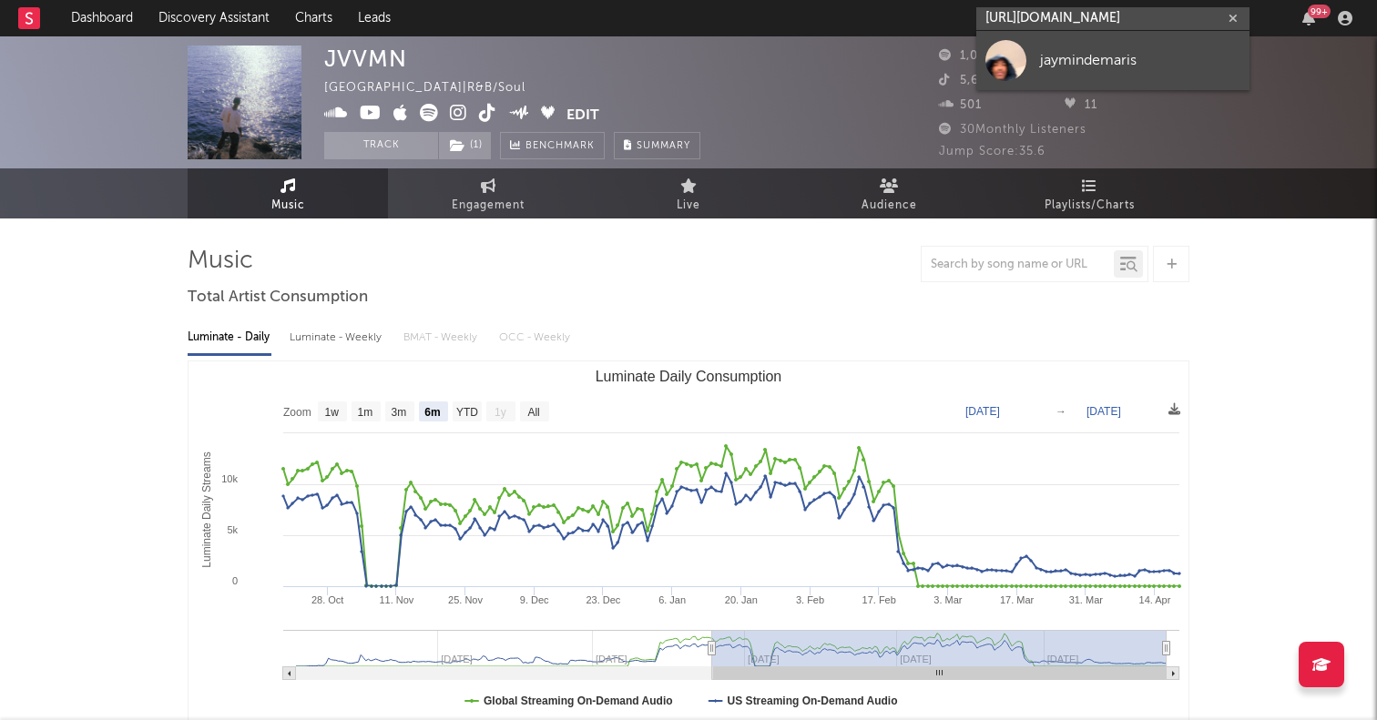
type input "https://www.tiktok.com/@jaymindemaris?lang=en"
click at [1003, 67] on div at bounding box center [1005, 60] width 41 height 41
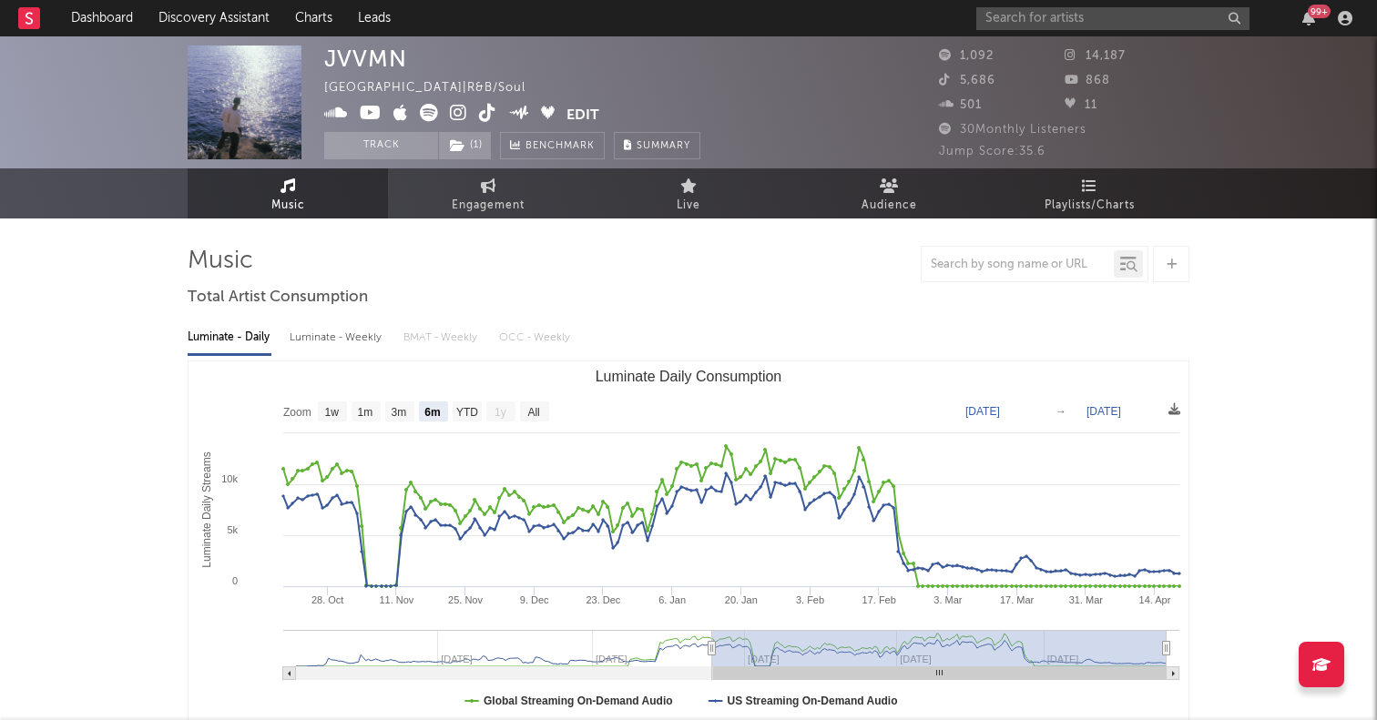
click at [427, 119] on icon at bounding box center [429, 113] width 18 height 18
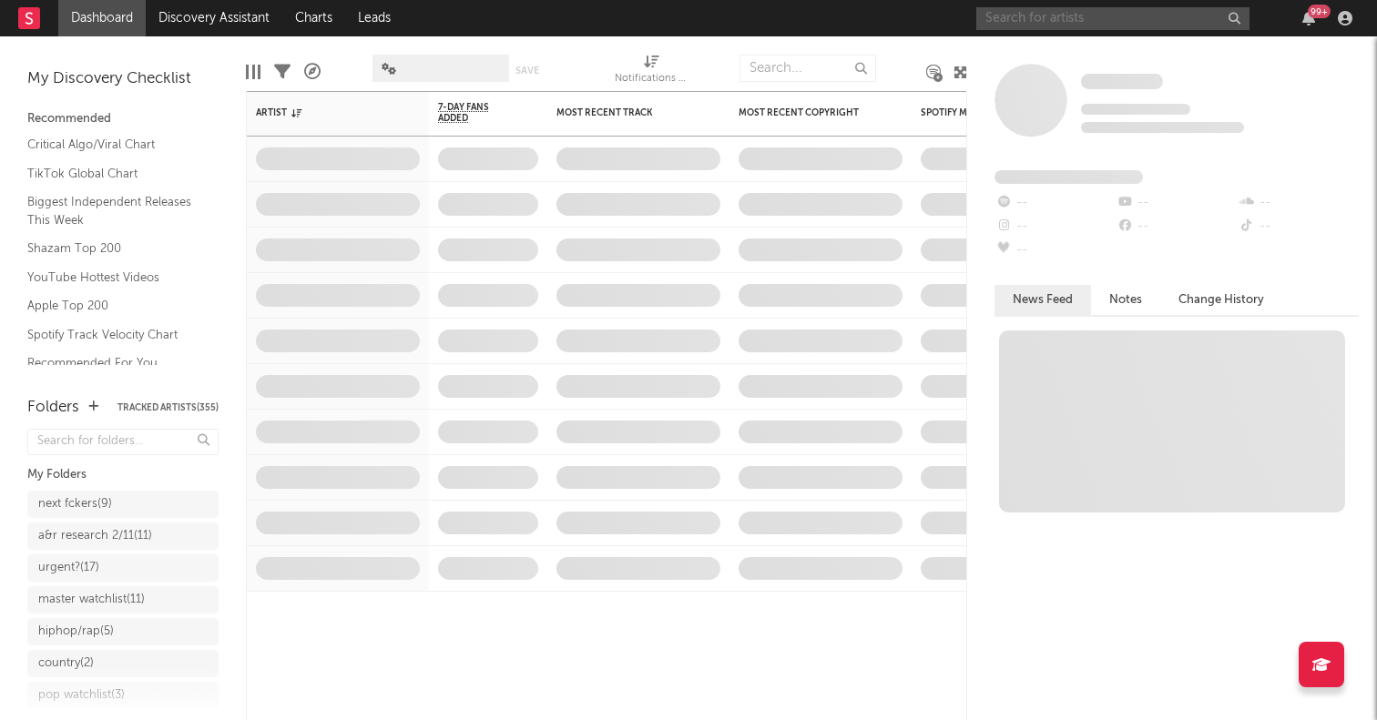
click at [1051, 13] on input "text" at bounding box center [1112, 18] width 273 height 23
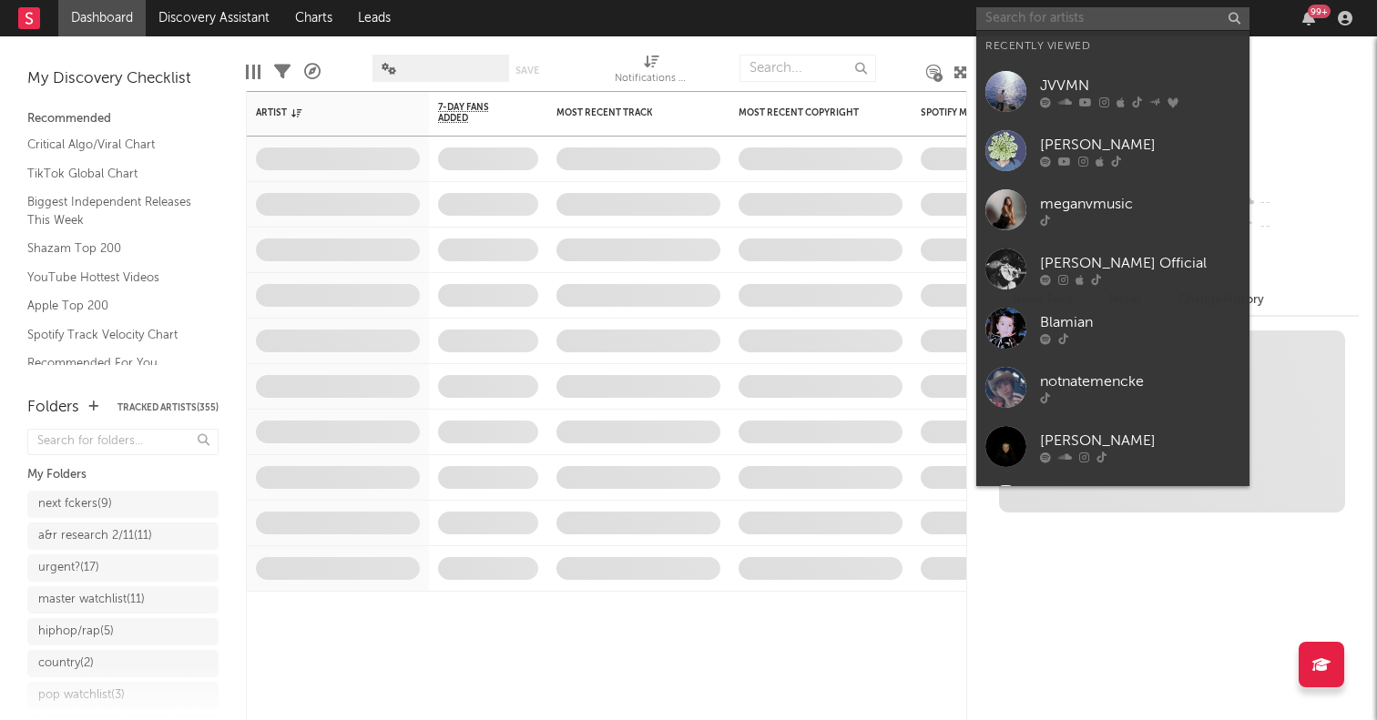
paste input "https://www.tiktok.com/@gu1tarry?lang=en"
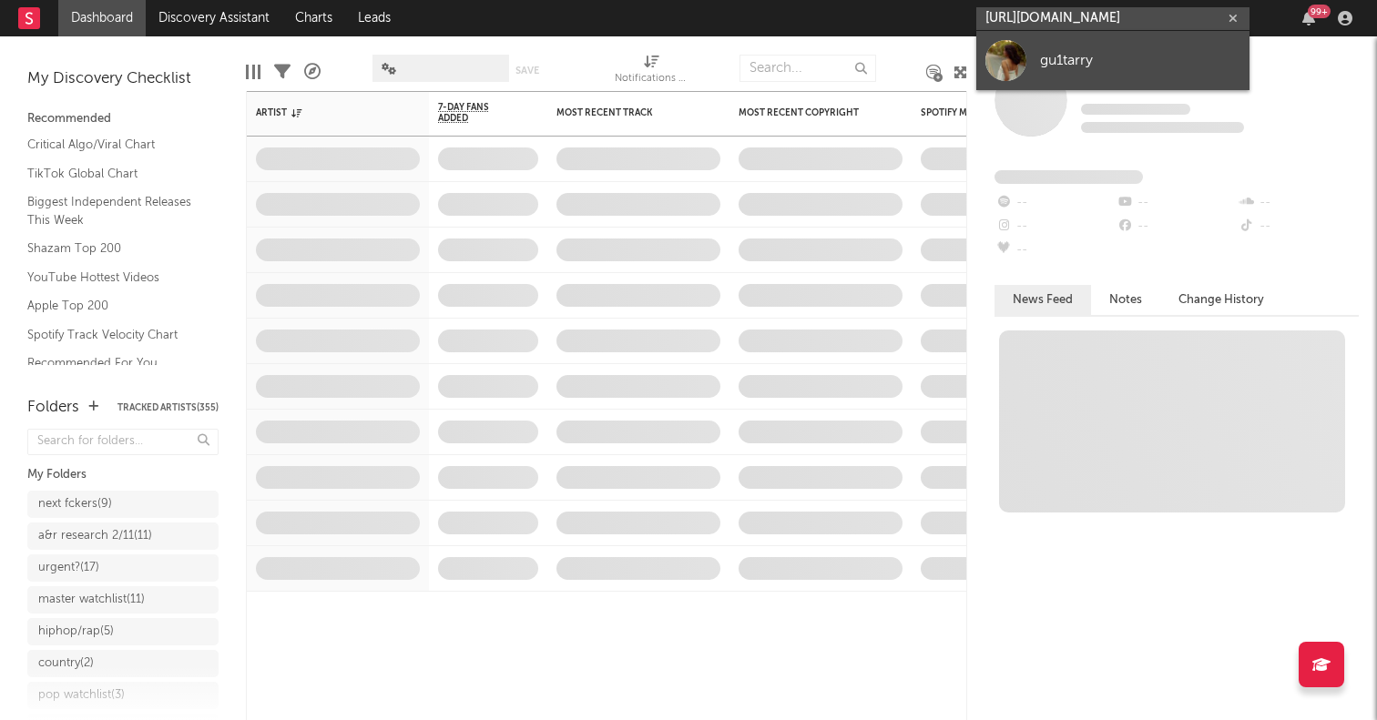
type input "https://www.tiktok.com/@gu1tarry?lang=en"
click at [1005, 52] on div at bounding box center [1005, 60] width 41 height 41
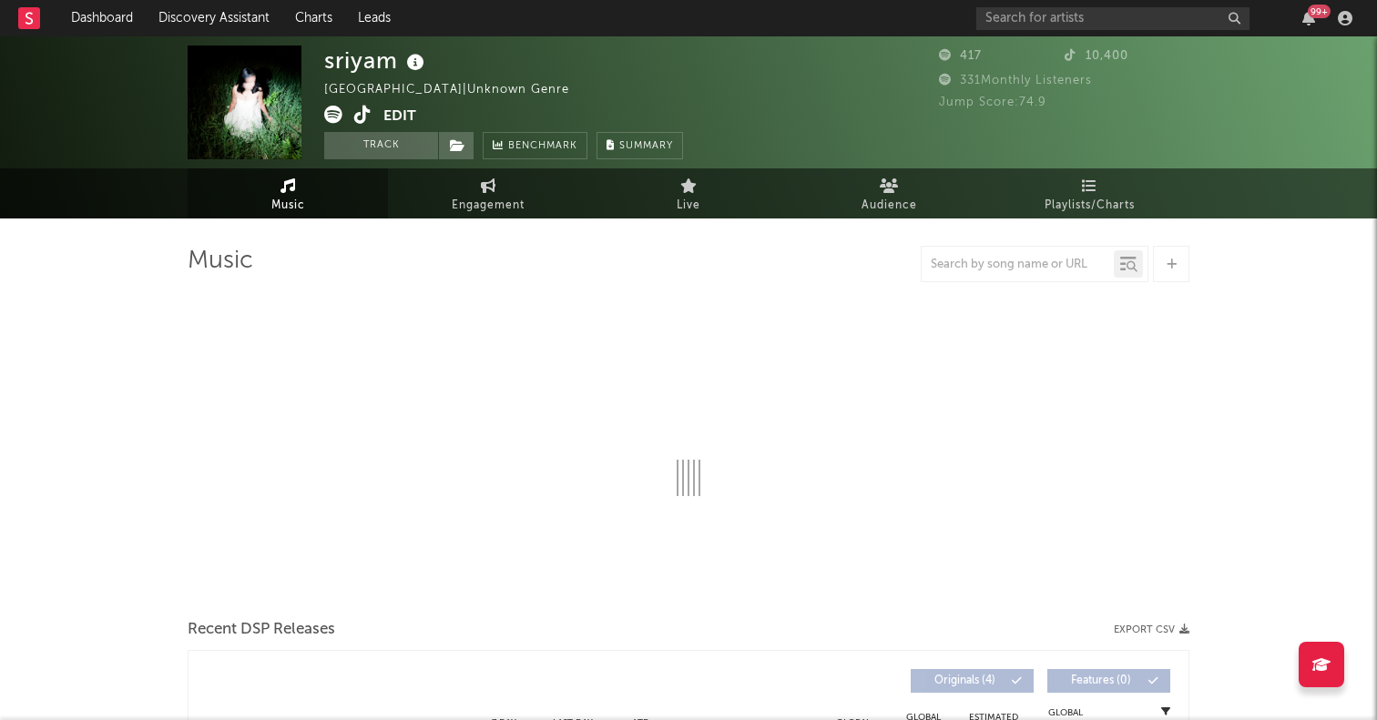
select select "1w"
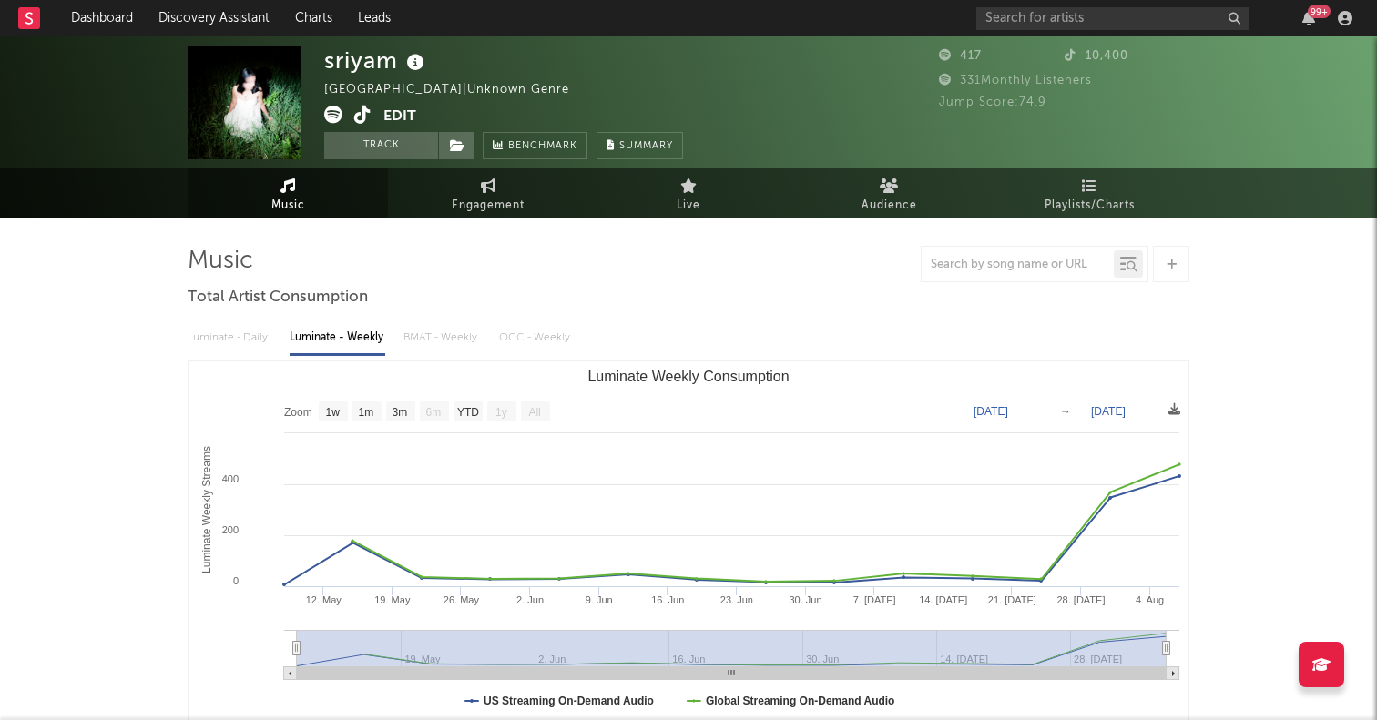
click at [333, 111] on icon at bounding box center [333, 115] width 18 height 18
click at [1066, 15] on input "text" at bounding box center [1112, 18] width 273 height 23
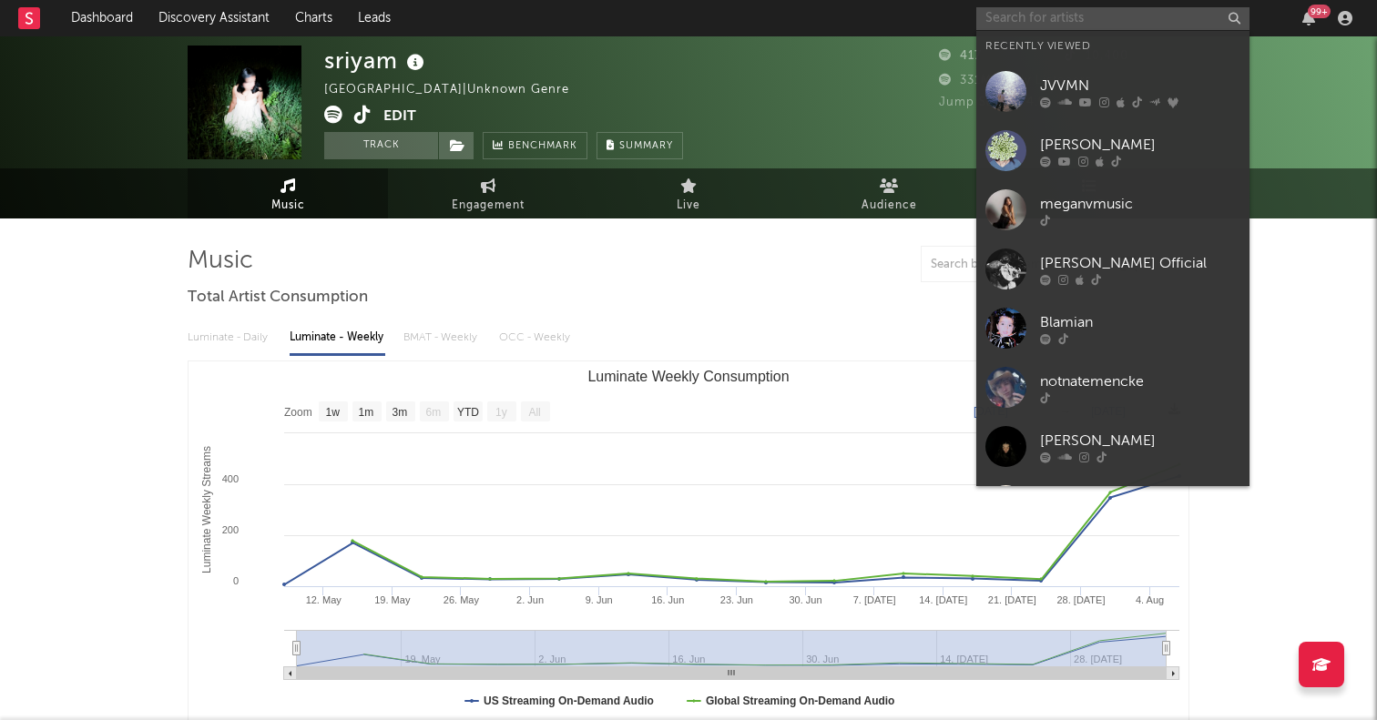
paste input "BELLA"
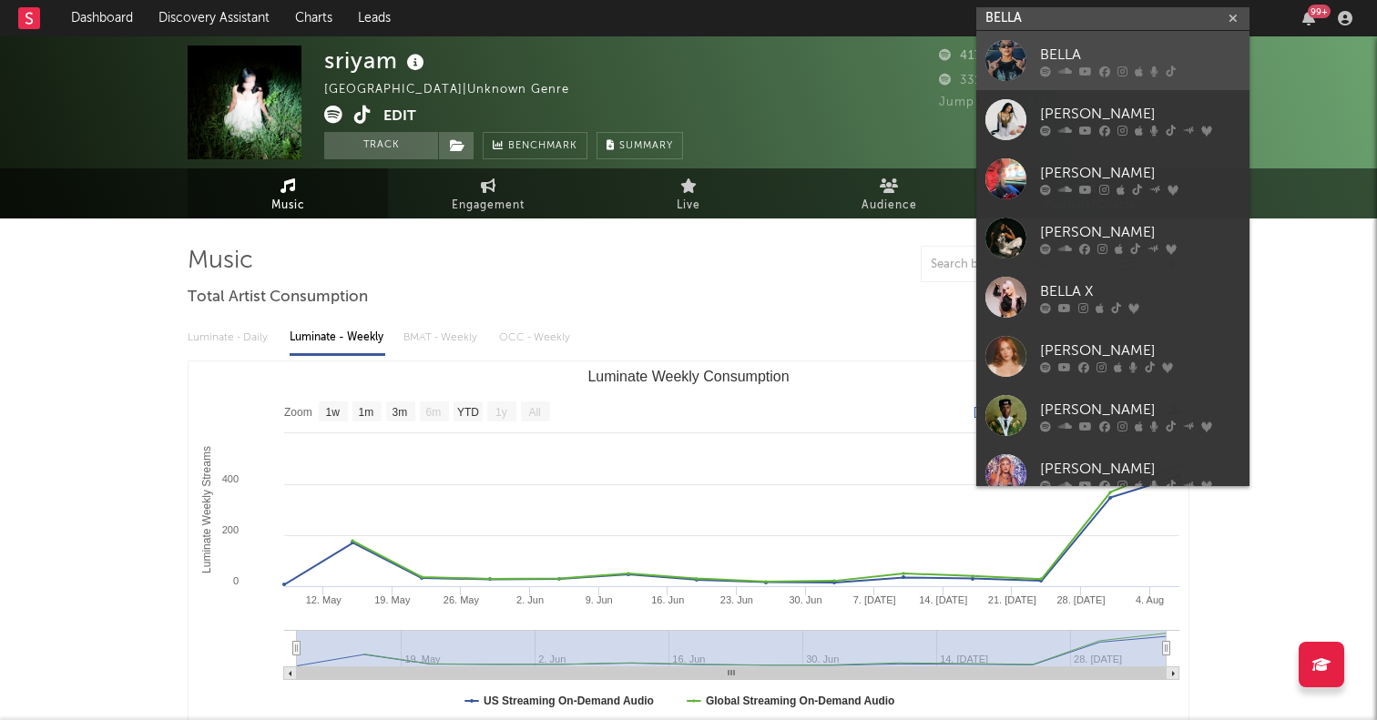
type input "BELLA"
click at [1009, 60] on div at bounding box center [1005, 60] width 41 height 41
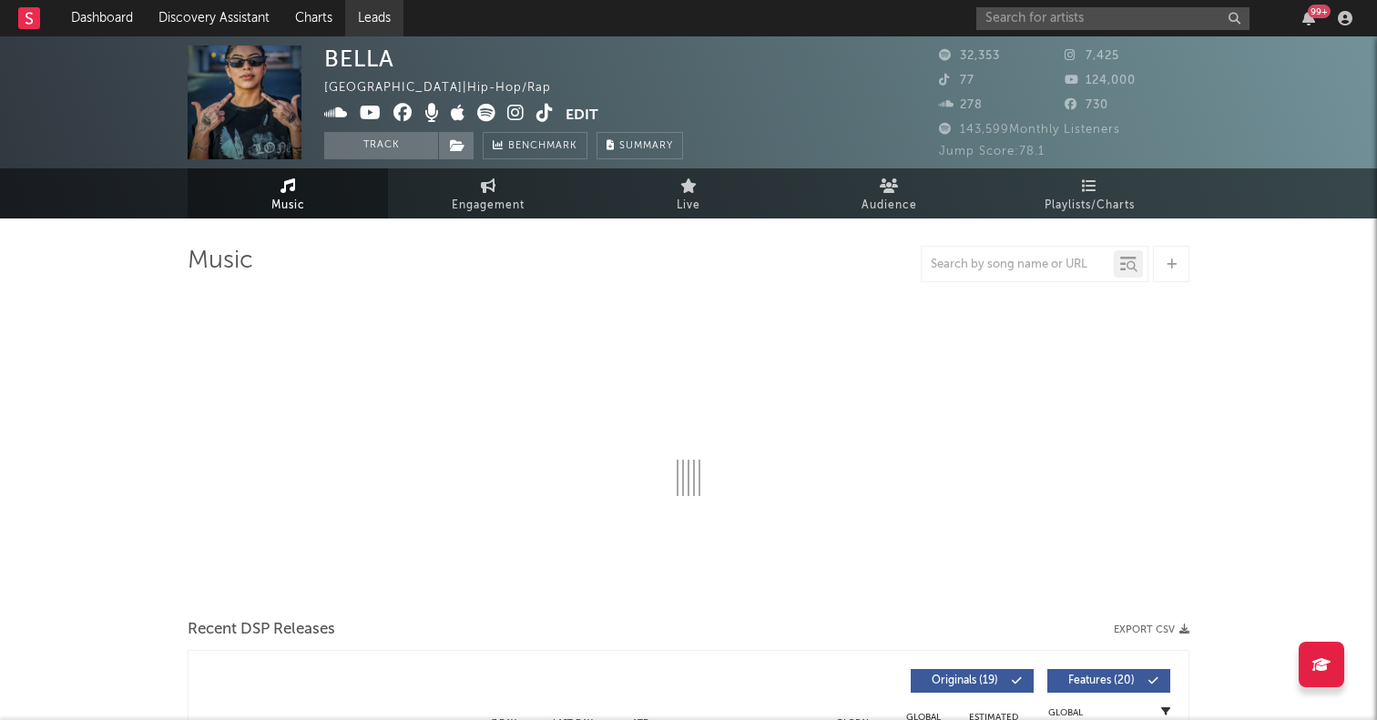
select select "6m"
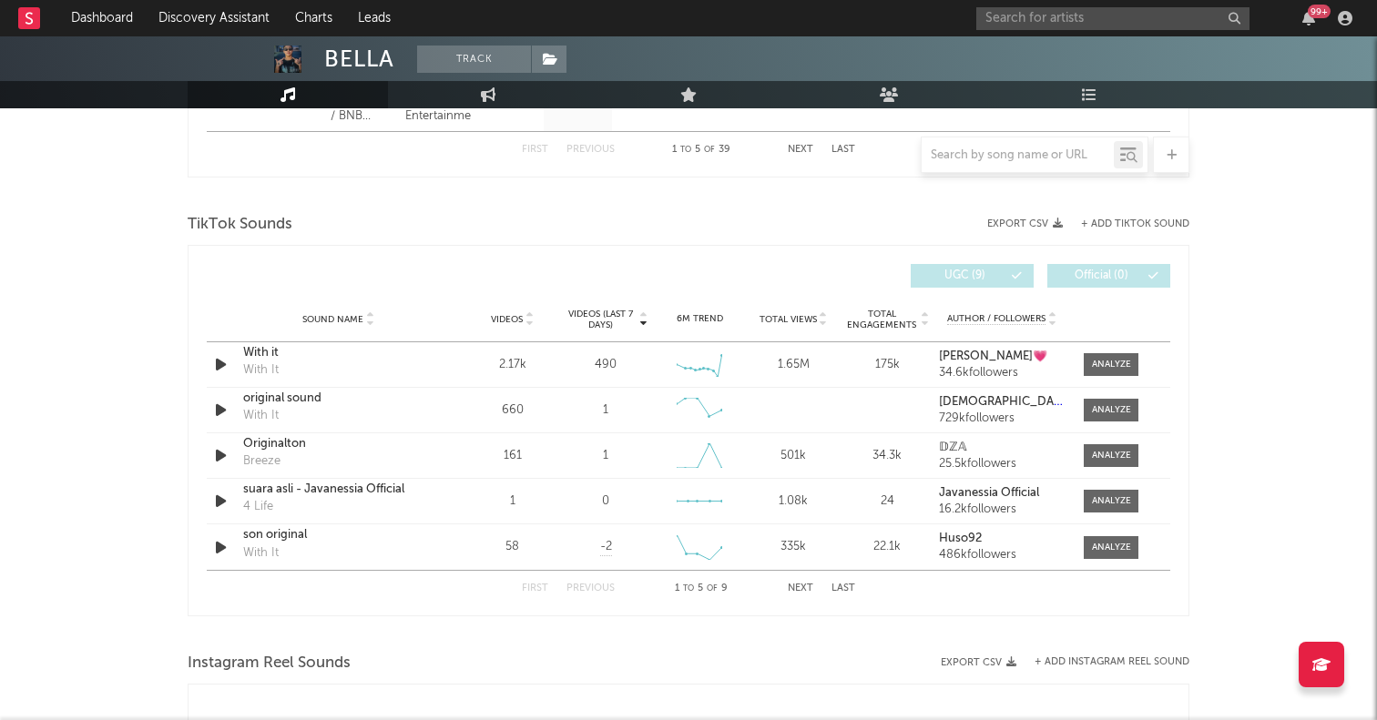
scroll to position [1164, 0]
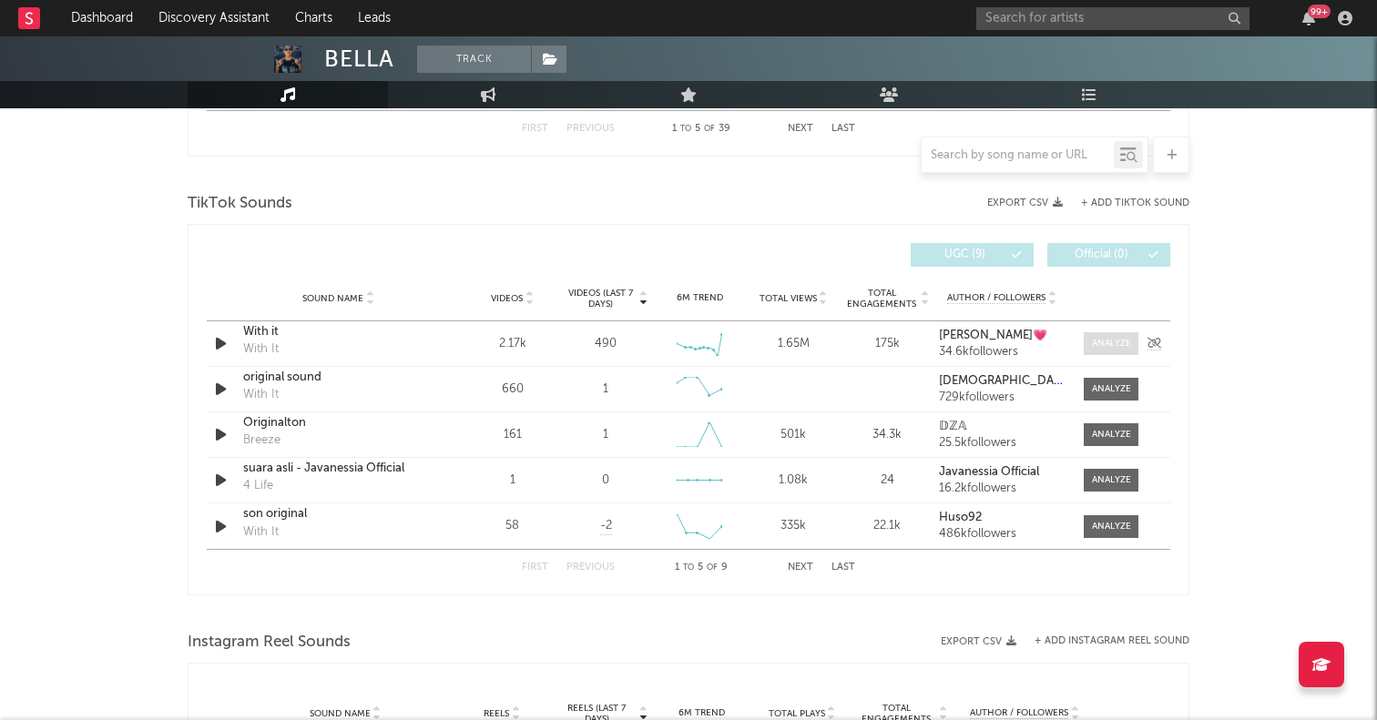
click at [1104, 339] on div at bounding box center [1111, 344] width 39 height 14
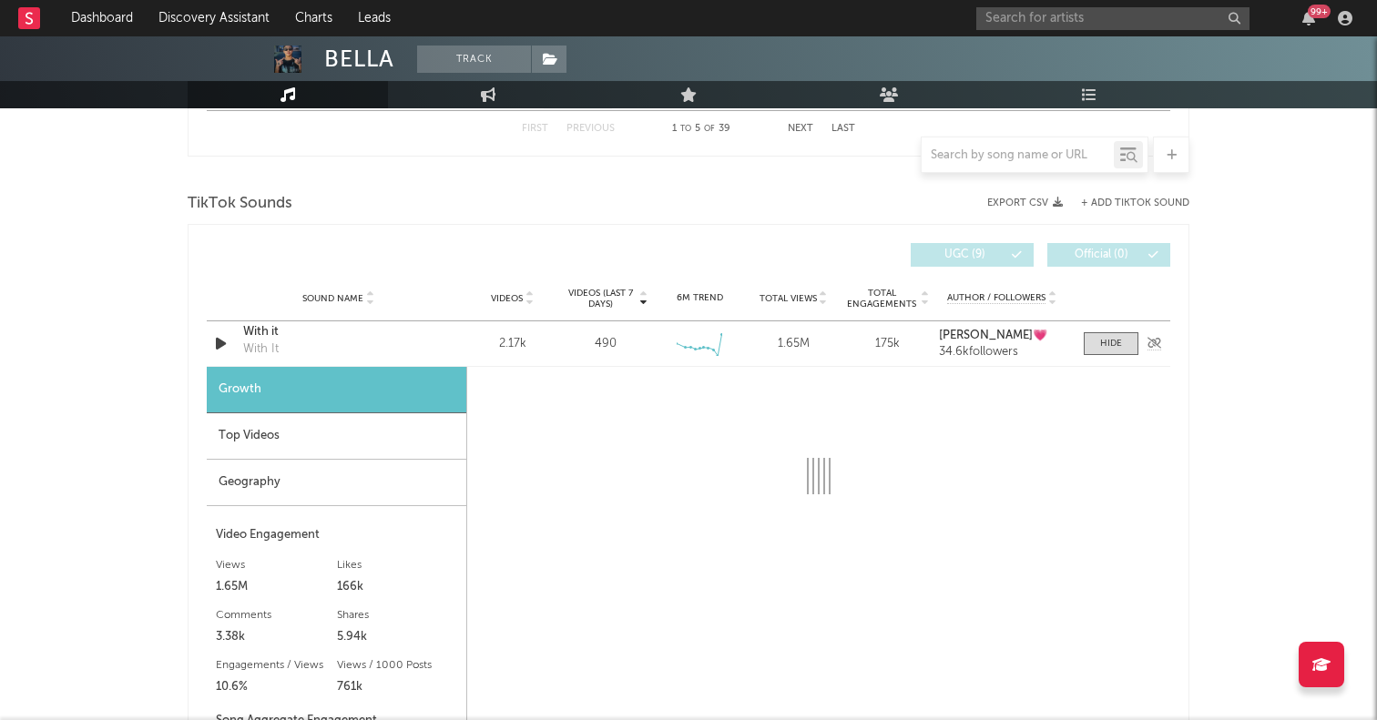
click at [276, 335] on div "With it" at bounding box center [338, 332] width 190 height 18
select select "6m"
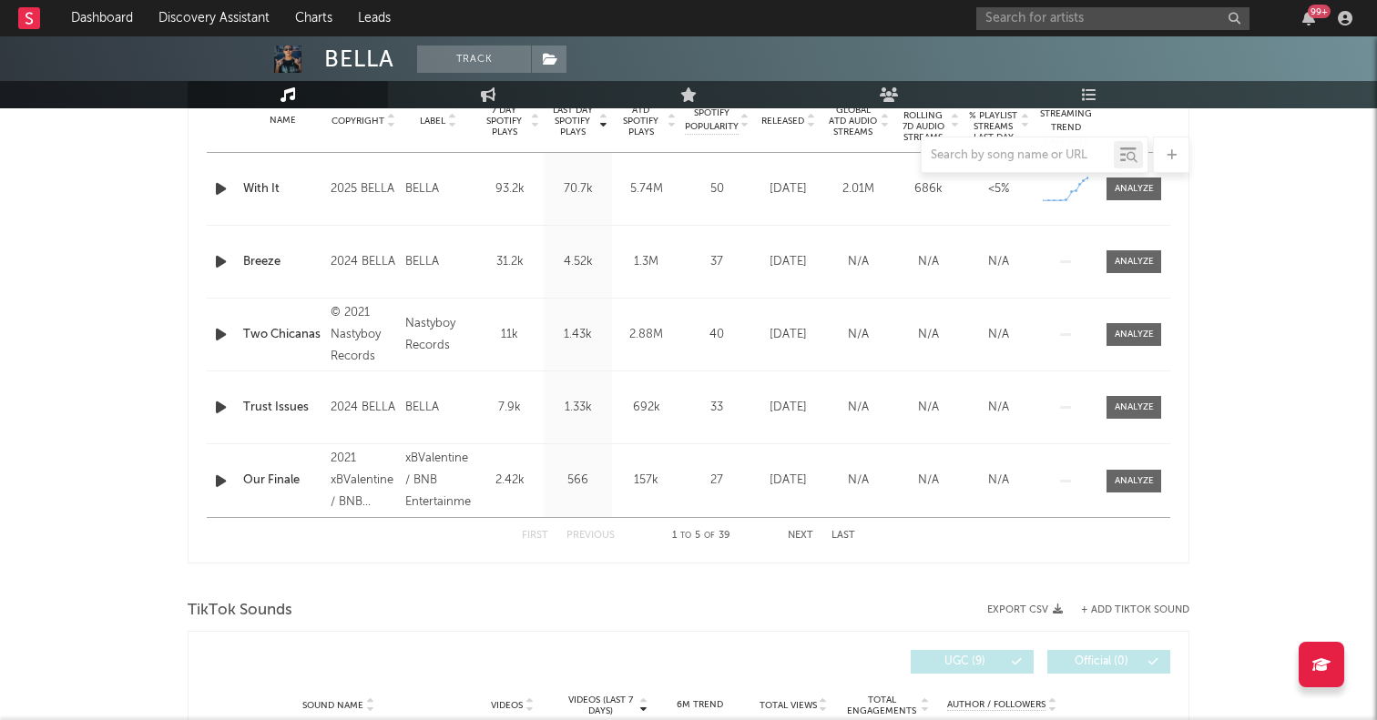
scroll to position [0, 0]
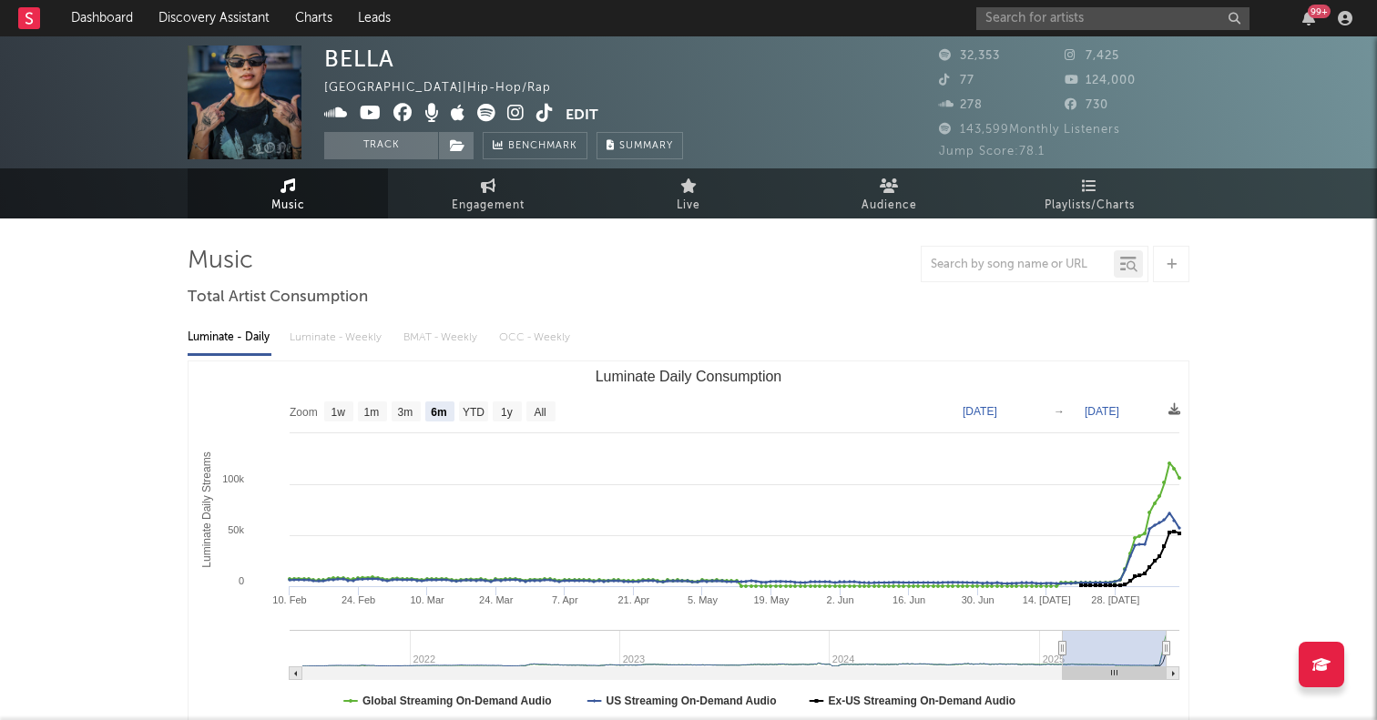
click at [484, 106] on icon at bounding box center [486, 113] width 18 height 18
click at [1093, 27] on input "text" at bounding box center [1112, 18] width 273 height 23
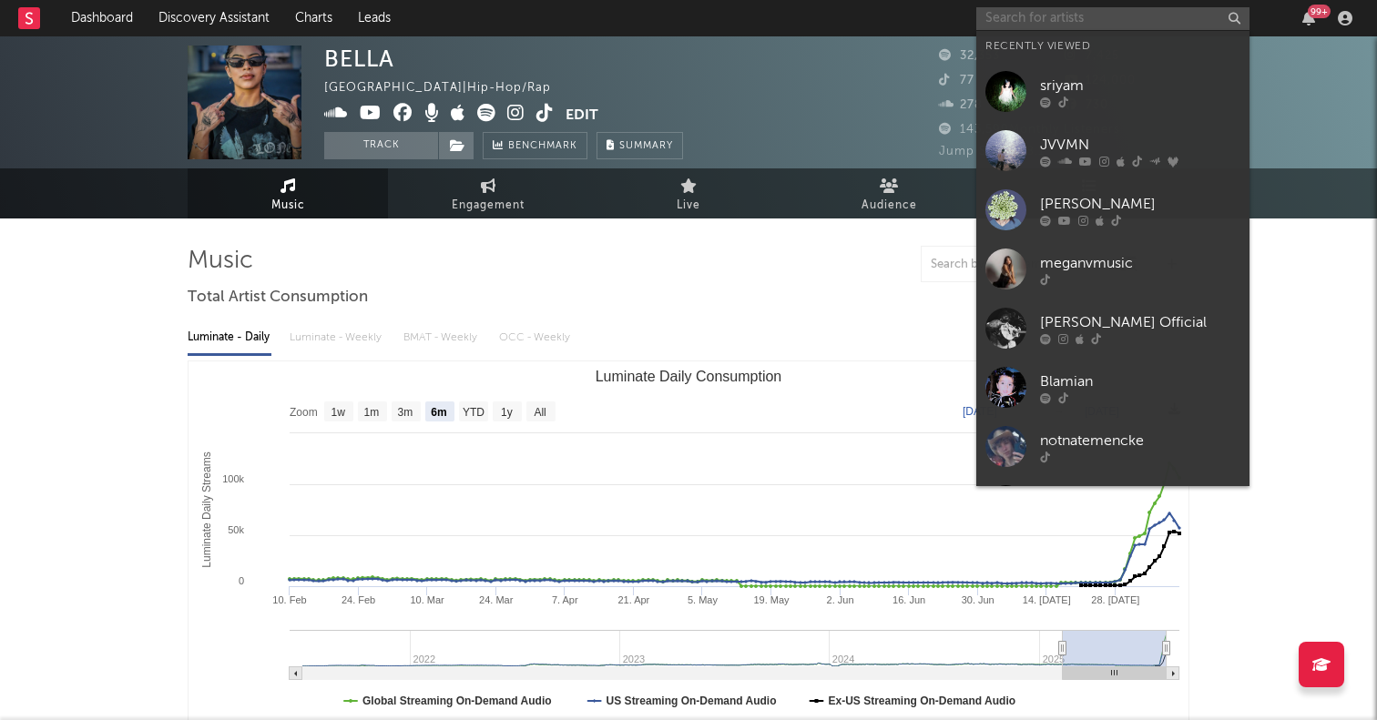
paste input "Featjon"
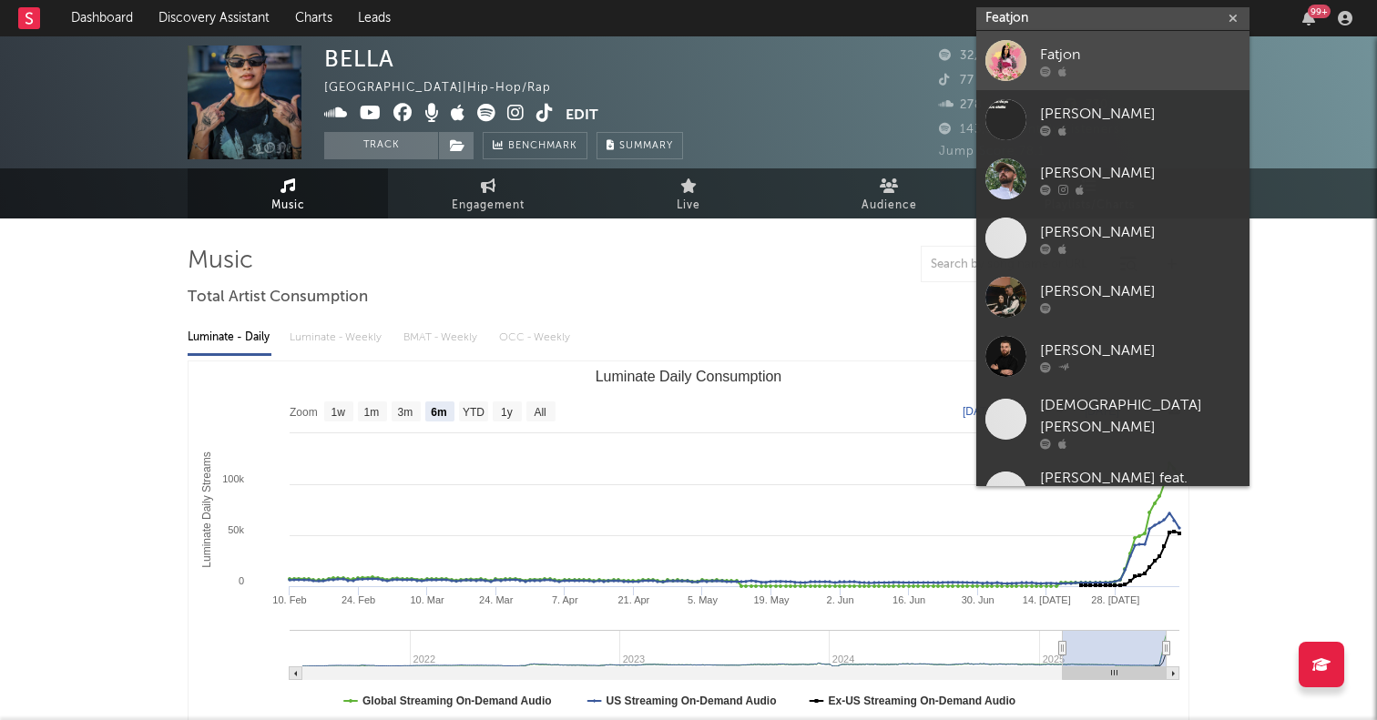
type input "Featjon"
click at [1009, 60] on div at bounding box center [1005, 60] width 41 height 41
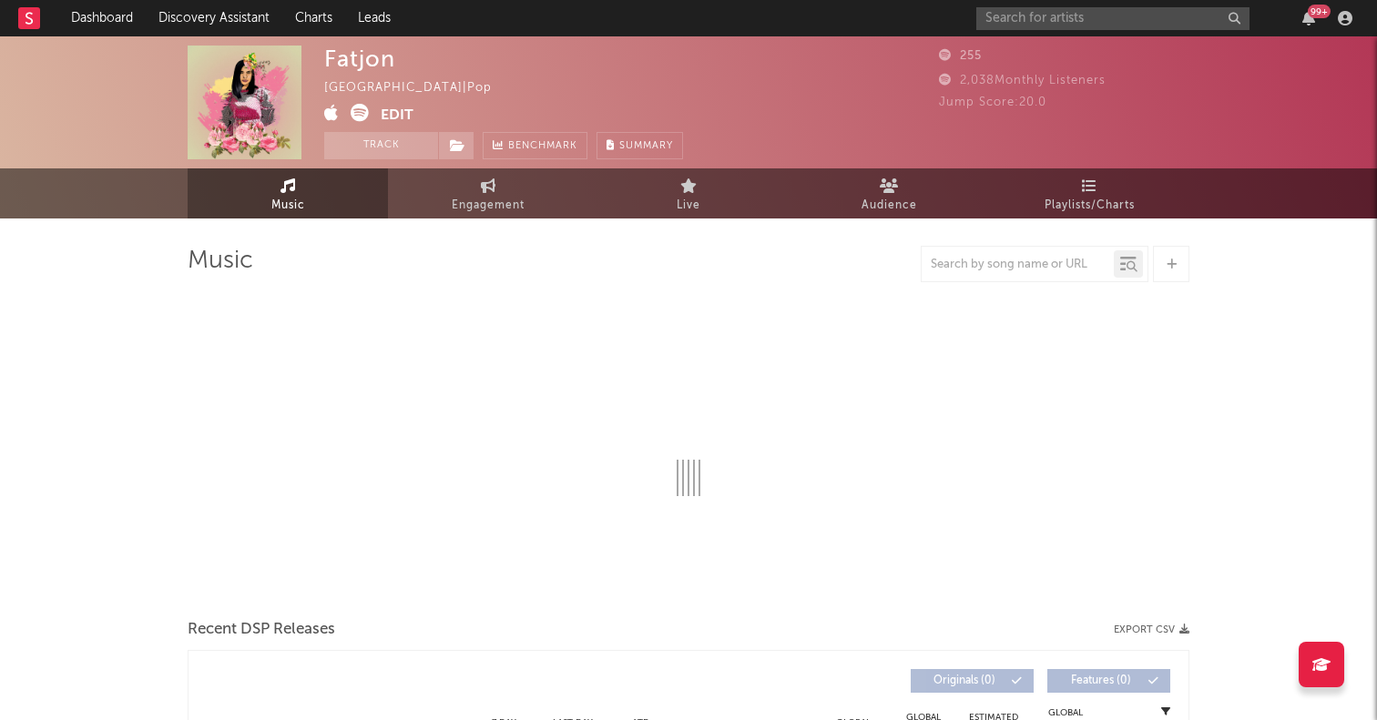
select select "1w"
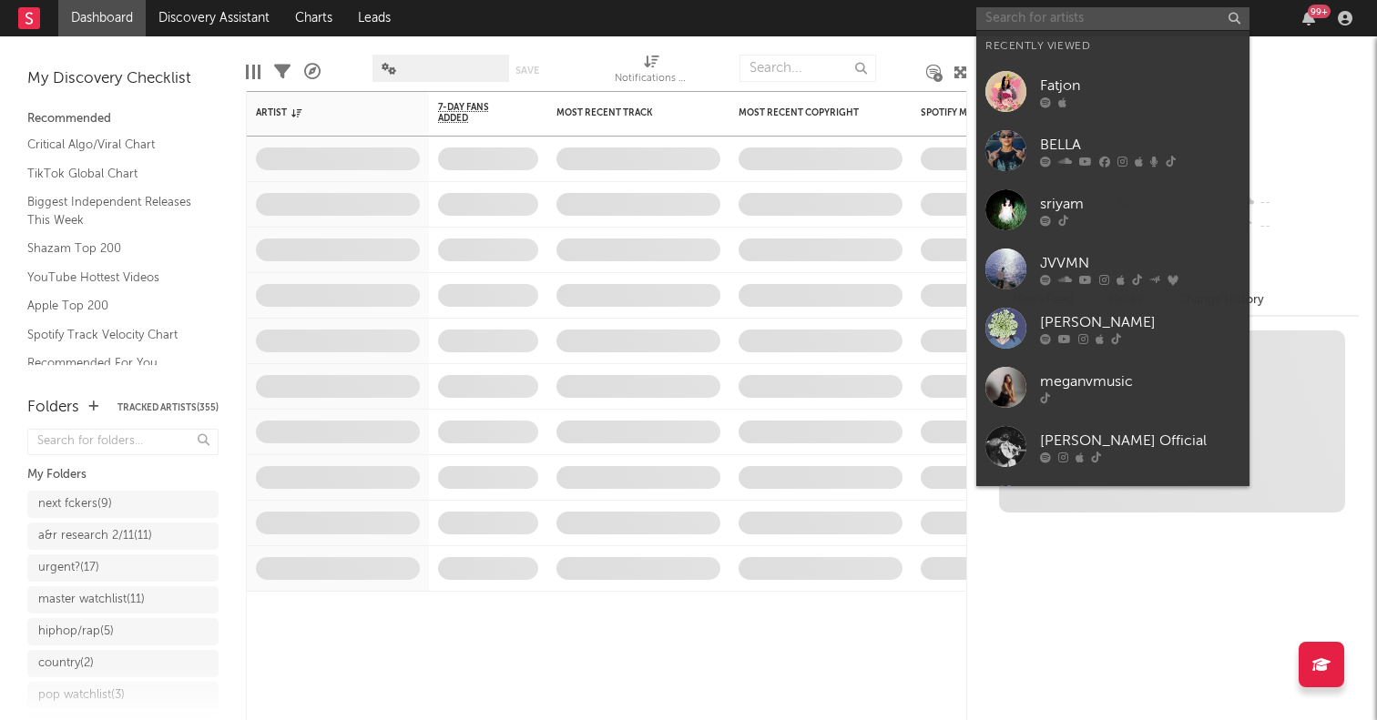
click at [1054, 22] on input "text" at bounding box center [1112, 18] width 273 height 23
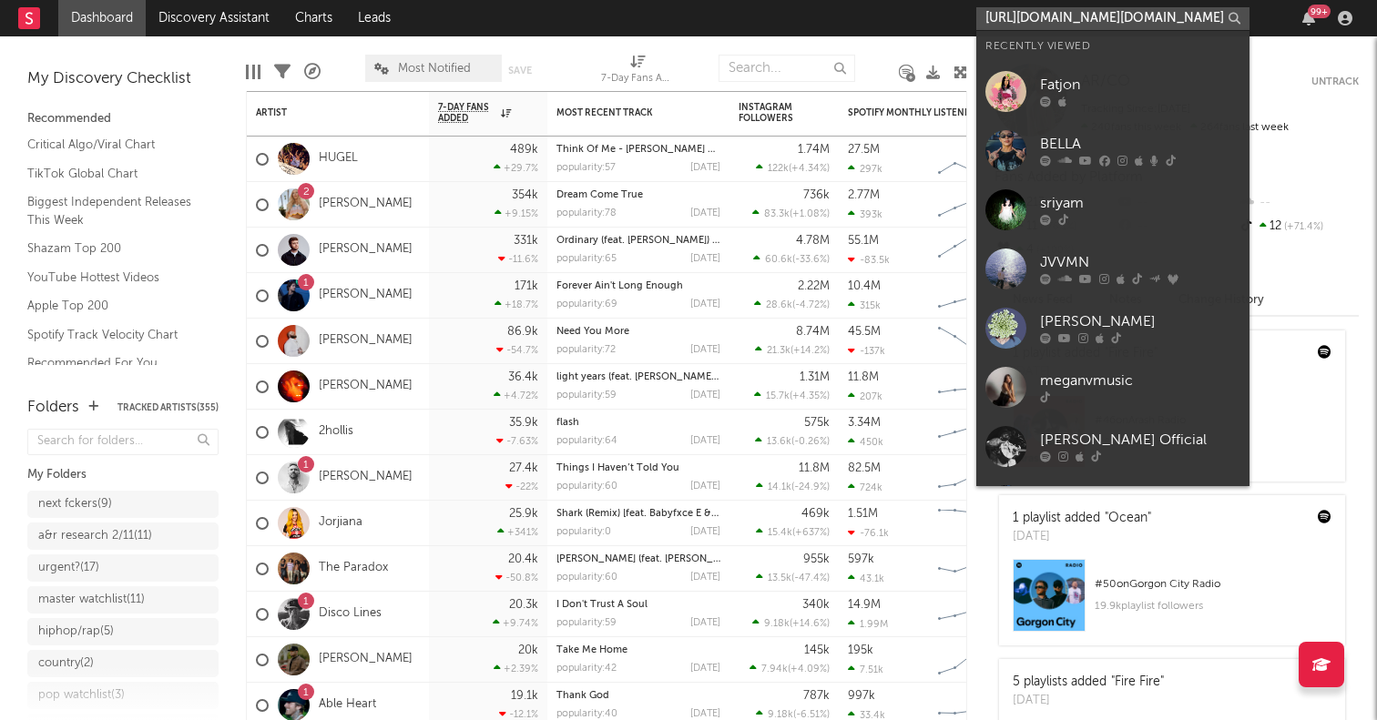
scroll to position [0, 17]
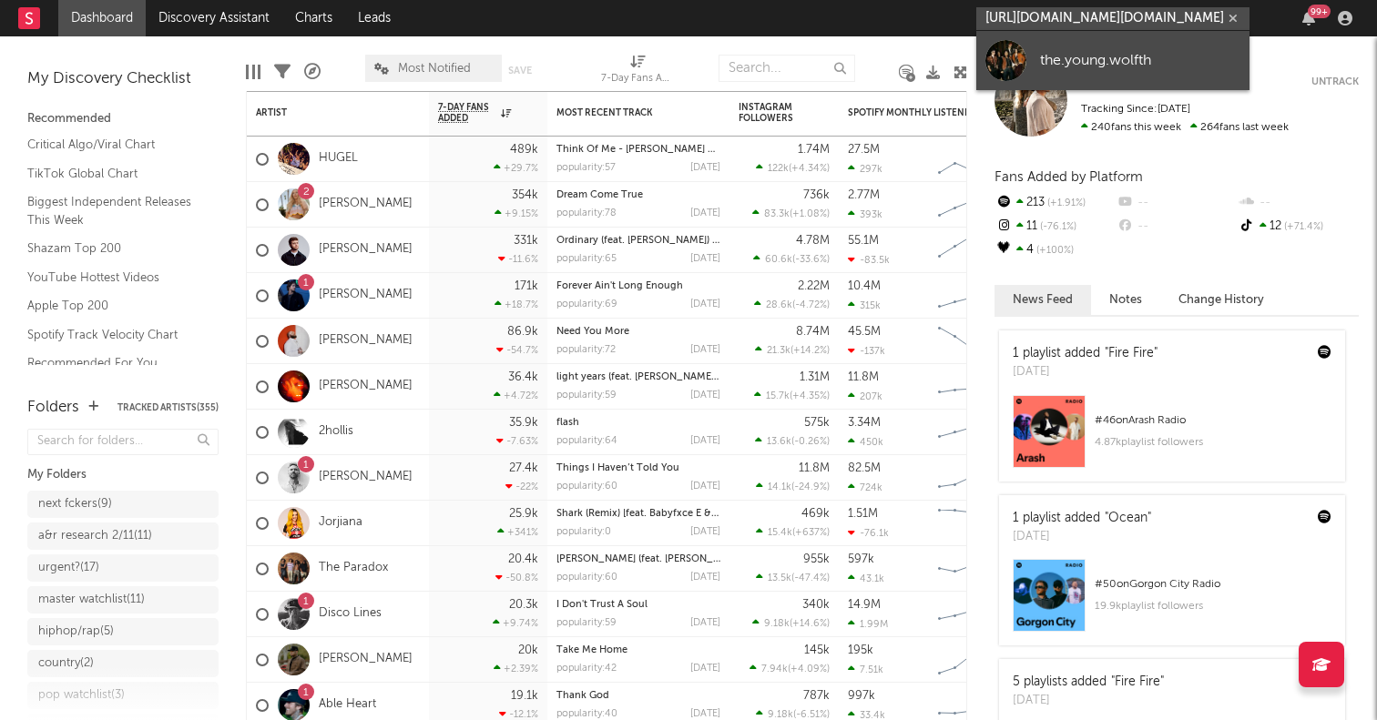
type input "[URL][DOMAIN_NAME][DOMAIN_NAME]"
click at [992, 56] on div at bounding box center [1005, 60] width 41 height 41
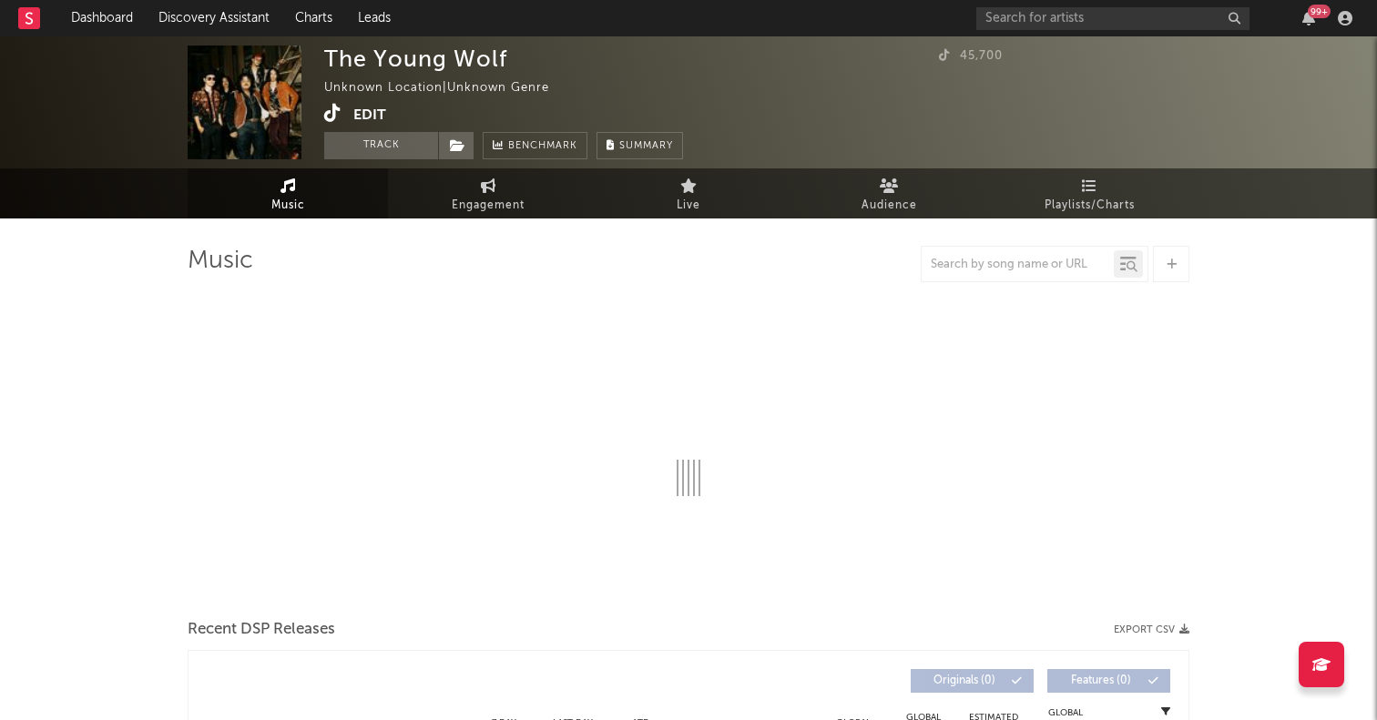
select select "1w"
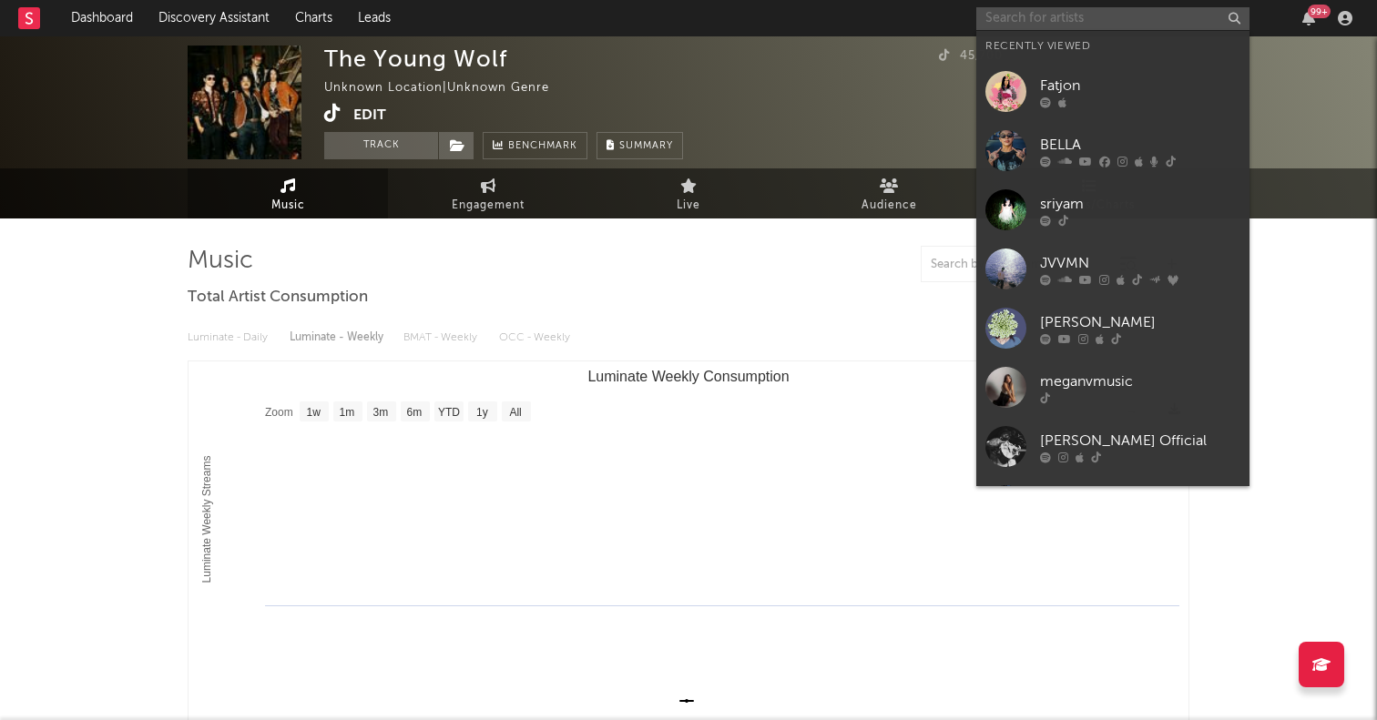
click at [1084, 26] on input "text" at bounding box center [1112, 18] width 273 height 23
paste input "[URL][DOMAIN_NAME]"
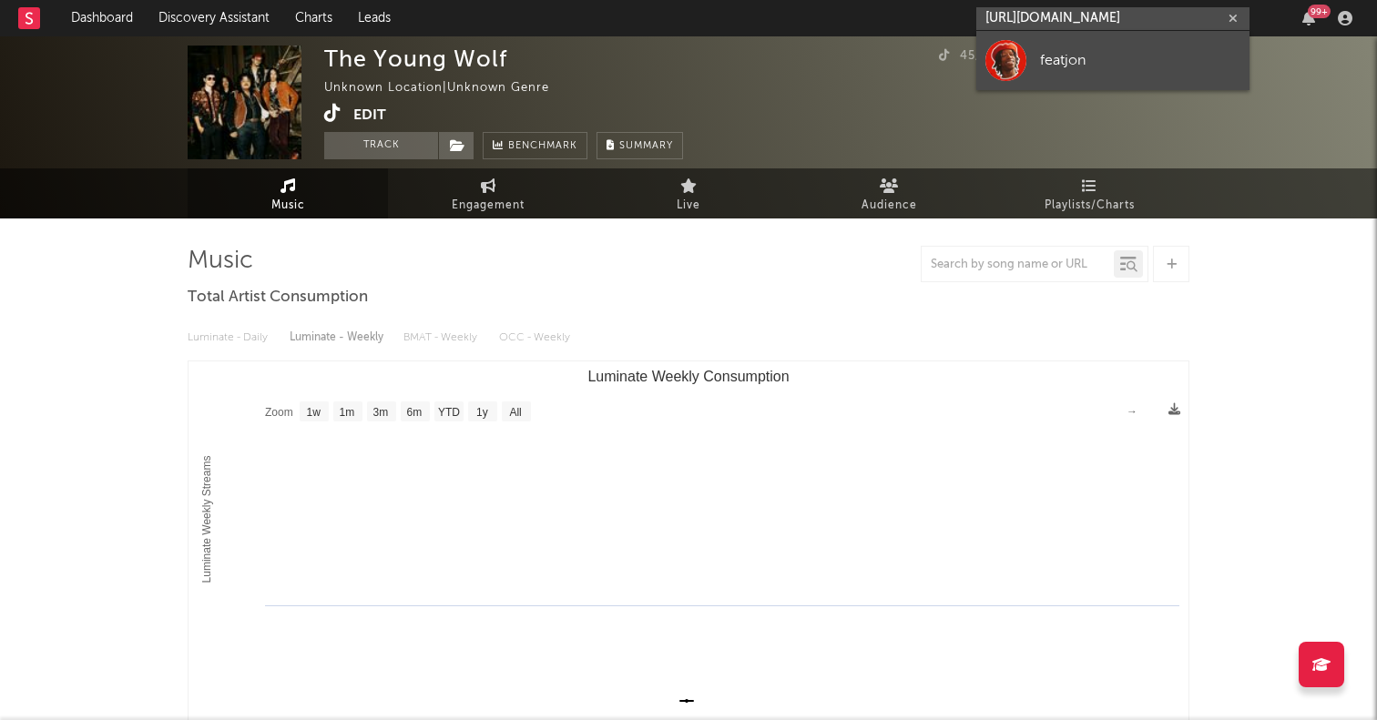
type input "[URL][DOMAIN_NAME]"
click at [1026, 60] on div at bounding box center [1005, 60] width 41 height 41
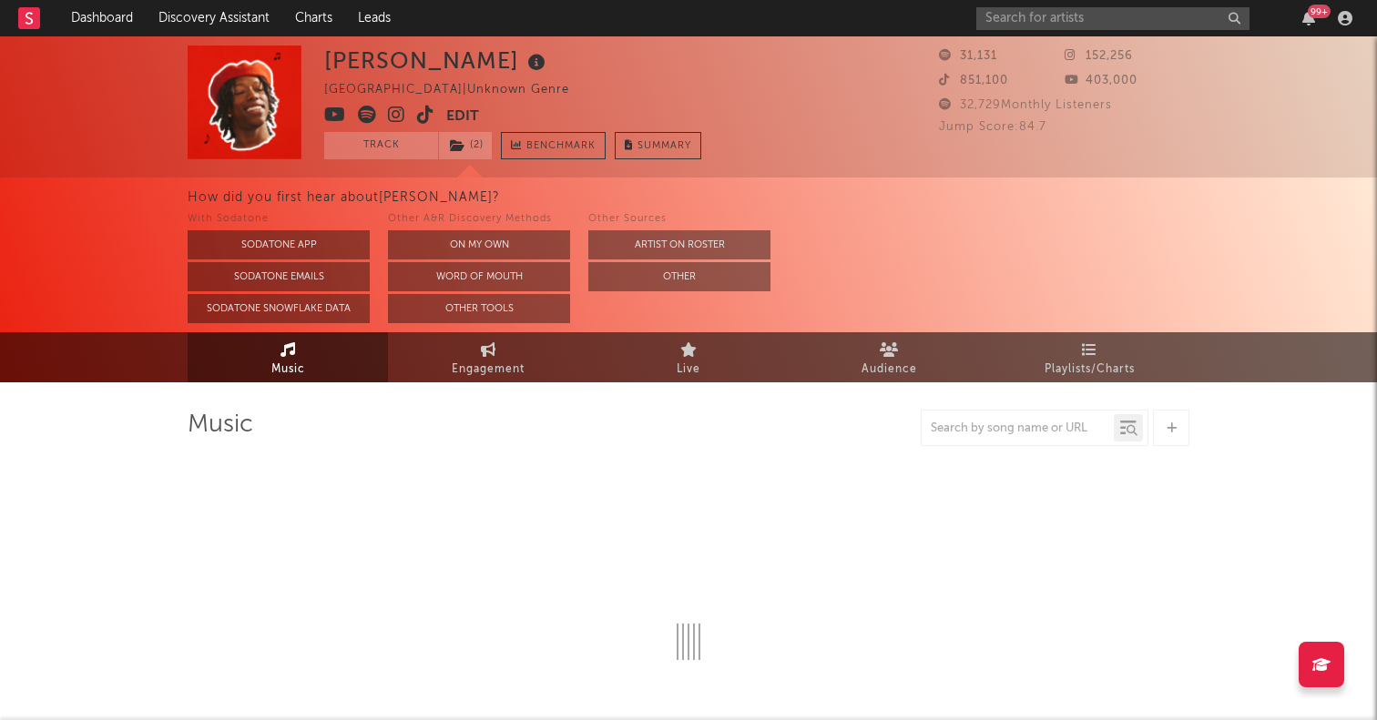
select select "6m"
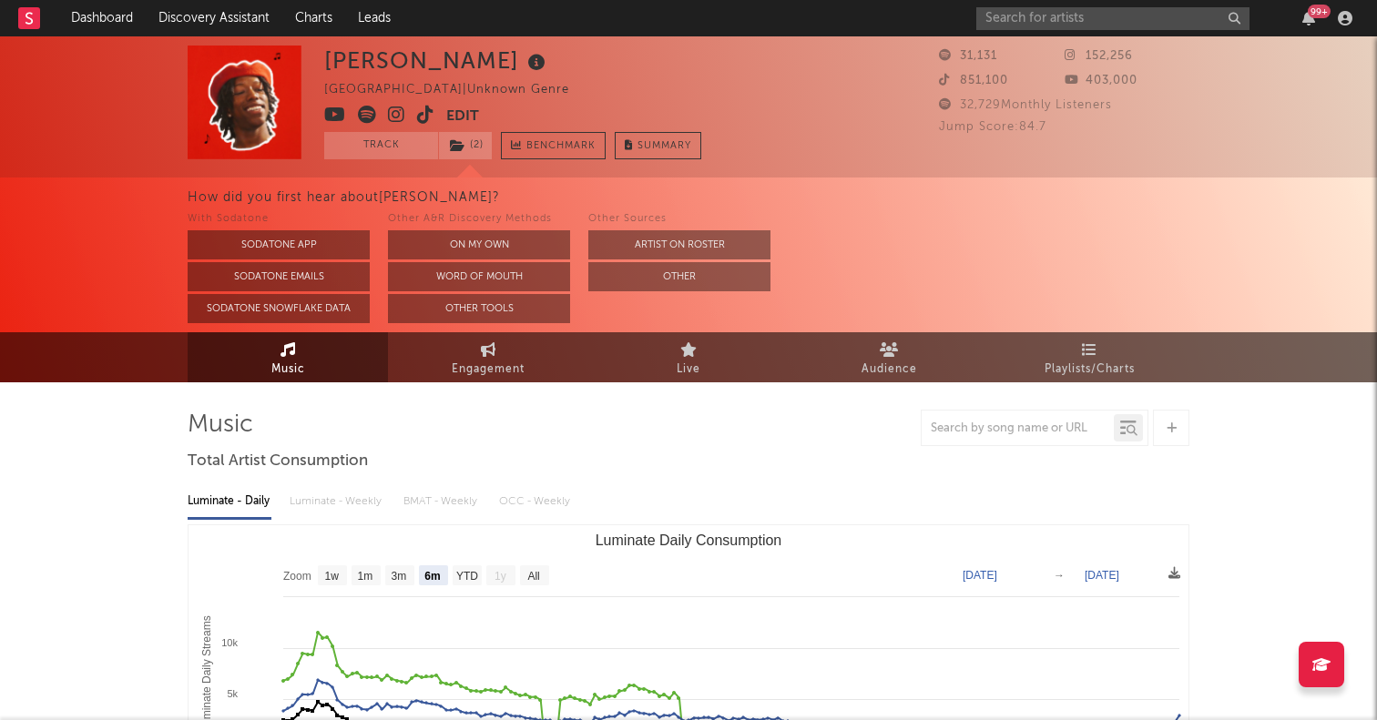
click at [367, 117] on icon at bounding box center [367, 115] width 18 height 18
click at [1057, 19] on input "text" at bounding box center [1112, 18] width 273 height 23
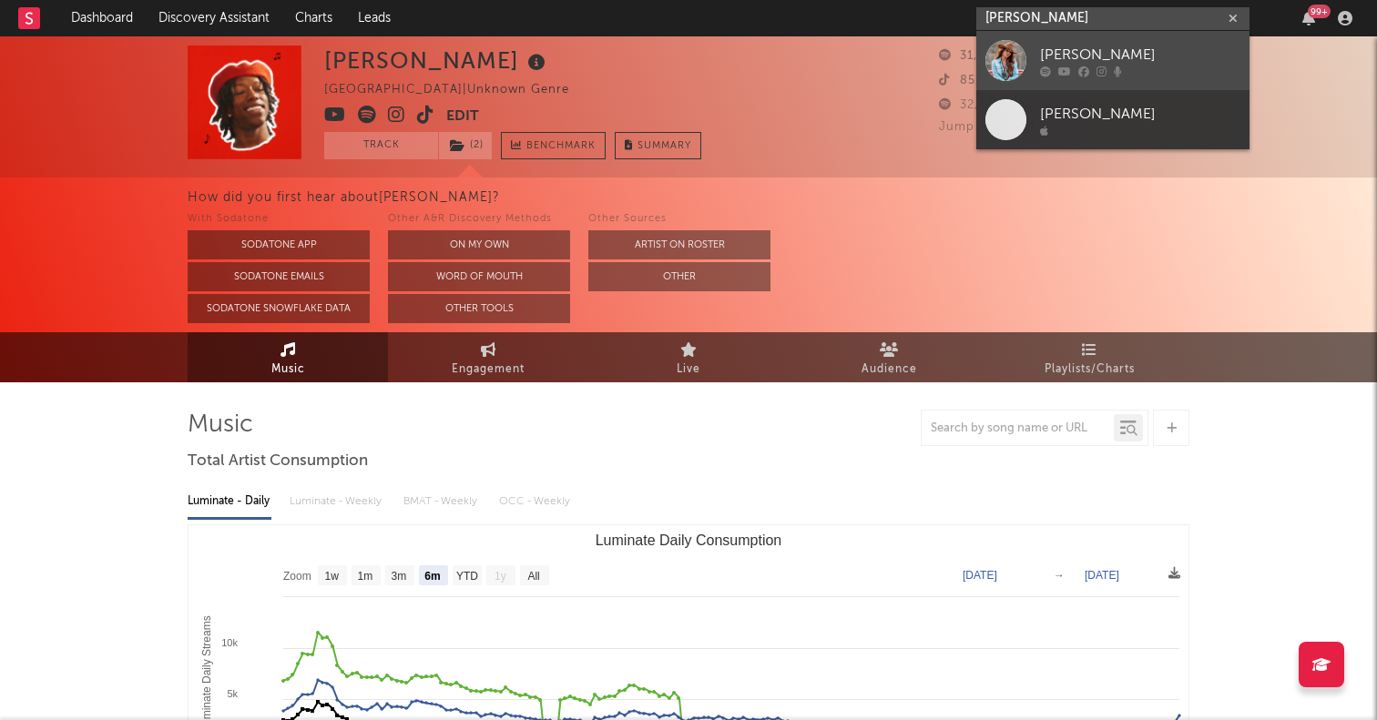
type input "[PERSON_NAME]"
click at [1013, 68] on div at bounding box center [1005, 60] width 41 height 41
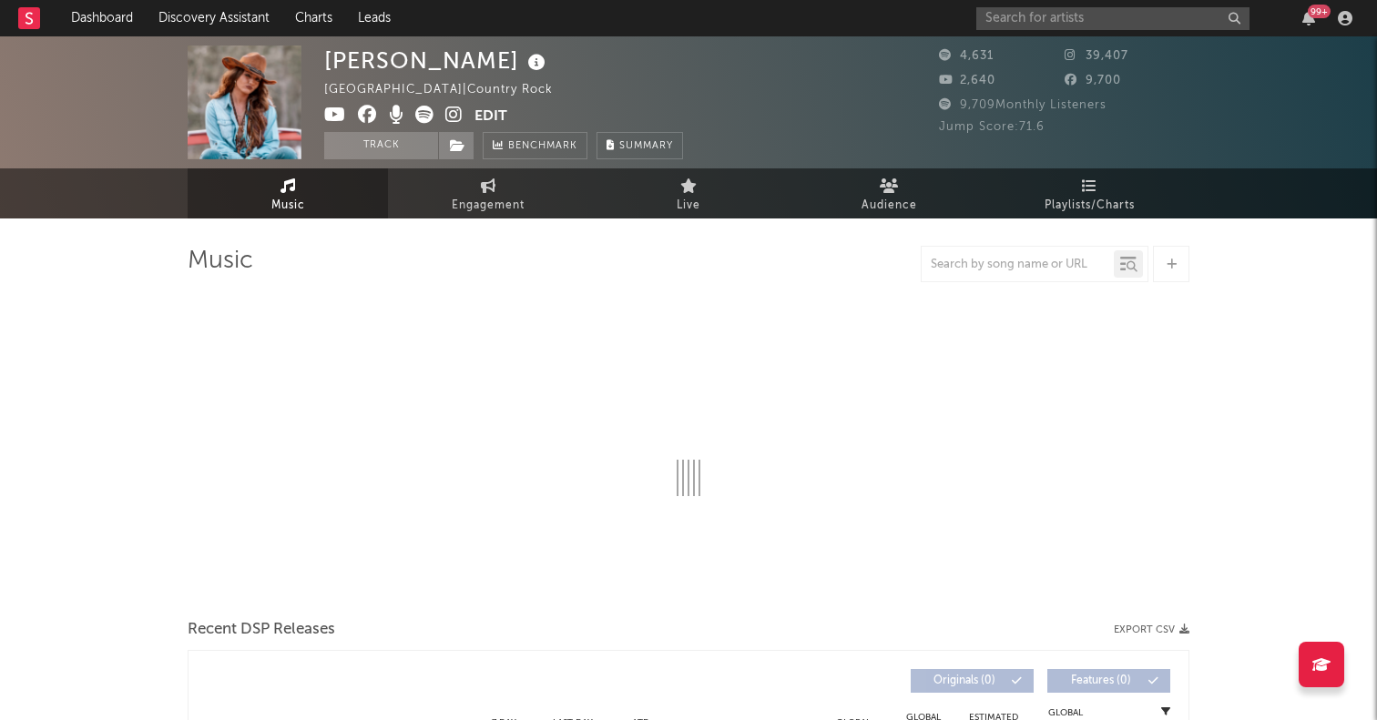
click at [427, 119] on icon at bounding box center [424, 115] width 18 height 18
select select "6m"
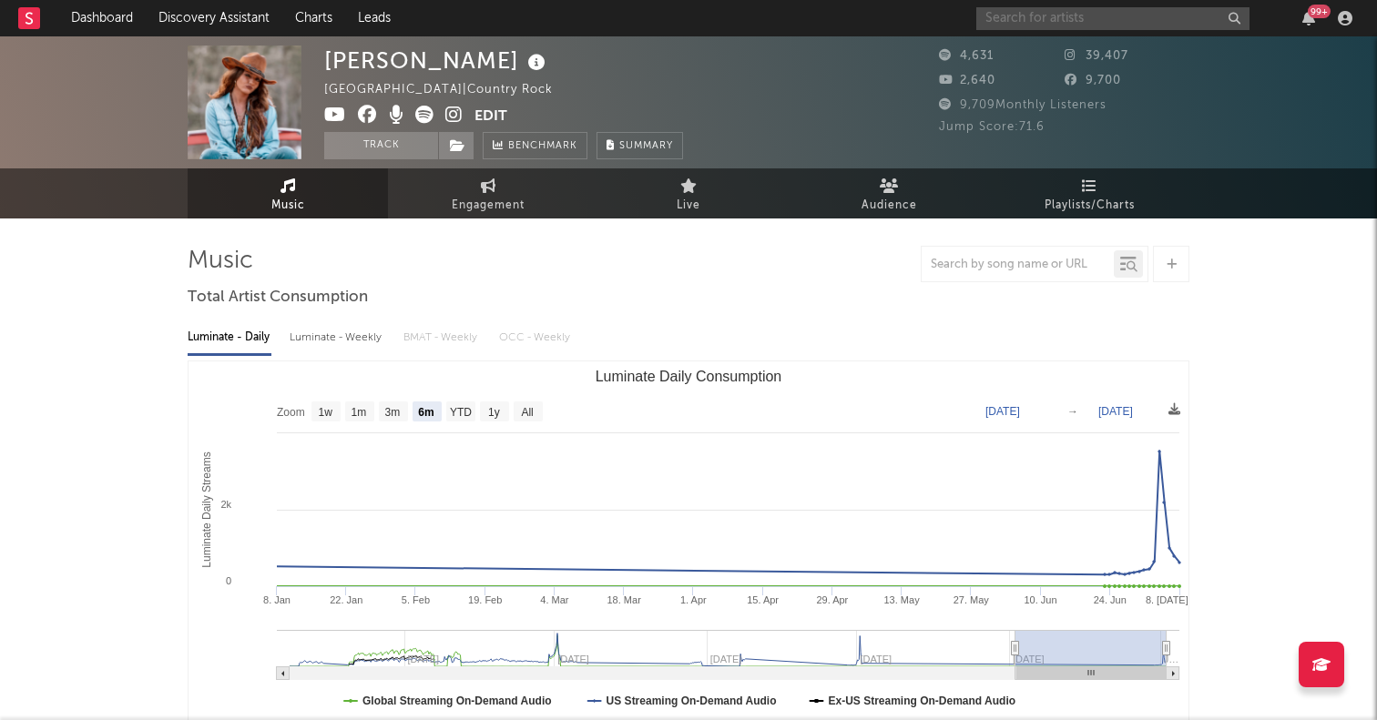
click at [1036, 26] on input "text" at bounding box center [1112, 18] width 273 height 23
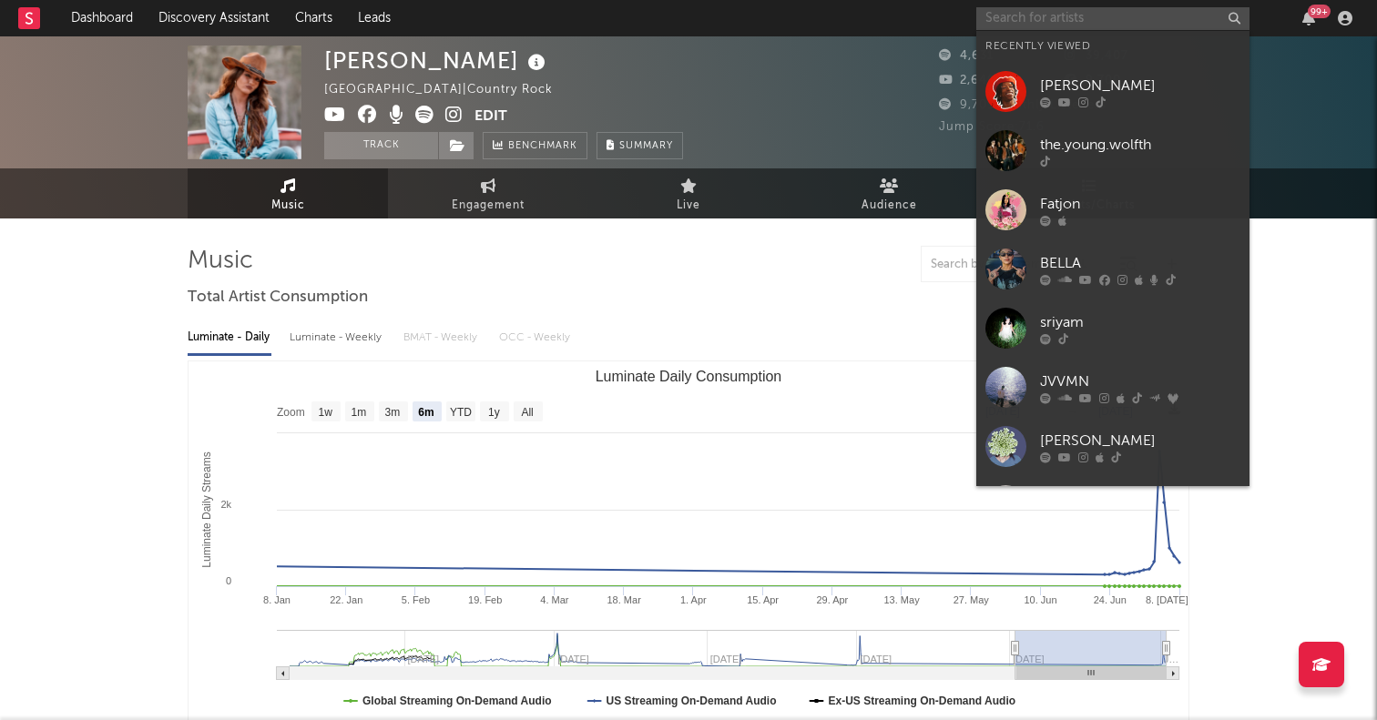
paste input "[URL][DOMAIN_NAME]"
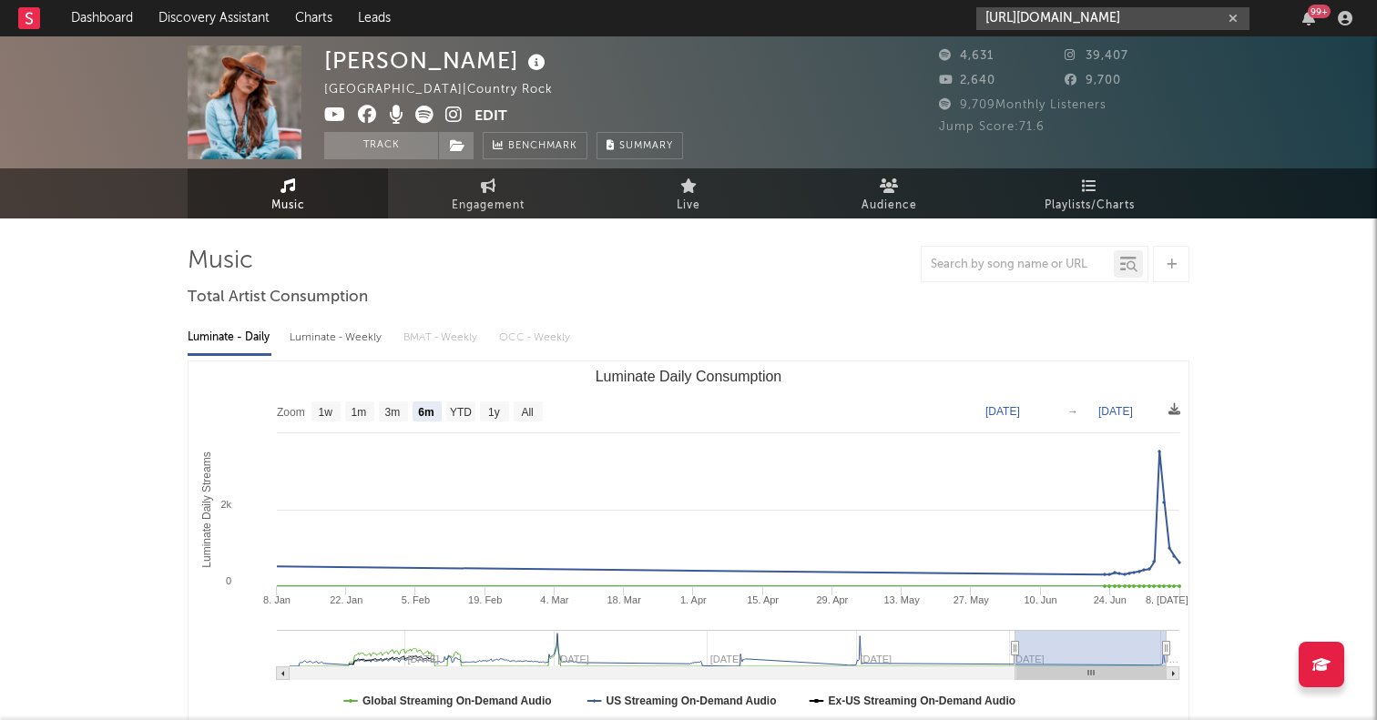
click at [1012, 15] on input "[URL][DOMAIN_NAME]" at bounding box center [1112, 18] width 273 height 23
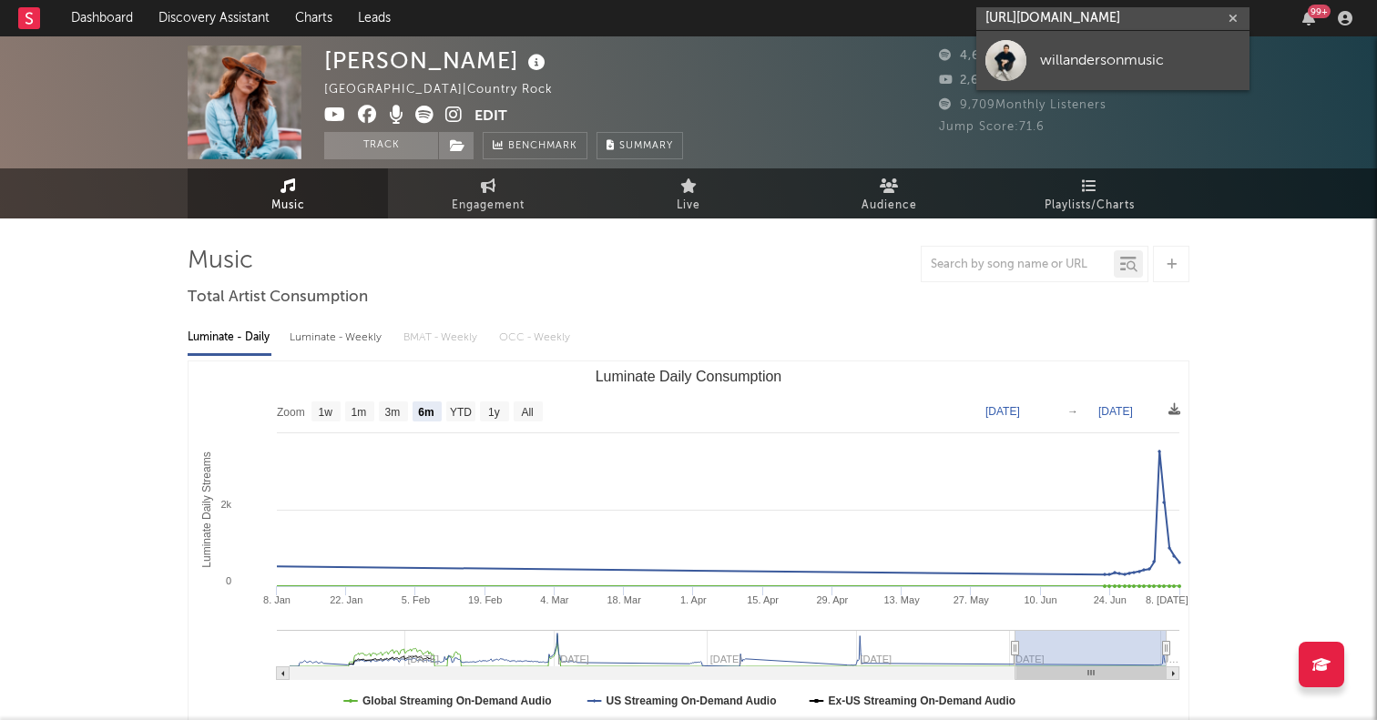
type input "[URL][DOMAIN_NAME]"
click at [1008, 57] on div at bounding box center [1005, 60] width 41 height 41
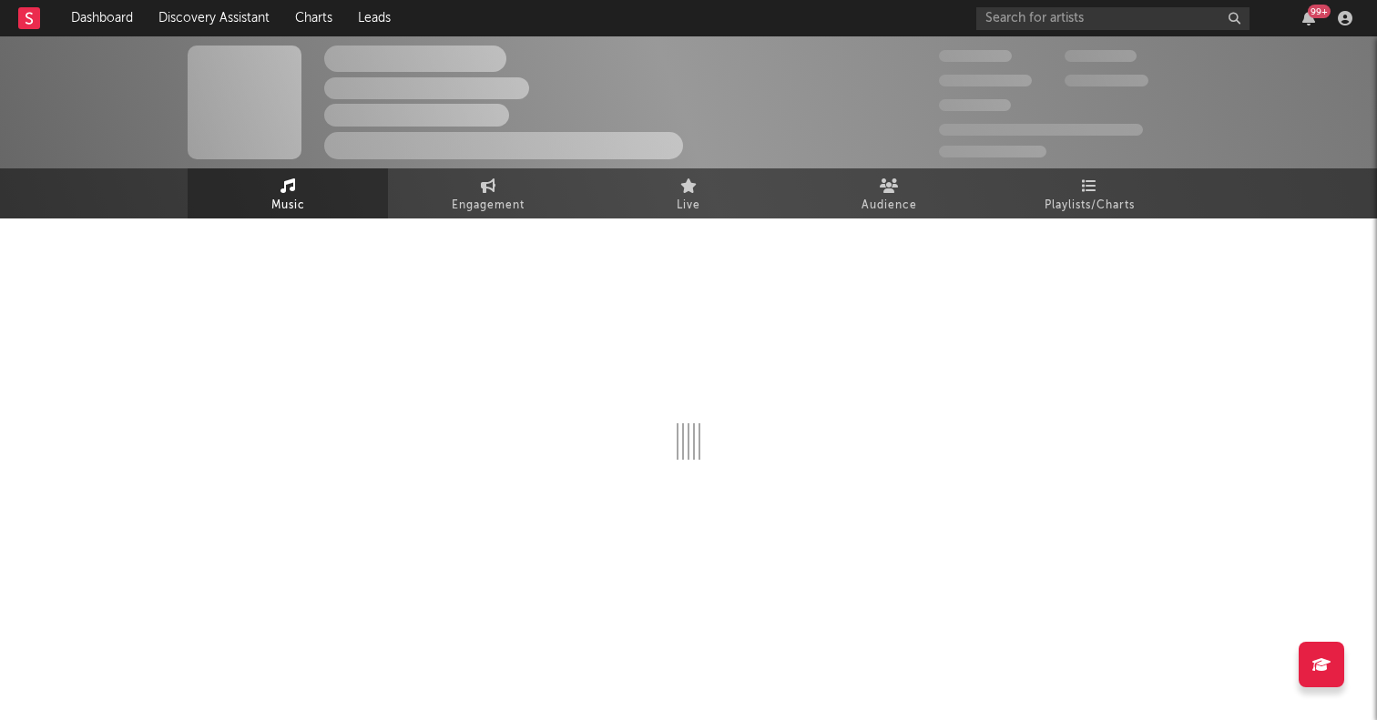
select select "1w"
